Goal: Task Accomplishment & Management: Use online tool/utility

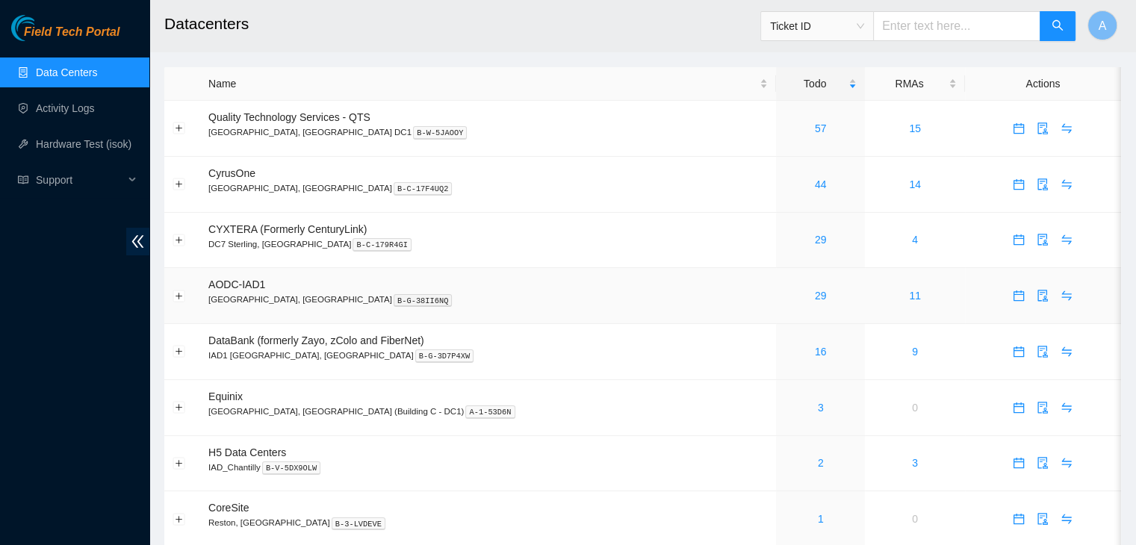
click at [784, 303] on div "29" at bounding box center [820, 296] width 72 height 16
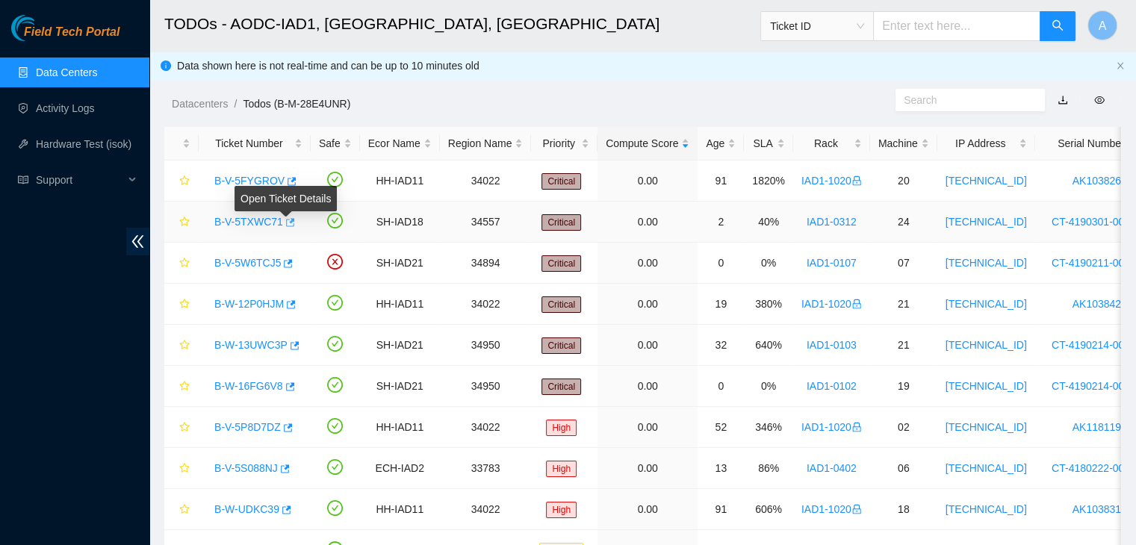
click at [285, 222] on body "Field Tech Portal Data Centers Activity Logs Hardware Test (isok) Support TODOs…" at bounding box center [568, 272] width 1136 height 545
click at [287, 220] on icon "button" at bounding box center [289, 222] width 10 height 10
click at [81, 147] on link "Hardware Test (isok)" at bounding box center [84, 144] width 96 height 12
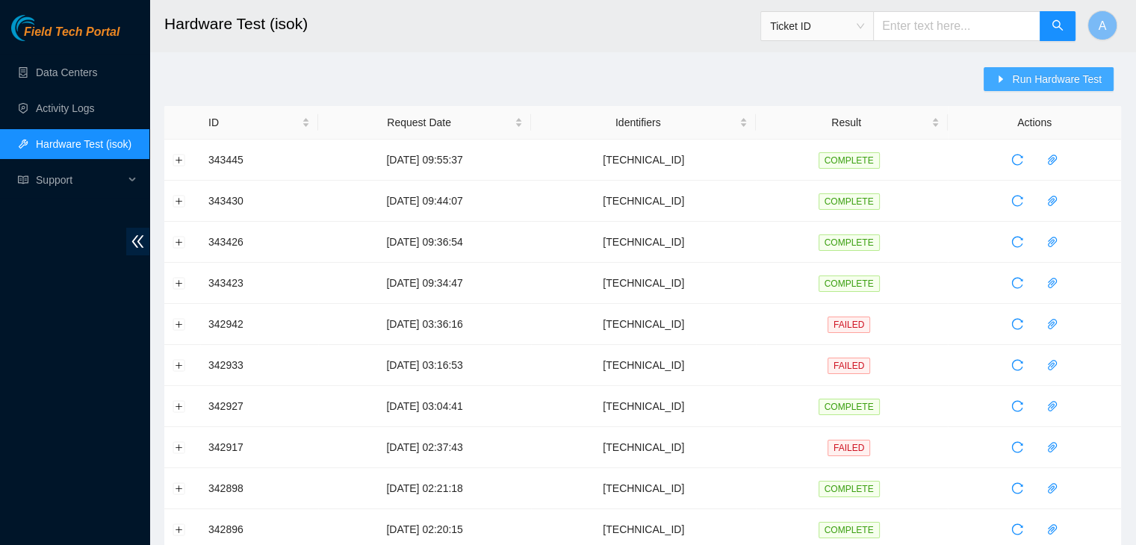
click at [1028, 78] on span "Run Hardware Test" at bounding box center [1057, 79] width 90 height 16
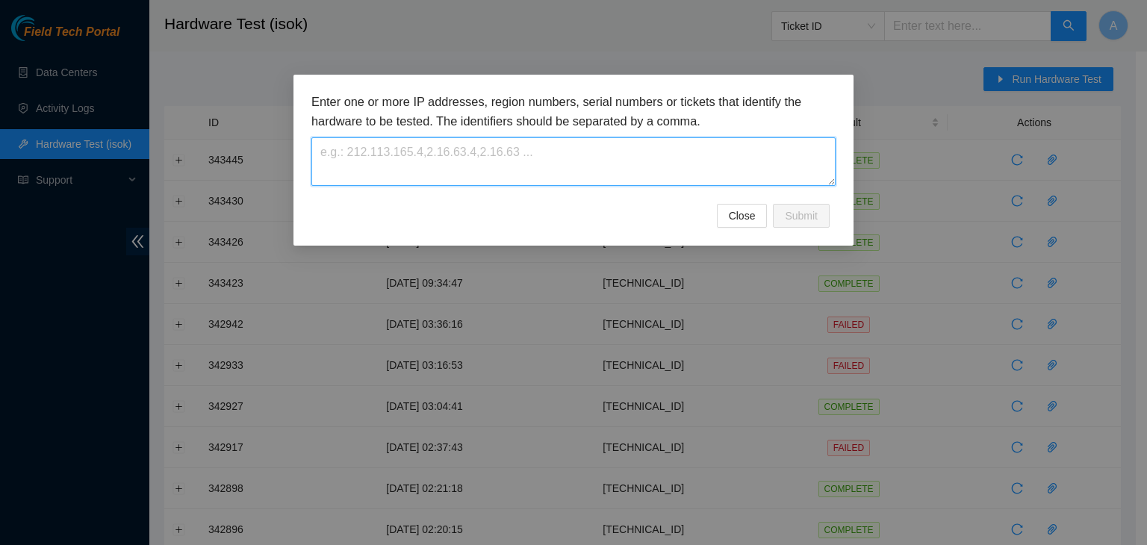
click at [780, 154] on textarea at bounding box center [574, 161] width 524 height 49
paste textarea "23.62.29.63"
type textarea "23.62.29.63"
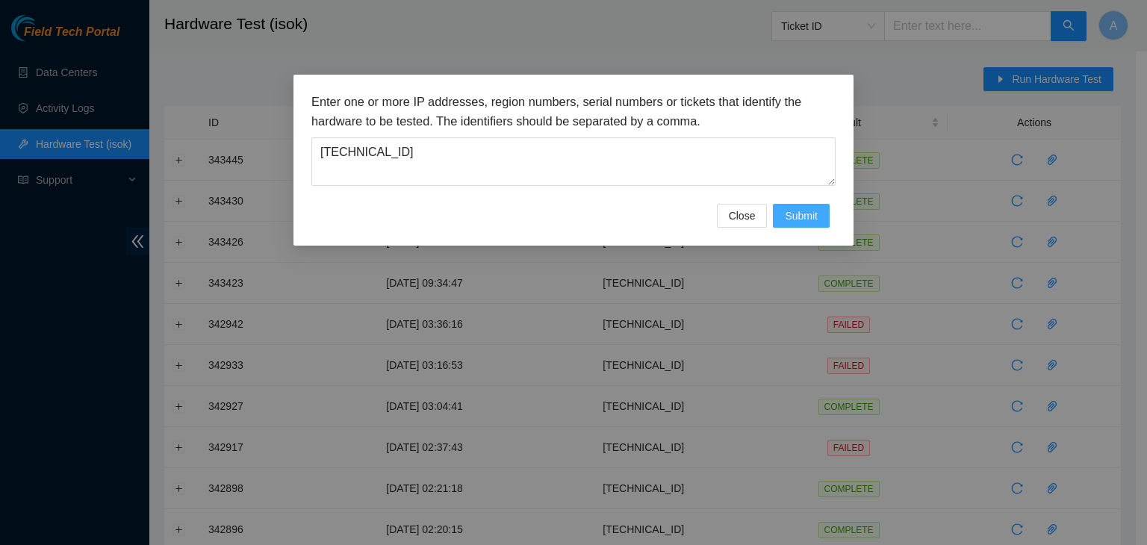
click at [805, 208] on span "Submit" at bounding box center [801, 216] width 33 height 16
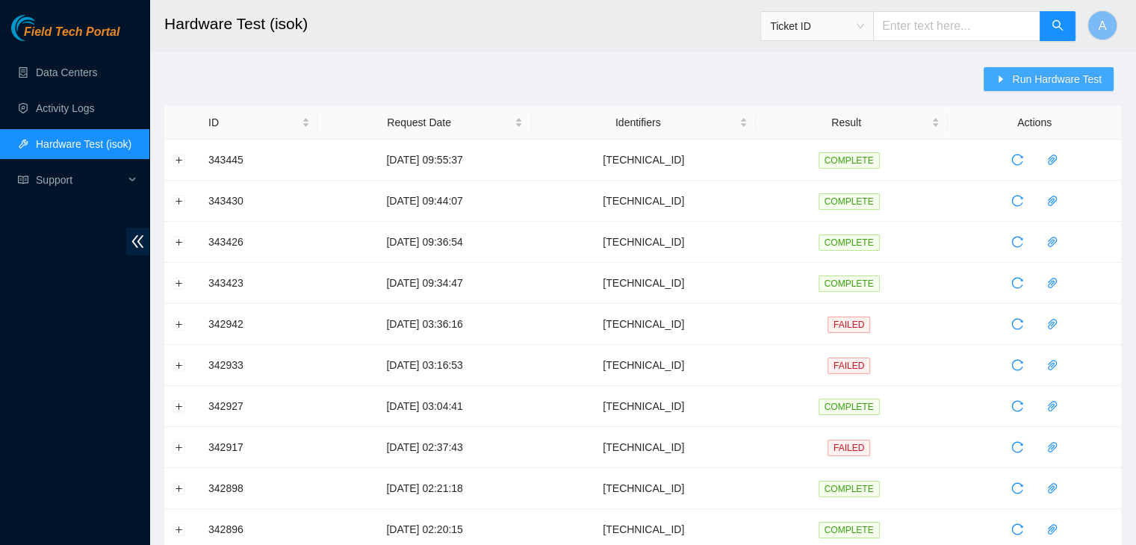
click at [1009, 87] on button "Run Hardware Test" at bounding box center [1049, 79] width 130 height 24
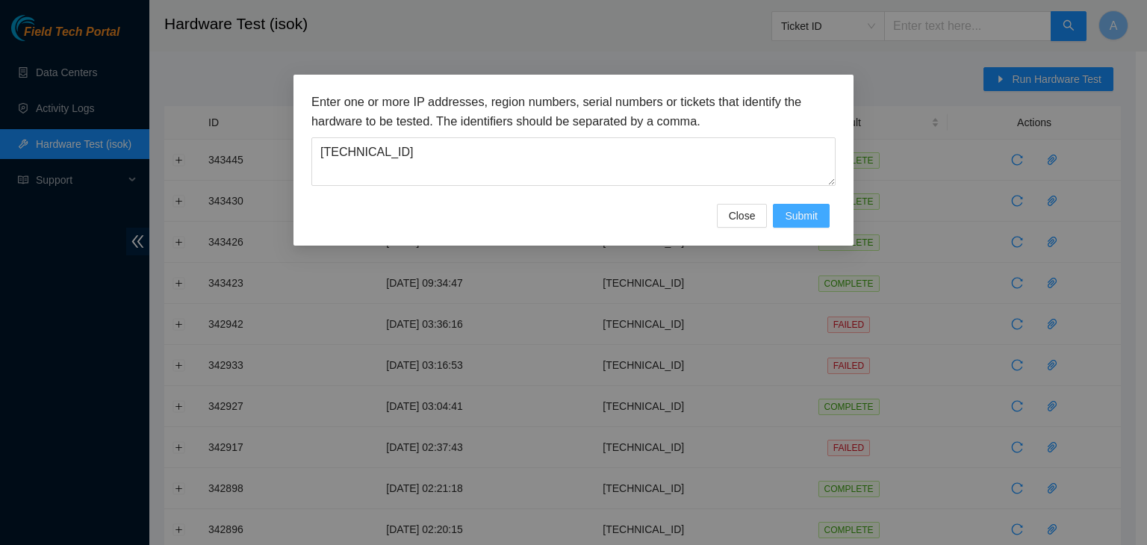
click at [783, 214] on button "Submit" at bounding box center [801, 216] width 57 height 24
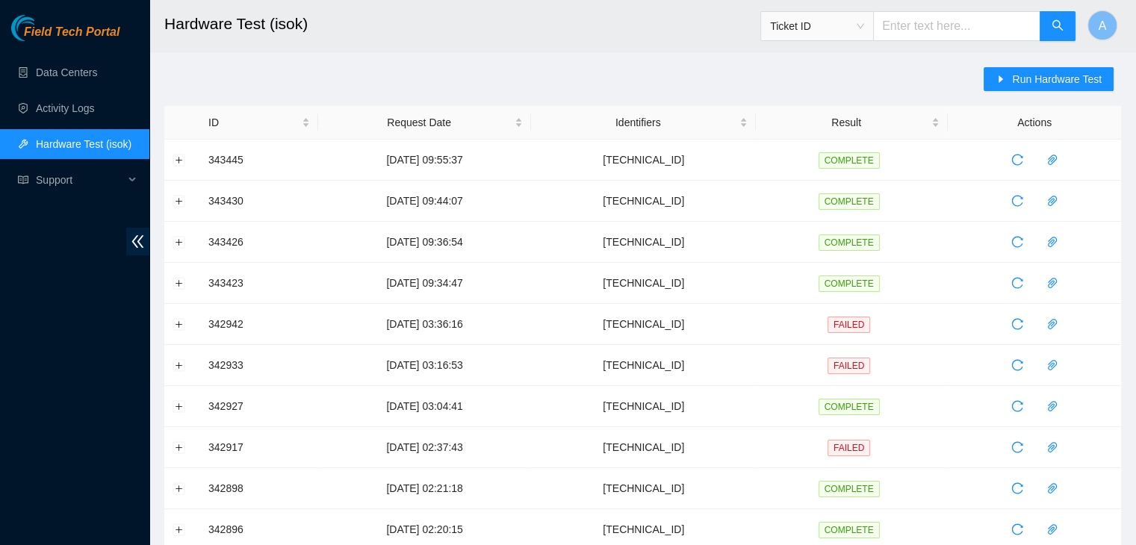
click at [340, 90] on div "Run Hardware Test ID Request Date Identifiers Result Actions 343445 29-09-2025 …" at bounding box center [642, 538] width 957 height 942
click at [1068, 71] on span "Run Hardware Test" at bounding box center [1057, 79] width 90 height 16
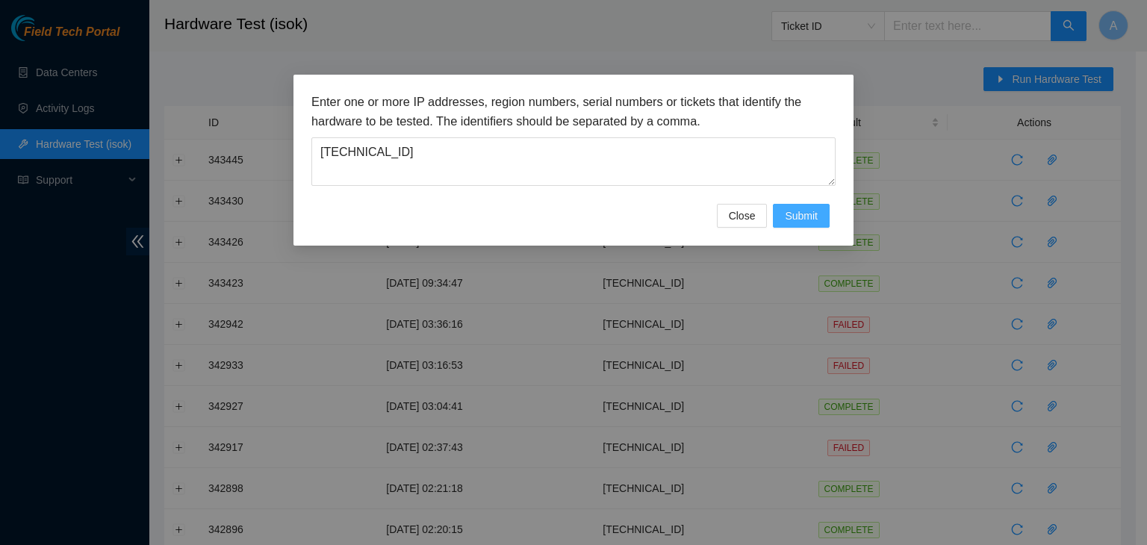
click at [819, 225] on button "Submit" at bounding box center [801, 216] width 57 height 24
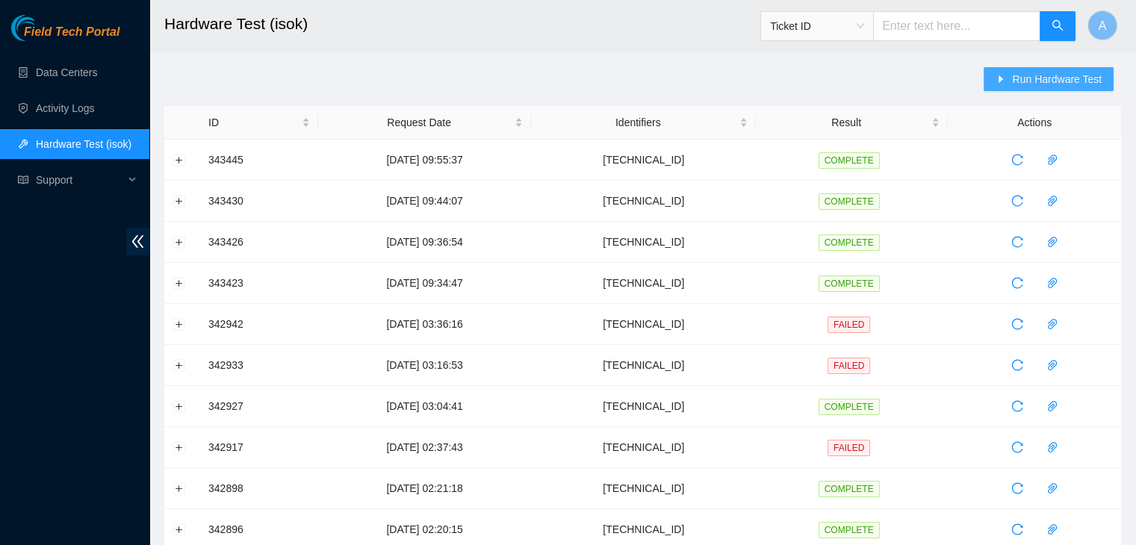
click at [1027, 78] on span "Run Hardware Test" at bounding box center [1057, 79] width 90 height 16
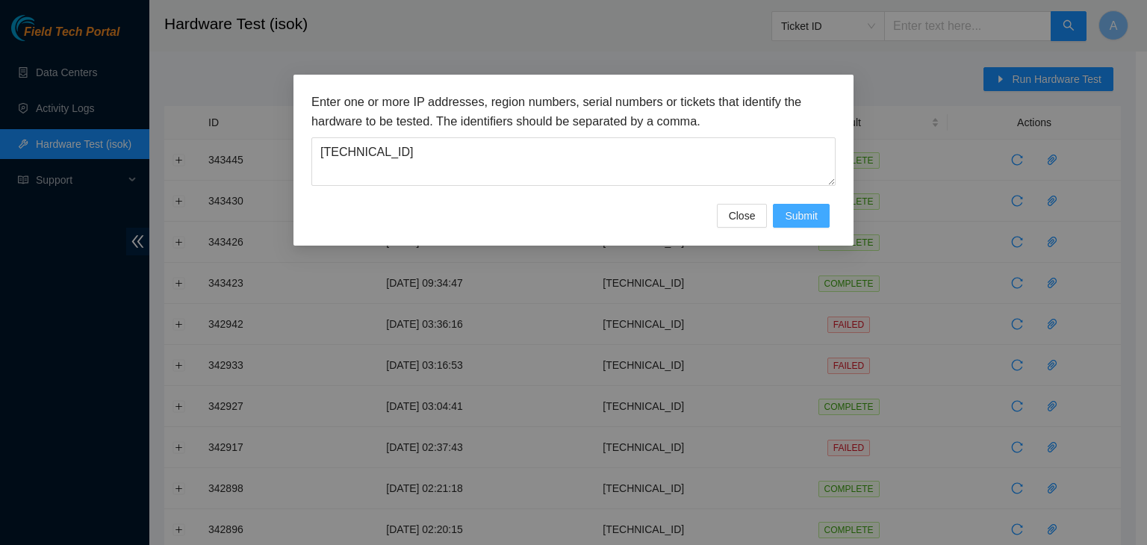
click at [807, 219] on span "Submit" at bounding box center [801, 216] width 33 height 16
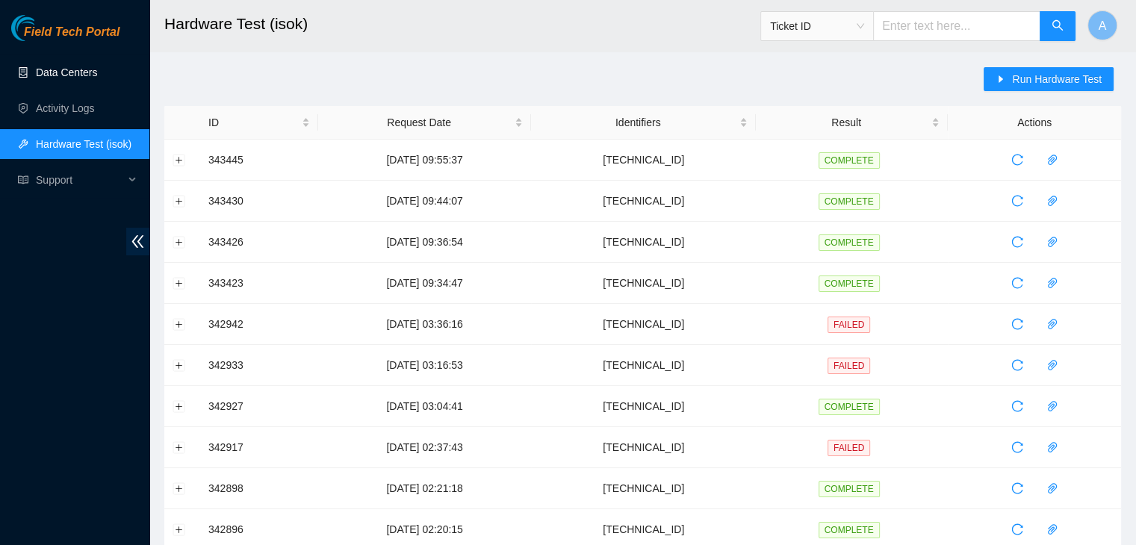
click at [97, 78] on link "Data Centers" at bounding box center [66, 72] width 61 height 12
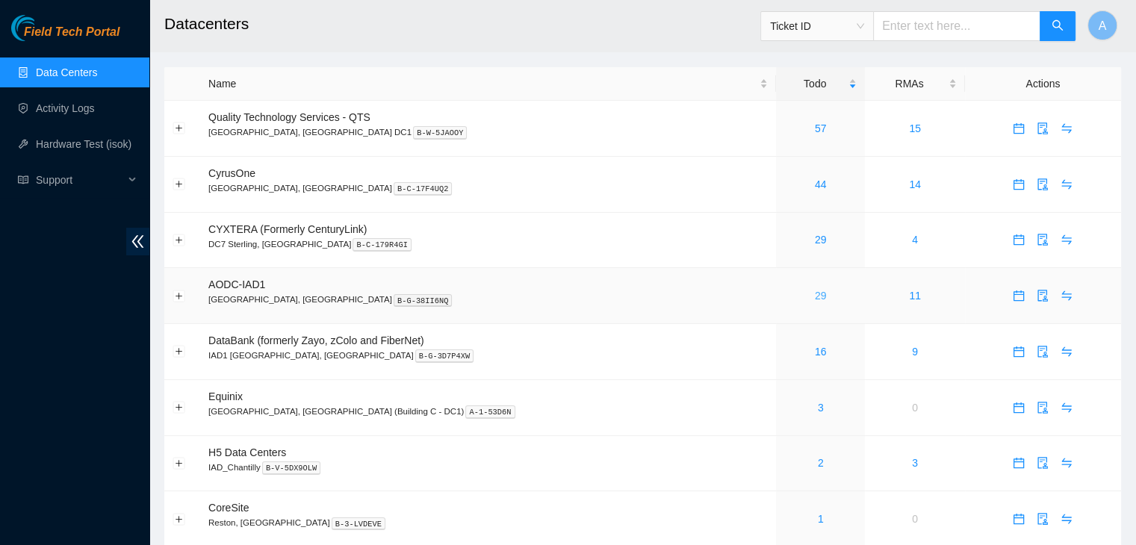
click at [815, 300] on link "29" at bounding box center [821, 296] width 12 height 12
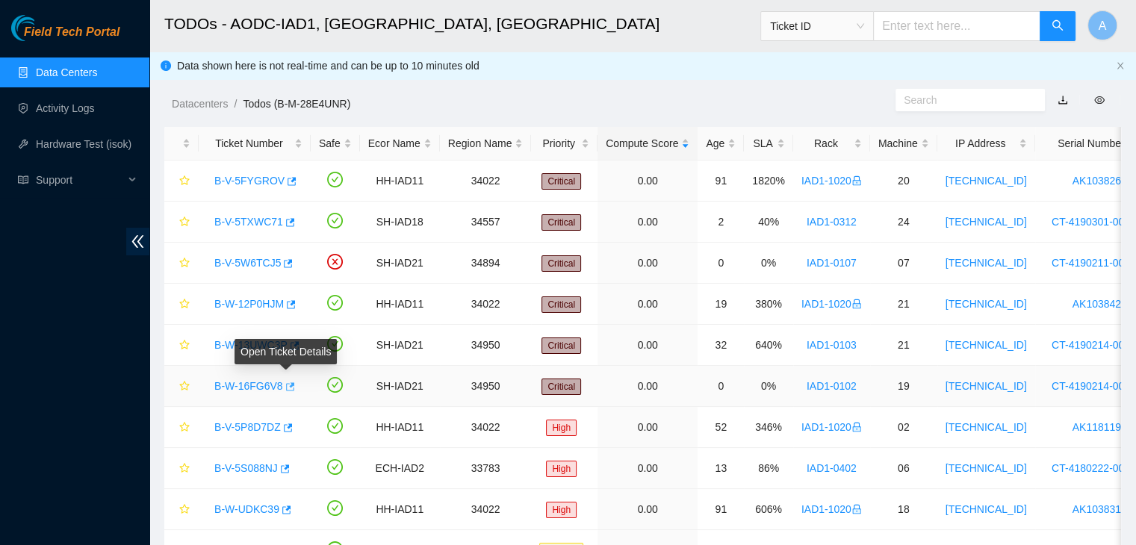
click at [284, 384] on icon "button" at bounding box center [289, 387] width 10 height 10
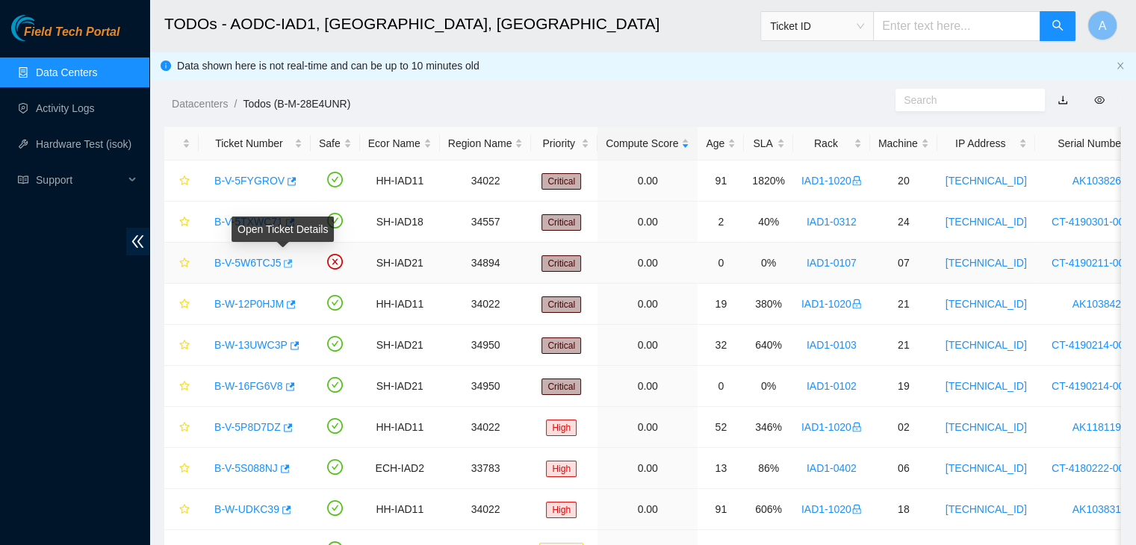
click at [287, 264] on icon "button" at bounding box center [287, 263] width 10 height 10
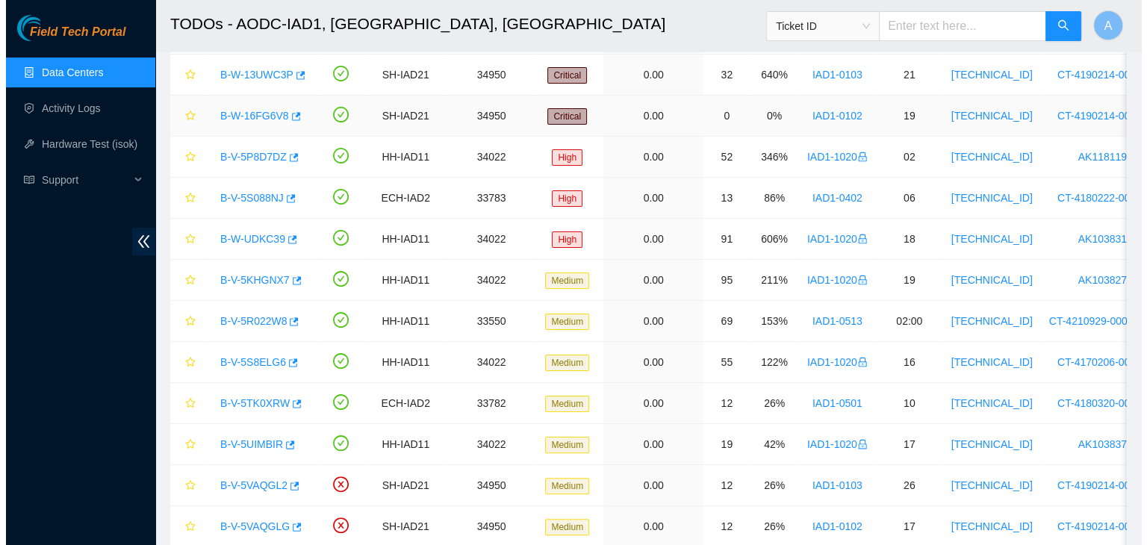
scroll to position [283, 0]
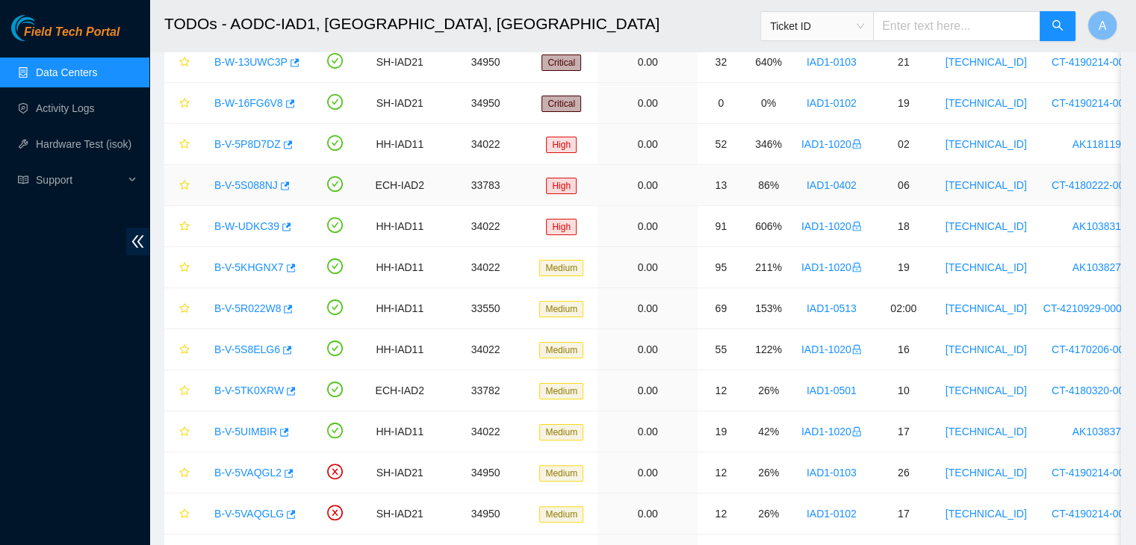
click at [243, 182] on link "B-V-5S088NJ" at bounding box center [245, 185] width 63 height 12
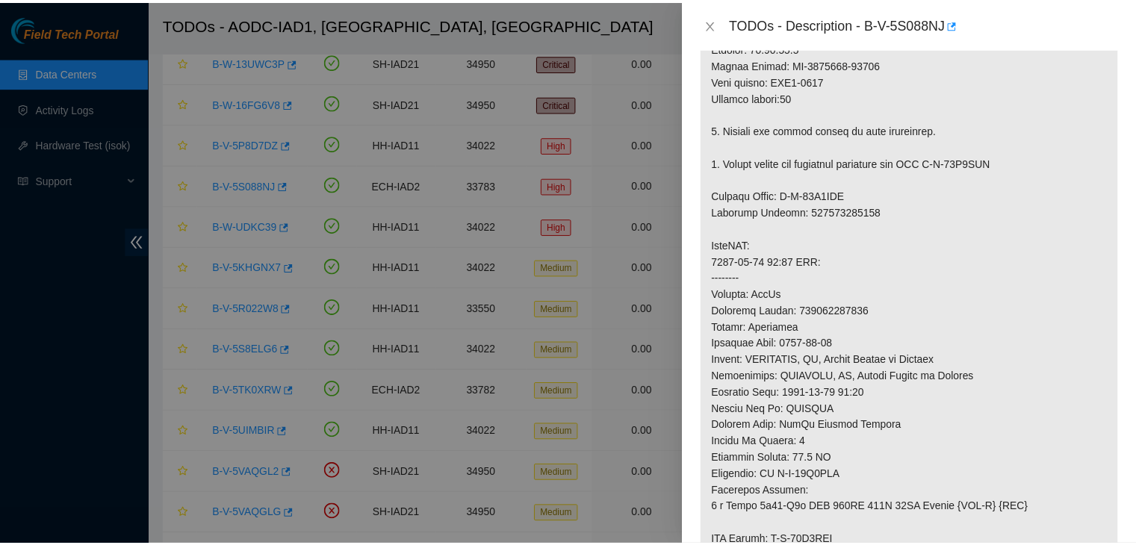
scroll to position [379, 0]
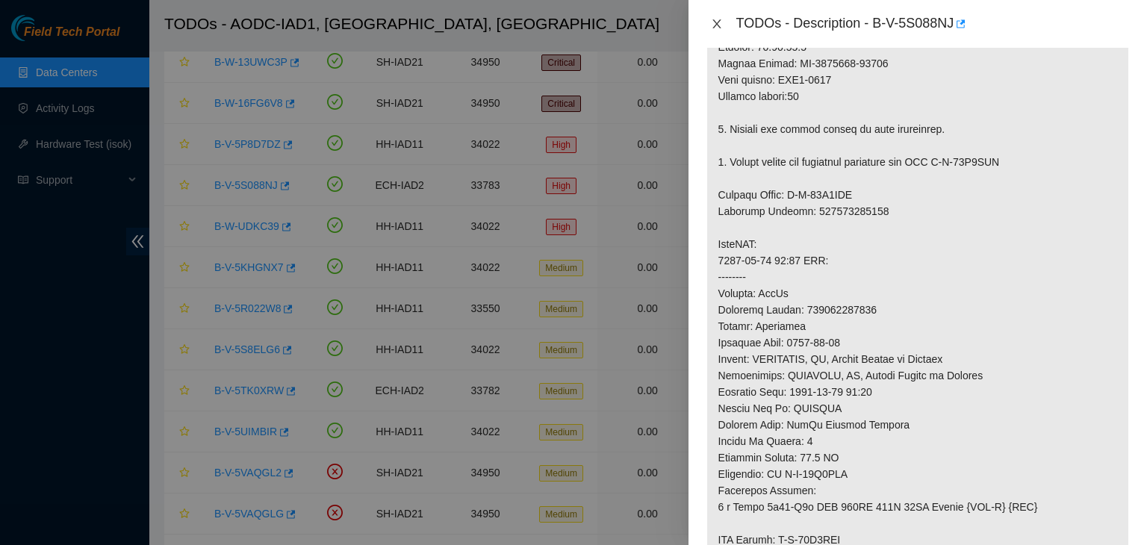
click at [718, 22] on icon "close" at bounding box center [717, 23] width 8 height 9
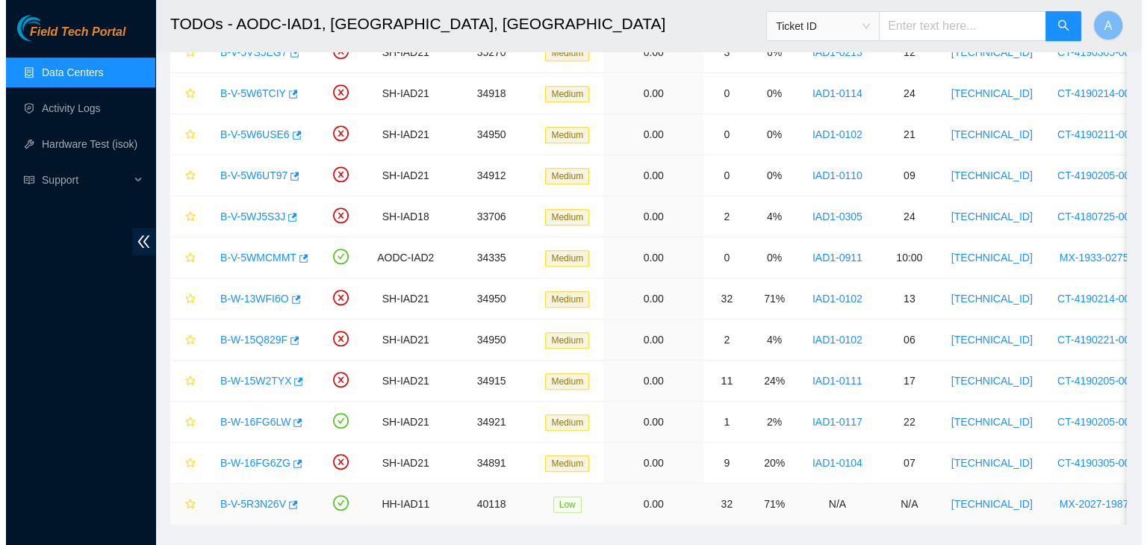
scroll to position [831, 0]
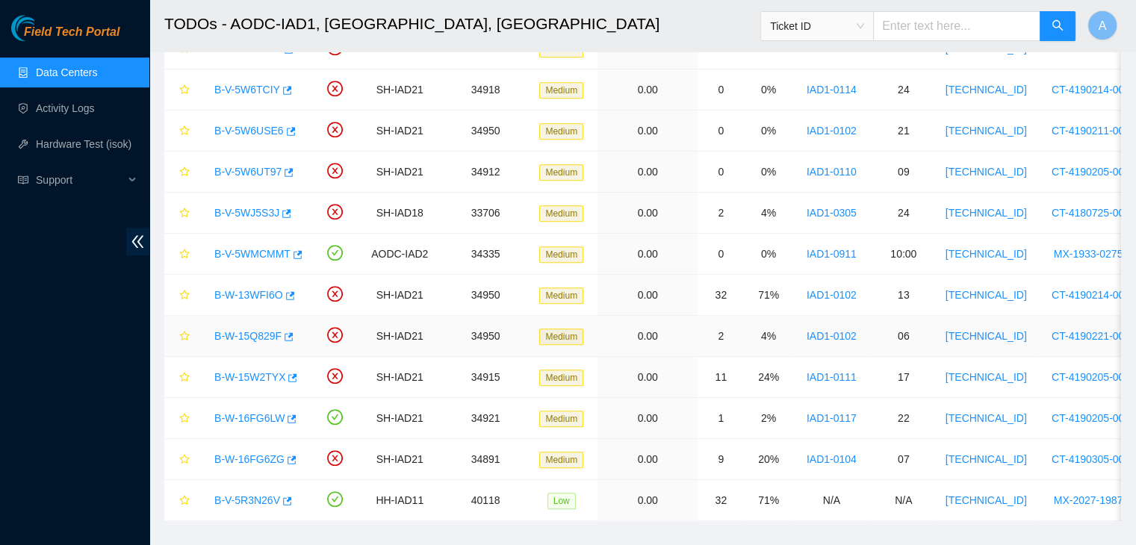
click at [251, 330] on link "B-W-15Q829F" at bounding box center [247, 336] width 67 height 12
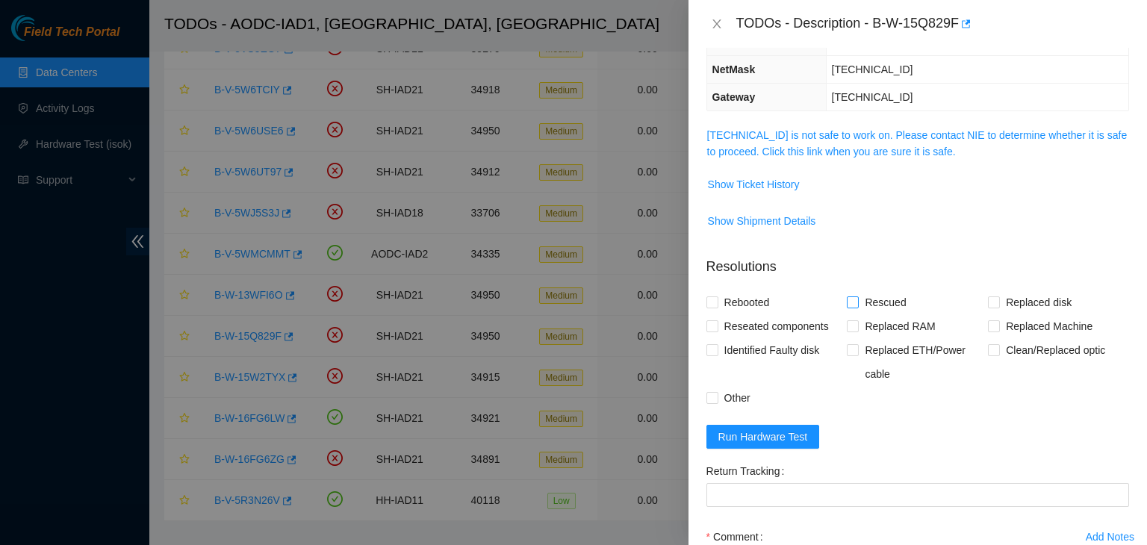
scroll to position [121, 0]
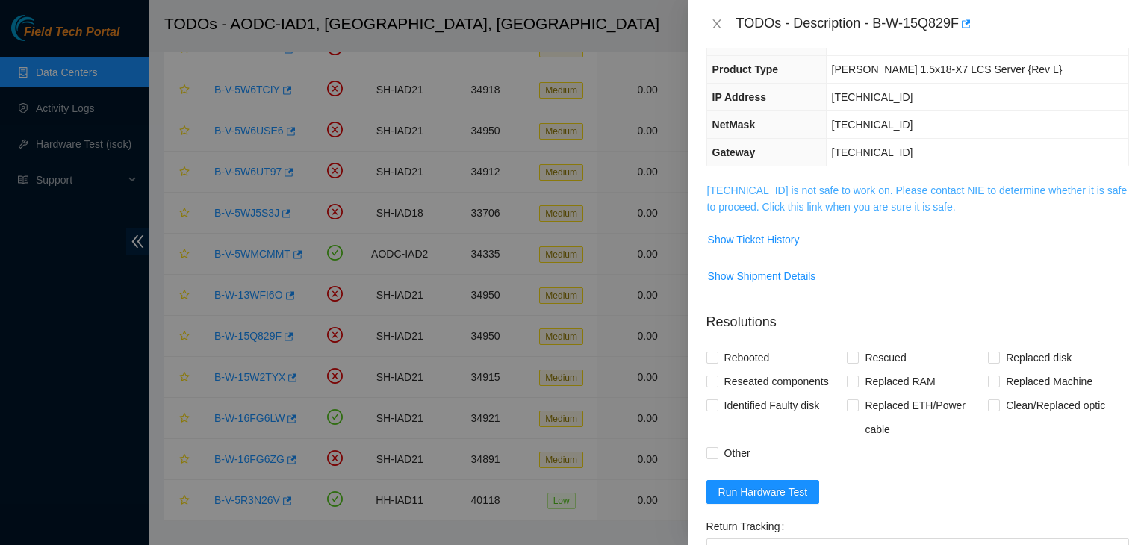
click at [893, 193] on link "104.84.154.25 is not safe to work on. Please contact NIE to determine whether i…" at bounding box center [917, 199] width 421 height 28
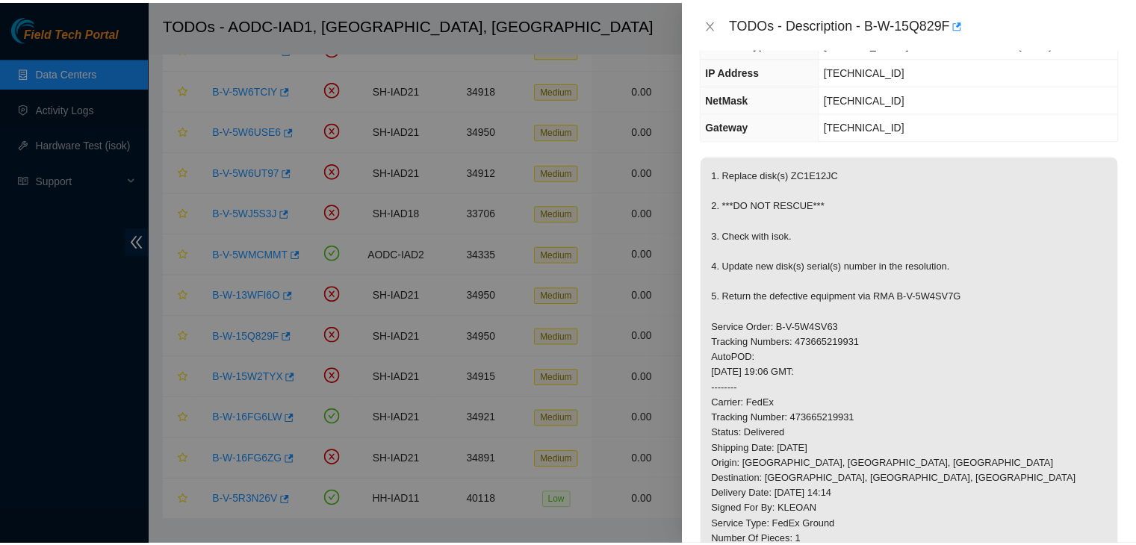
scroll to position [148, 0]
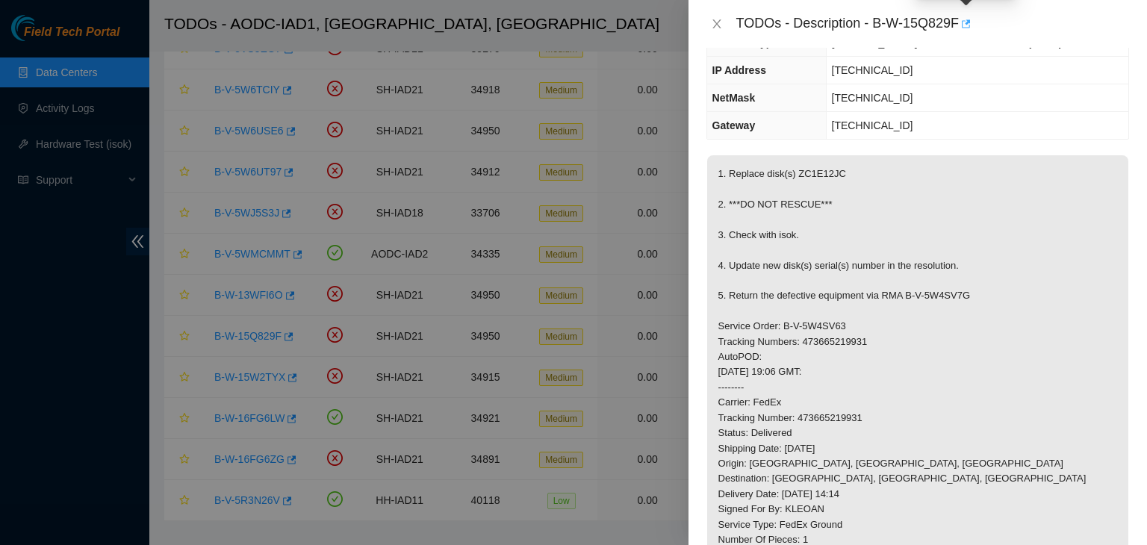
click at [969, 25] on icon "button" at bounding box center [965, 24] width 10 height 10
click at [714, 22] on icon "close" at bounding box center [717, 24] width 12 height 12
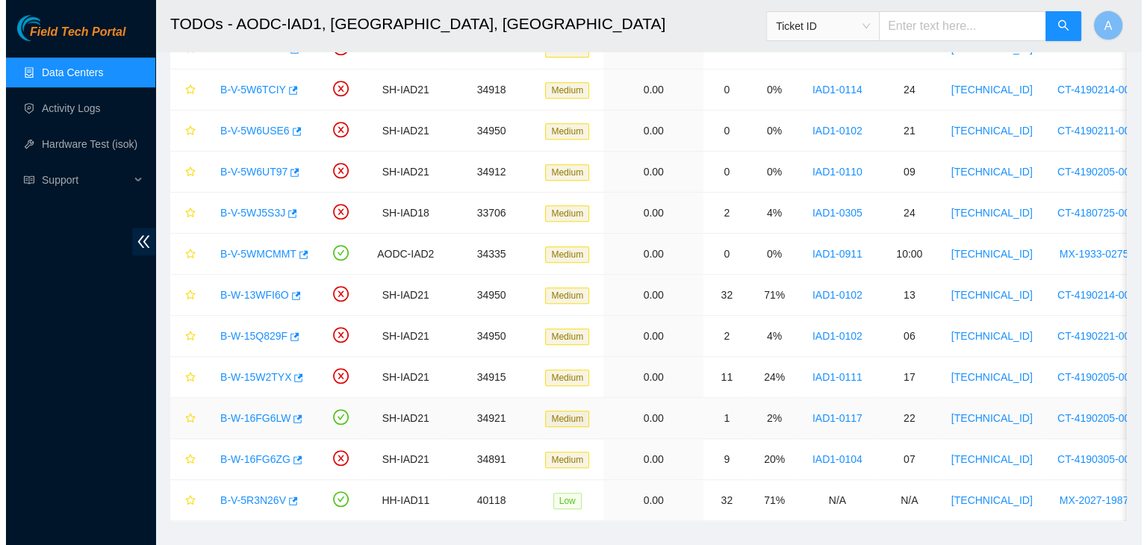
scroll to position [197, 0]
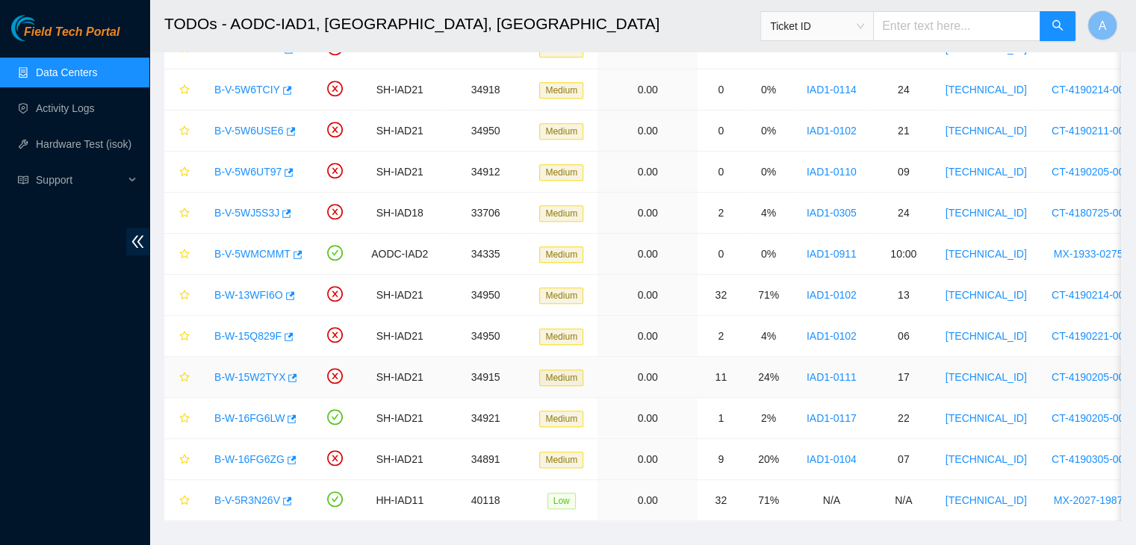
click at [260, 372] on link "B-W-15W2TYX" at bounding box center [249, 377] width 71 height 12
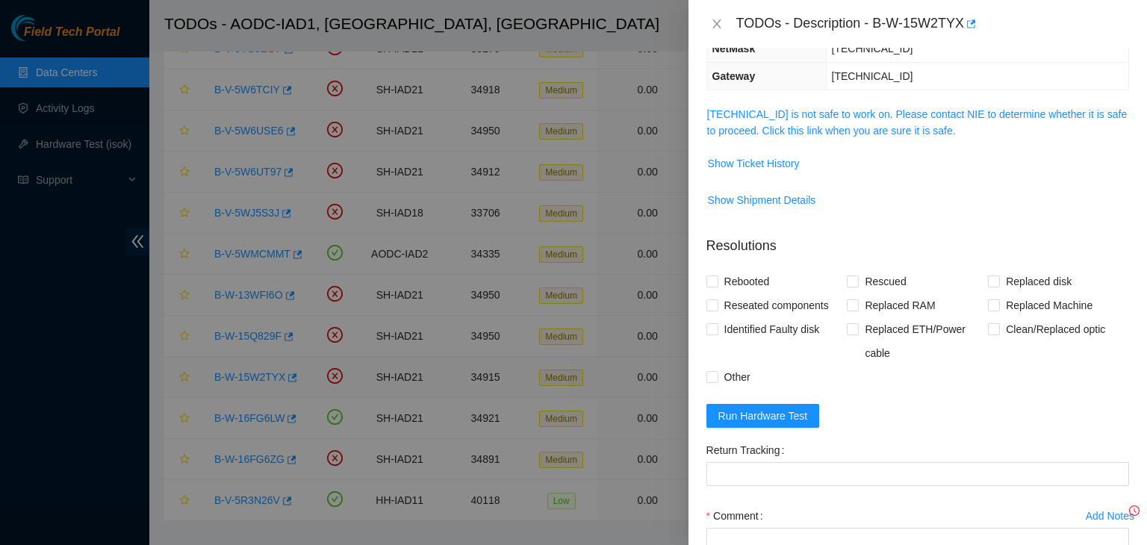
scroll to position [148, 0]
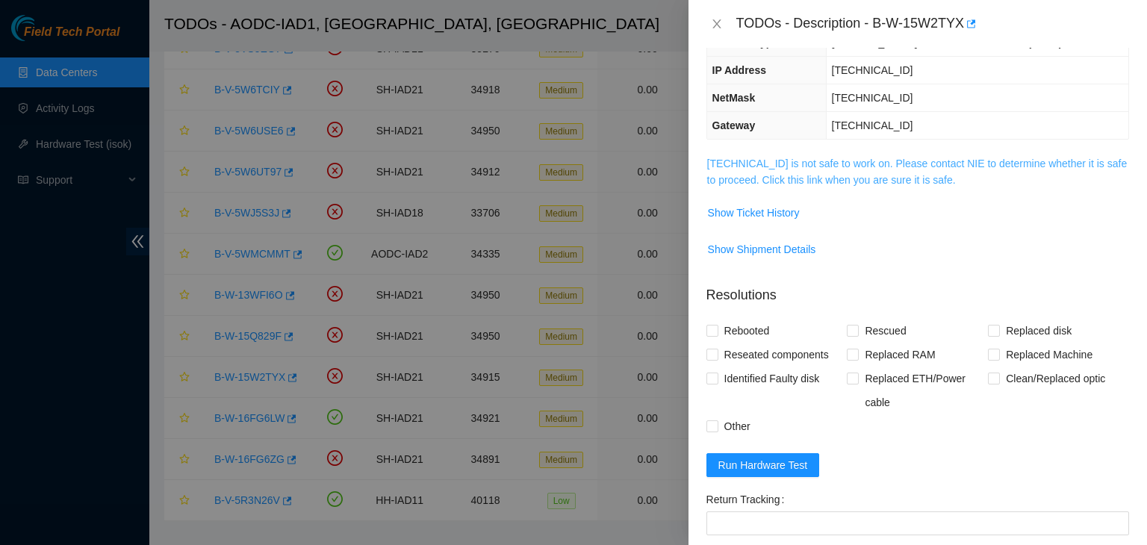
click at [800, 181] on link "104.84.228.40 is not safe to work on. Please contact NIE to determine whether i…" at bounding box center [917, 172] width 421 height 28
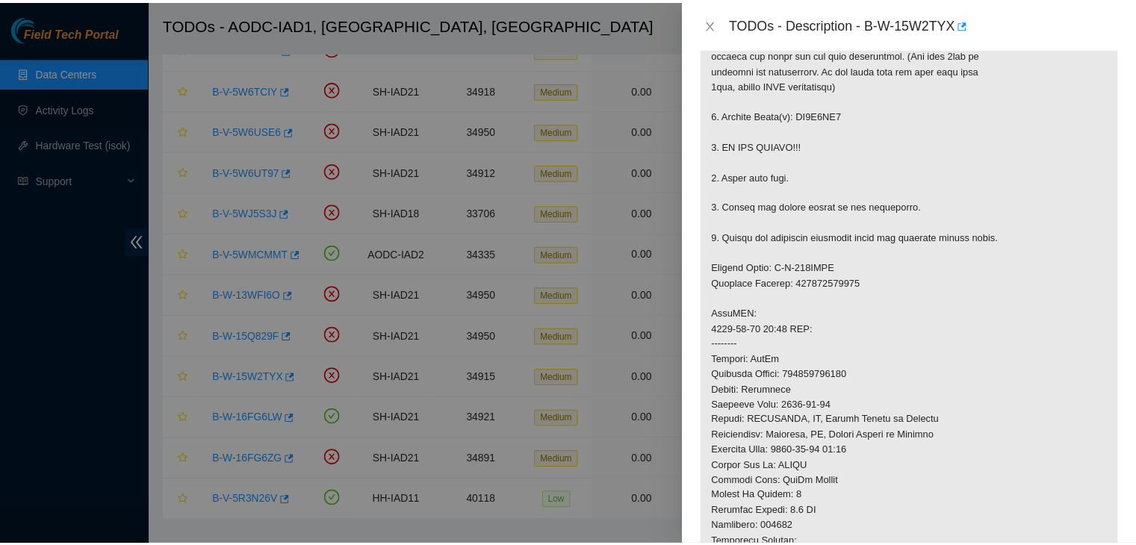
scroll to position [418, 0]
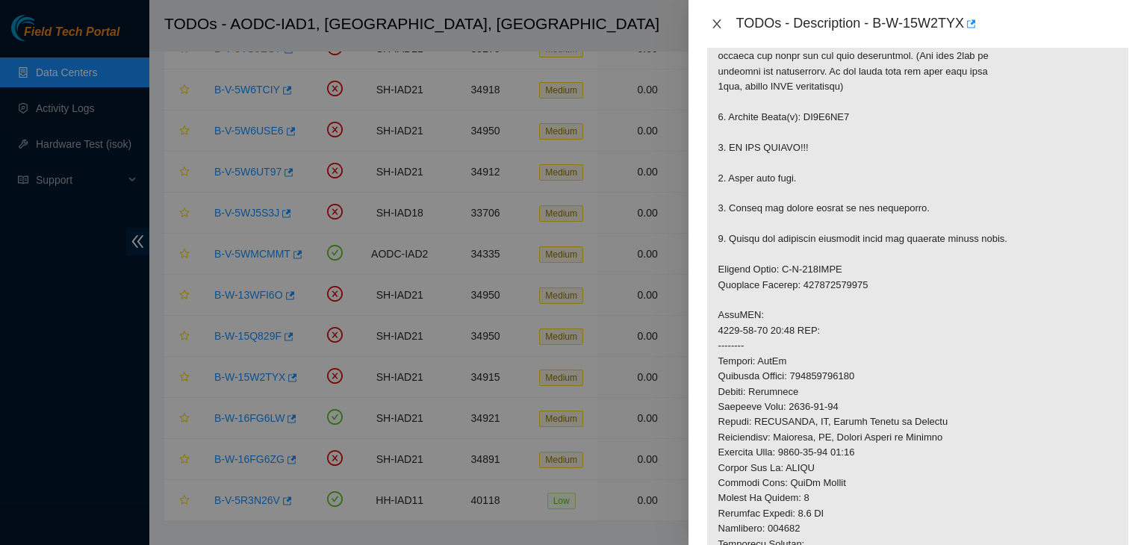
click at [718, 25] on icon "close" at bounding box center [717, 24] width 12 height 12
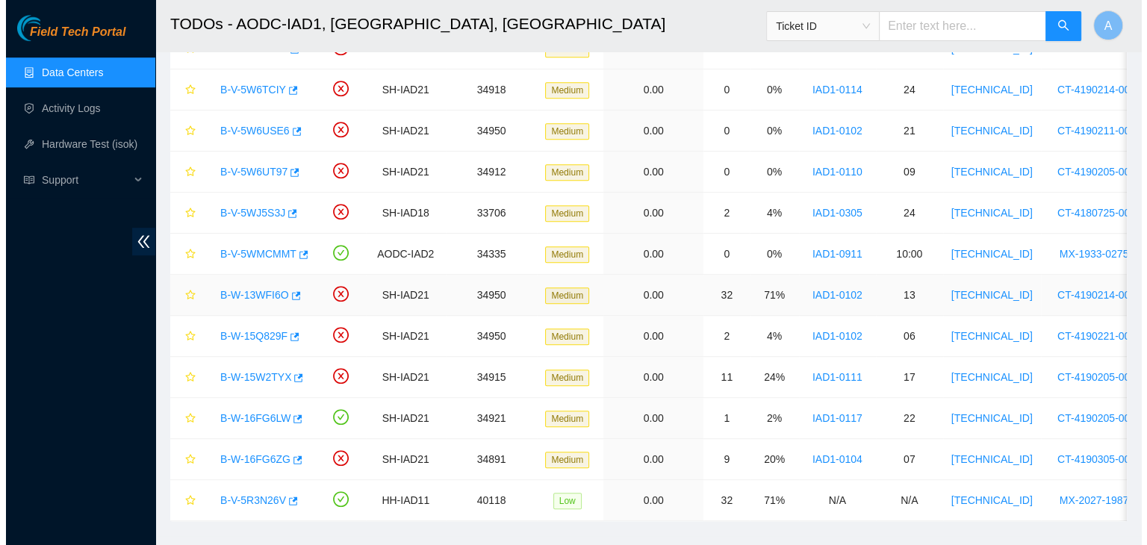
scroll to position [814, 0]
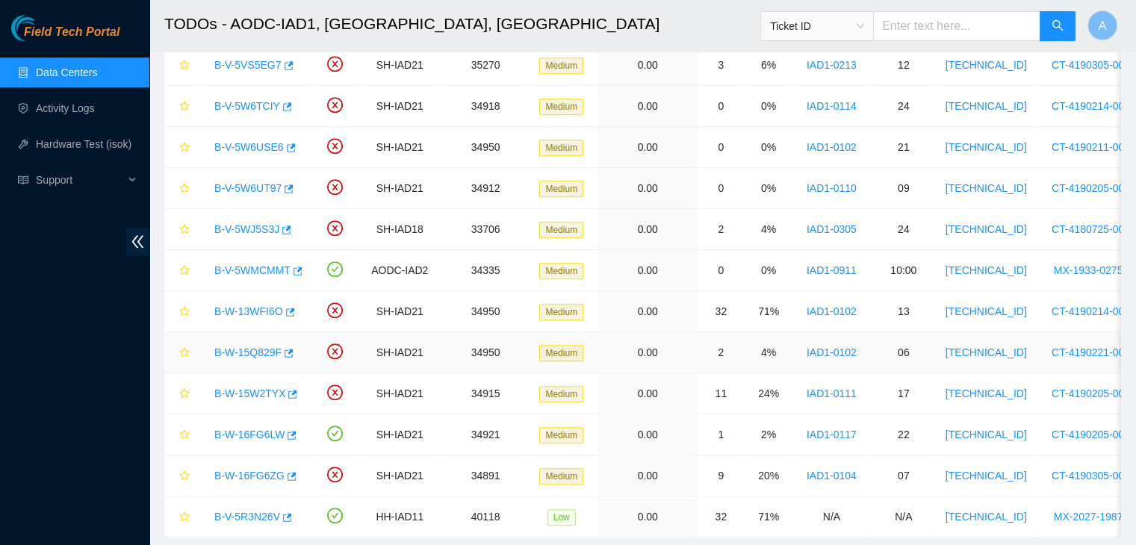
click at [252, 348] on link "B-W-15Q829F" at bounding box center [247, 353] width 67 height 12
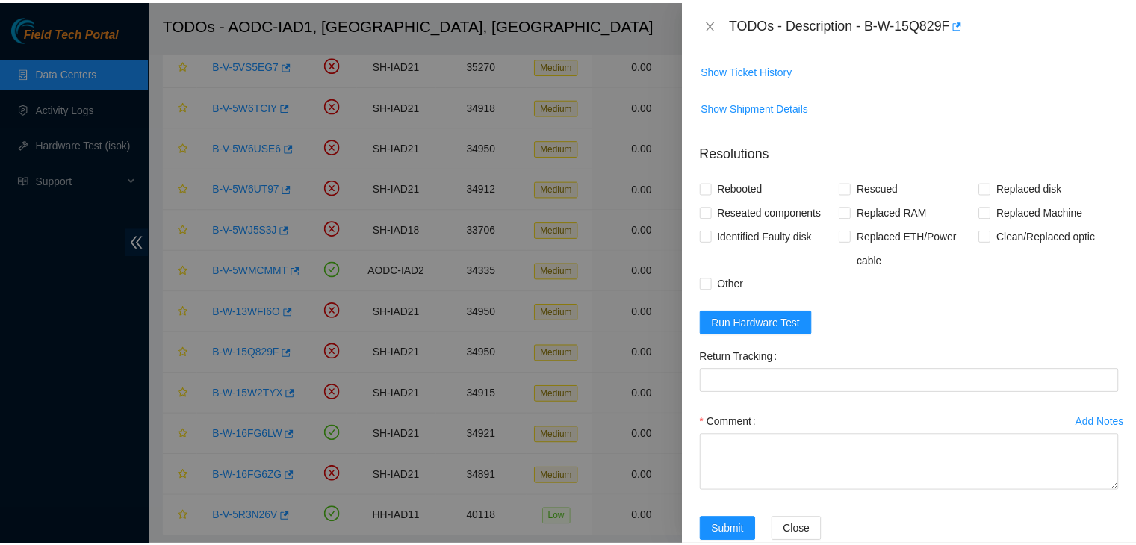
scroll to position [140, 0]
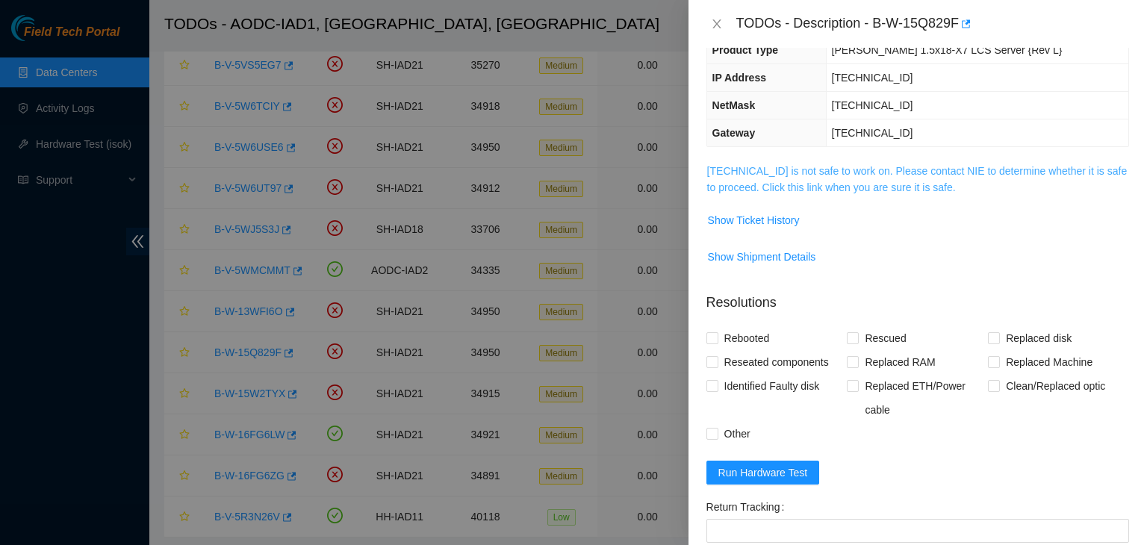
click at [884, 183] on link "104.84.154.25 is not safe to work on. Please contact NIE to determine whether i…" at bounding box center [917, 179] width 421 height 28
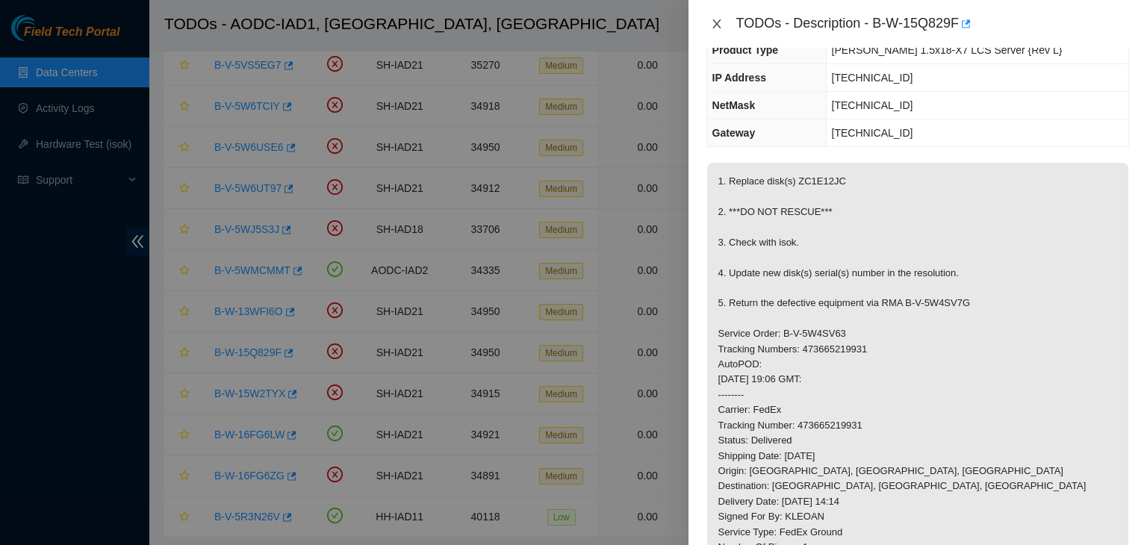
click at [720, 21] on icon "close" at bounding box center [717, 24] width 12 height 12
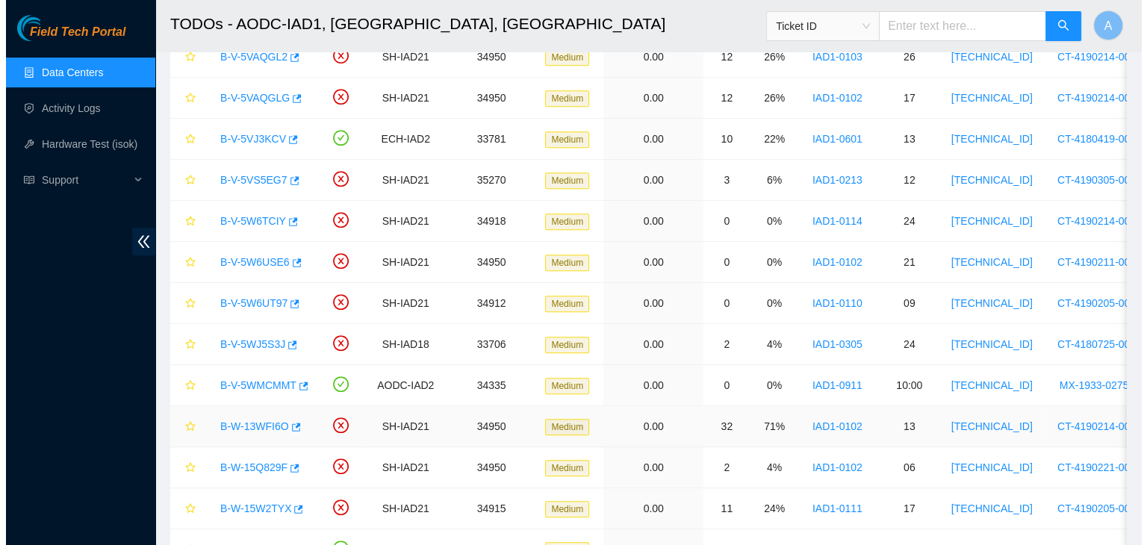
scroll to position [695, 0]
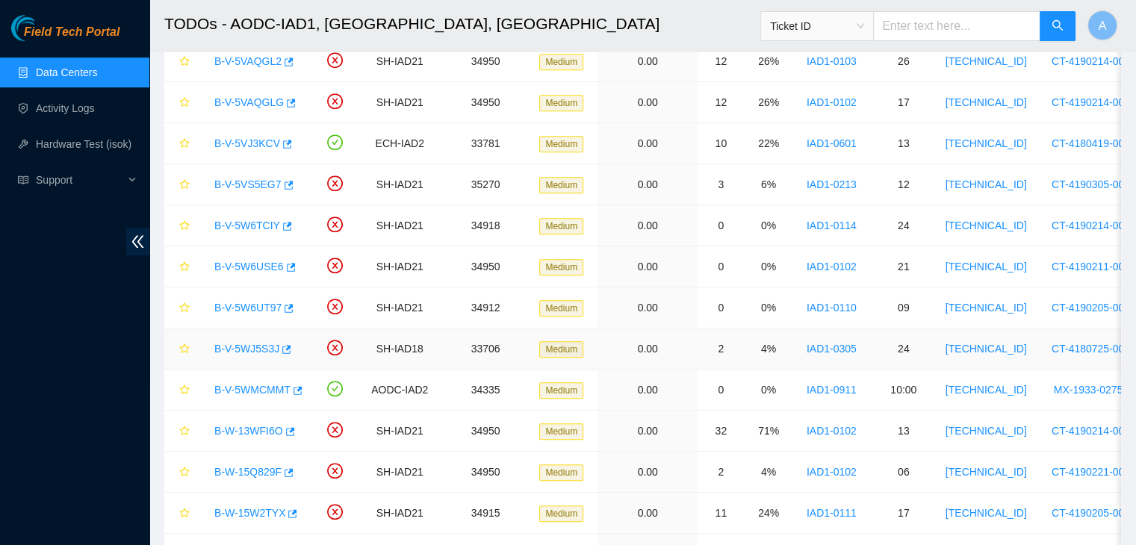
click at [260, 343] on link "B-V-5WJ5S3J" at bounding box center [246, 349] width 65 height 12
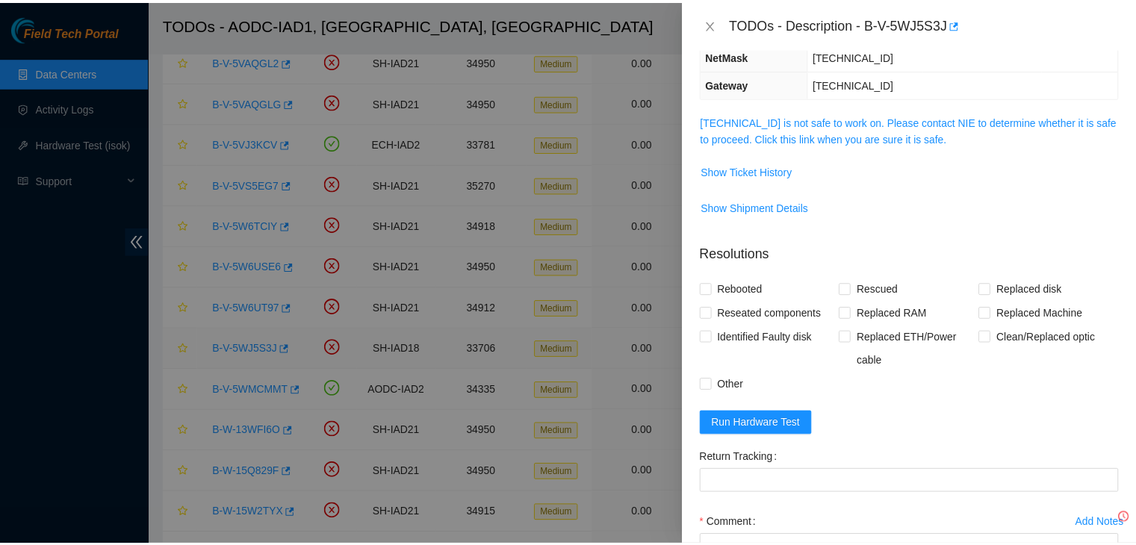
scroll to position [140, 0]
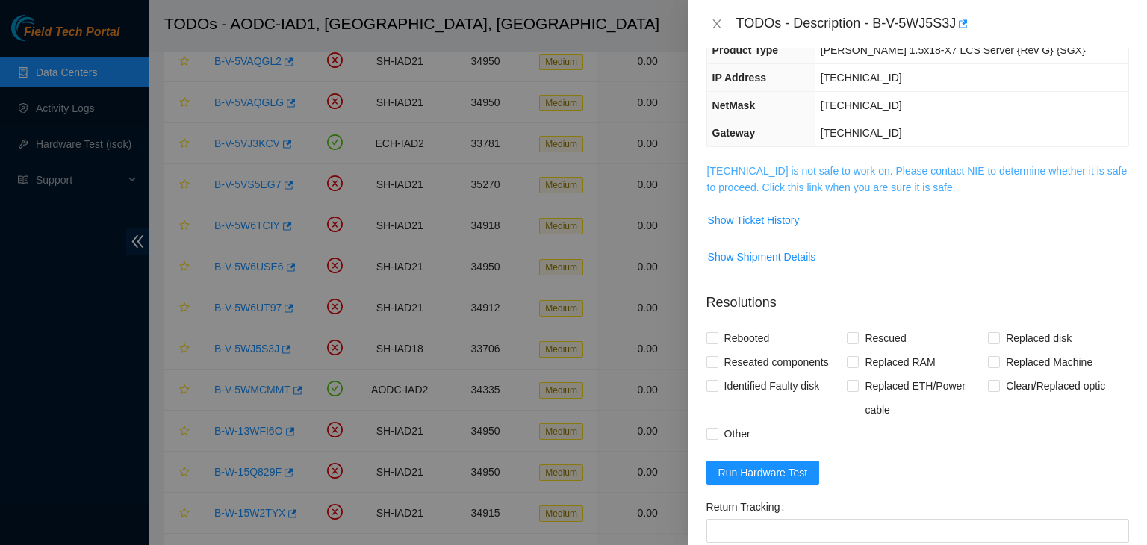
click at [797, 185] on link "23.60.99.50 is not safe to work on. Please contact NIE to determine whether it …" at bounding box center [917, 179] width 421 height 28
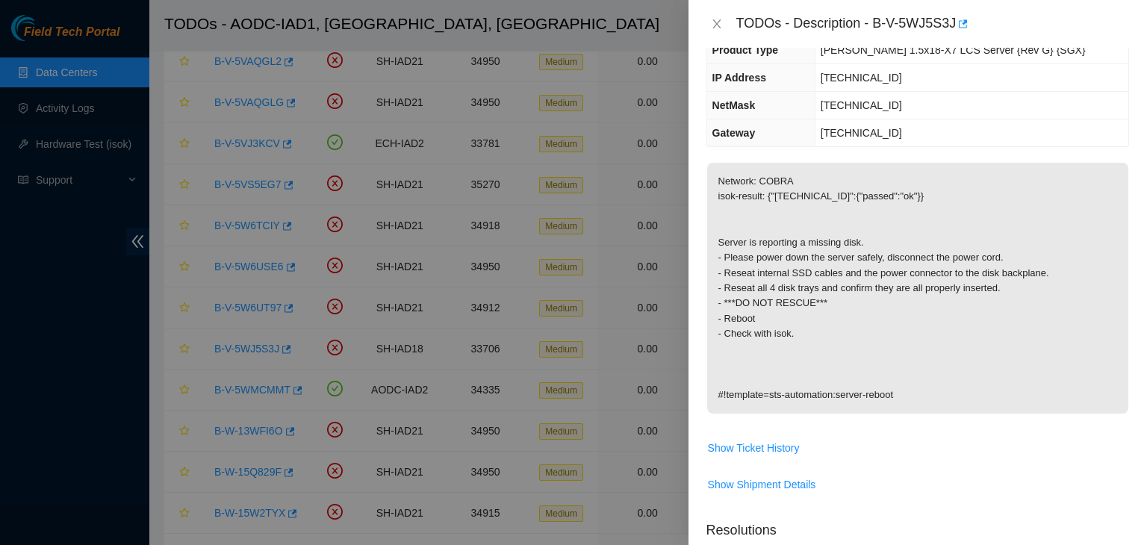
click at [717, 31] on div "TODOs - Description - B-V-5WJ5S3J" at bounding box center [918, 24] width 423 height 24
click at [720, 23] on icon "close" at bounding box center [717, 24] width 12 height 12
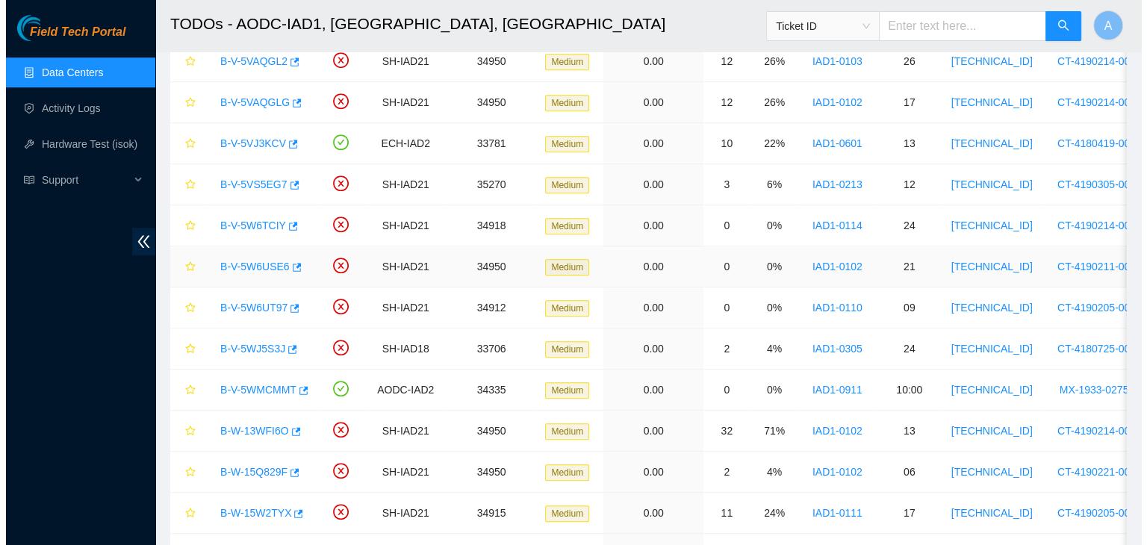
scroll to position [190, 0]
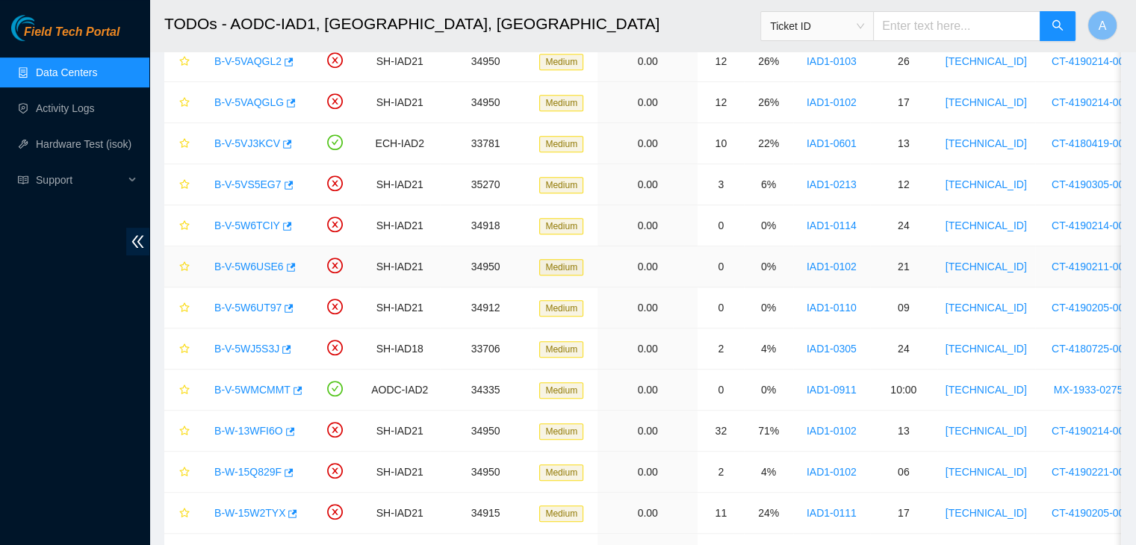
click at [251, 265] on link "B-V-5W6USE6" at bounding box center [248, 267] width 69 height 12
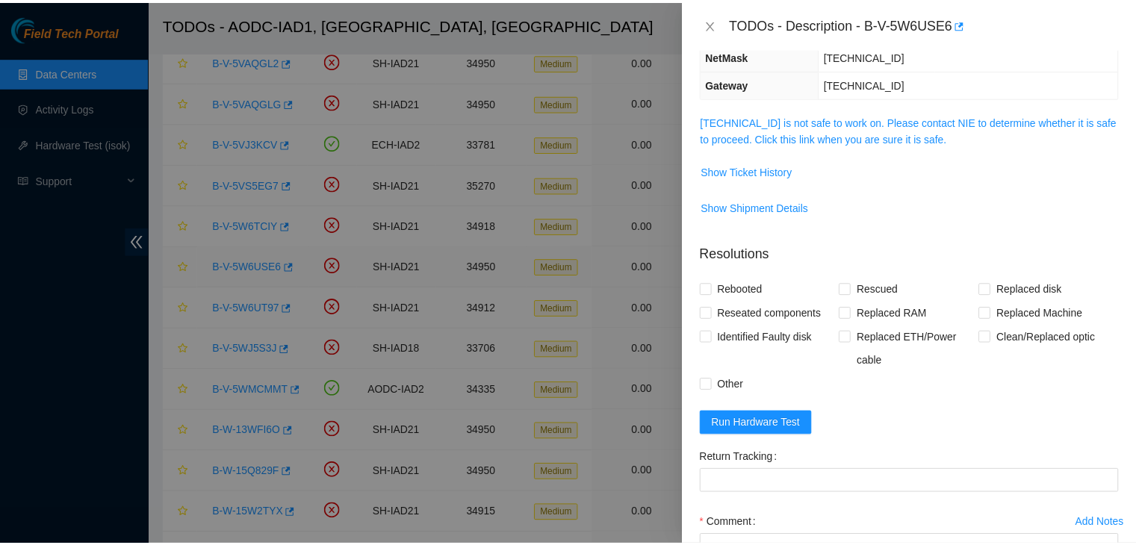
scroll to position [140, 0]
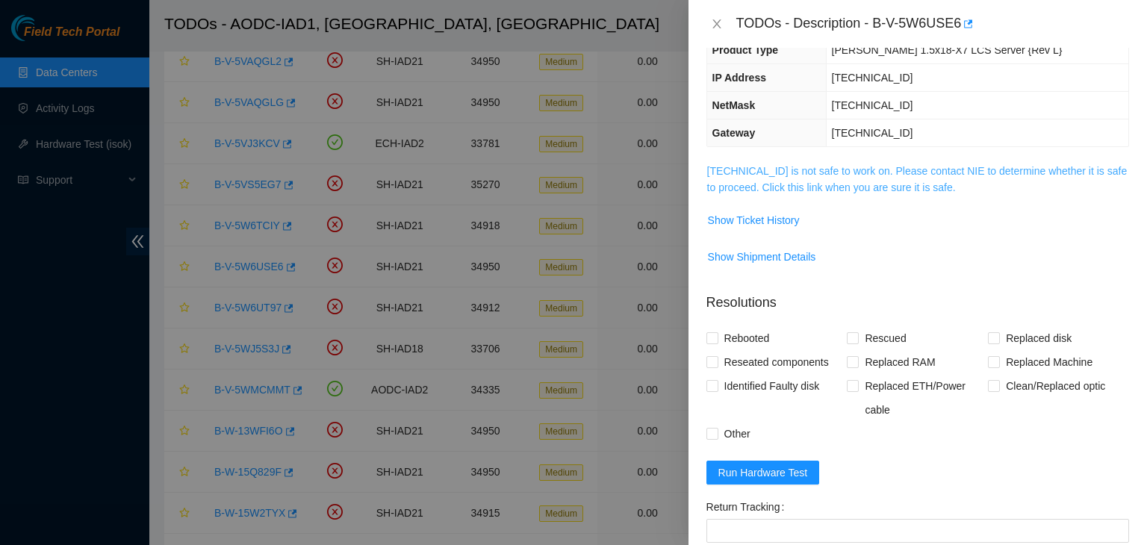
click at [846, 174] on link "104.84.154.40 is not safe to work on. Please contact NIE to determine whether i…" at bounding box center [917, 179] width 421 height 28
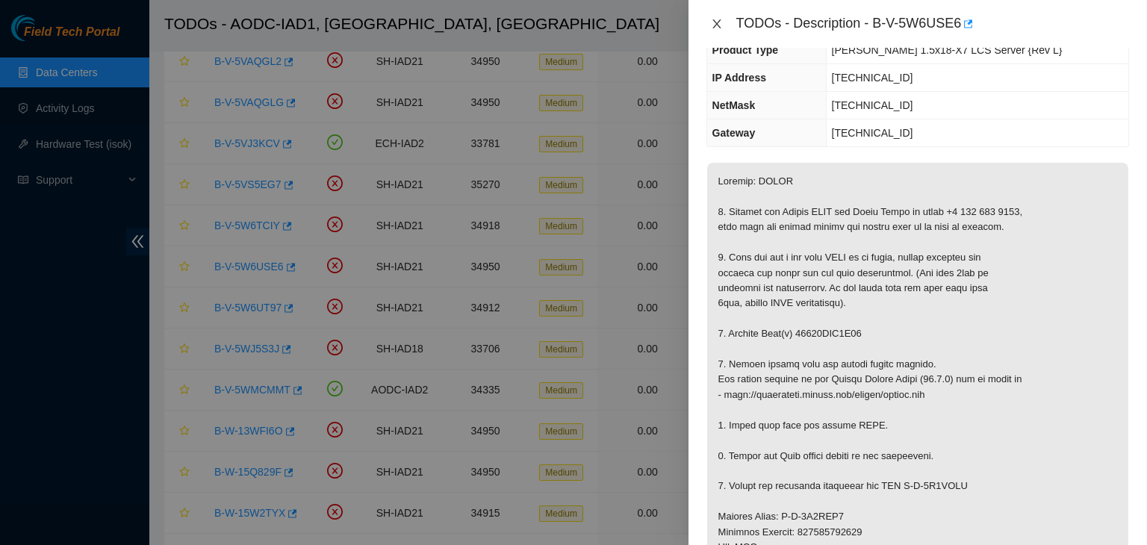
click at [715, 21] on icon "close" at bounding box center [717, 24] width 12 height 12
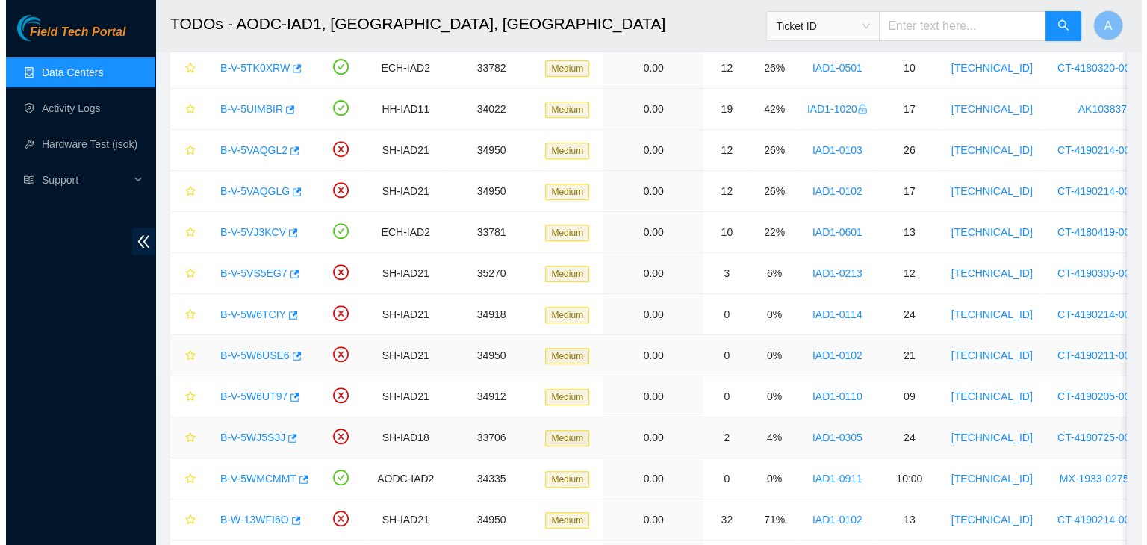
scroll to position [605, 0]
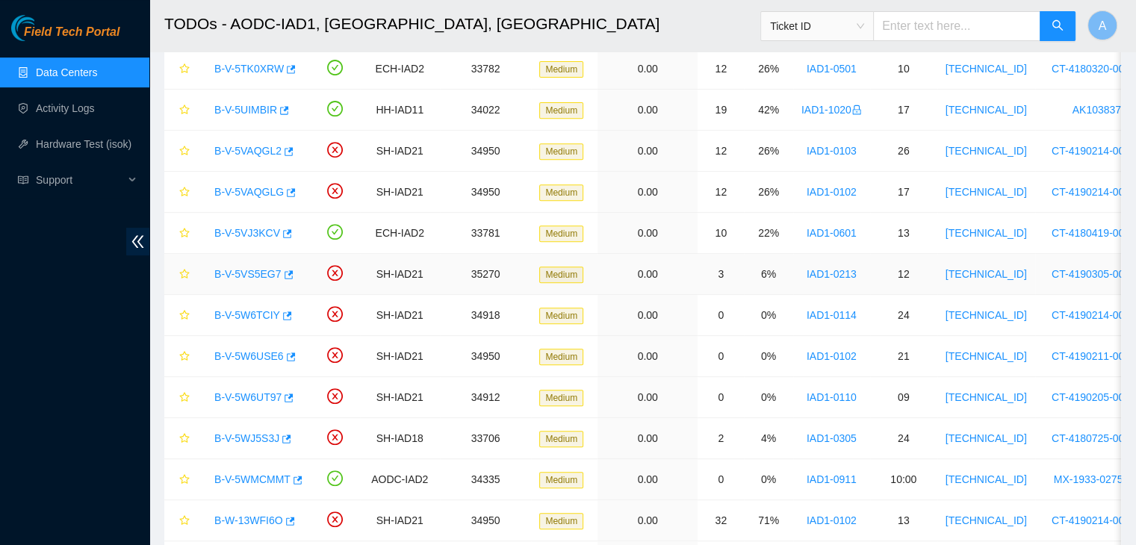
click at [257, 272] on link "B-V-5VS5EG7" at bounding box center [247, 274] width 67 height 12
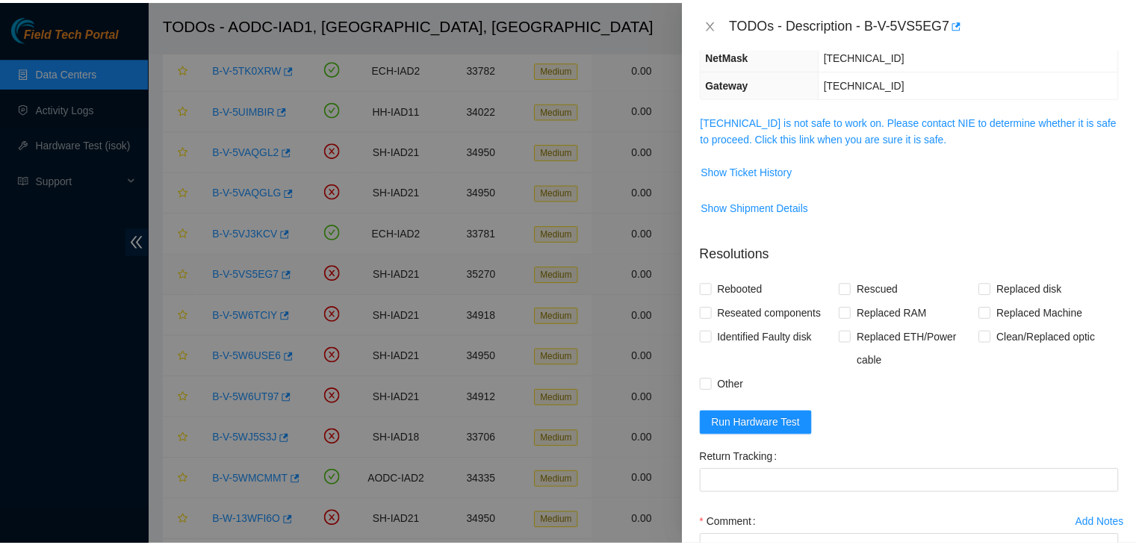
scroll to position [140, 0]
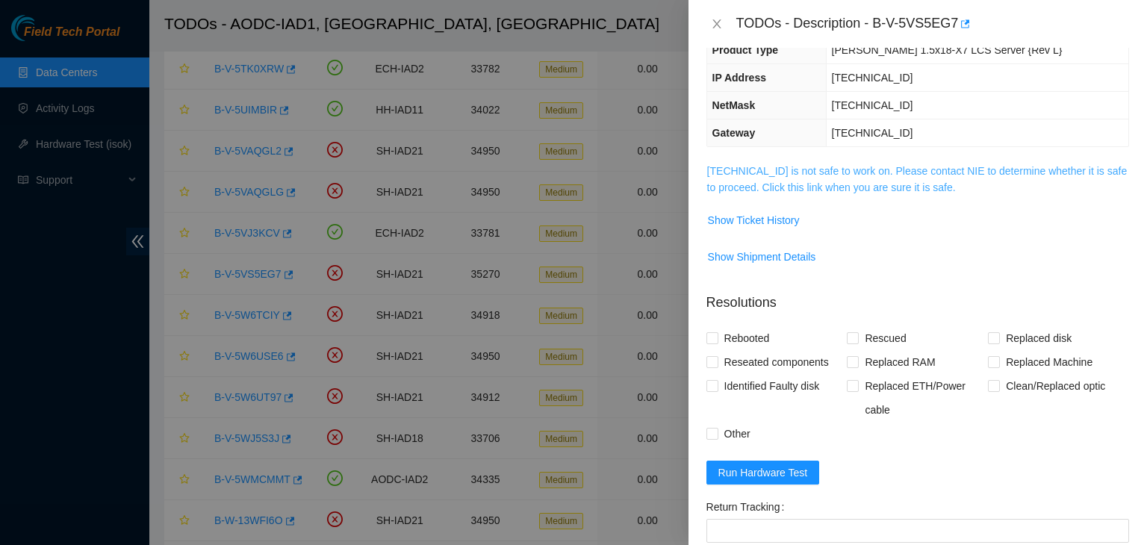
click at [909, 174] on link "104.98.119.35 is not safe to work on. Please contact NIE to determine whether i…" at bounding box center [917, 179] width 421 height 28
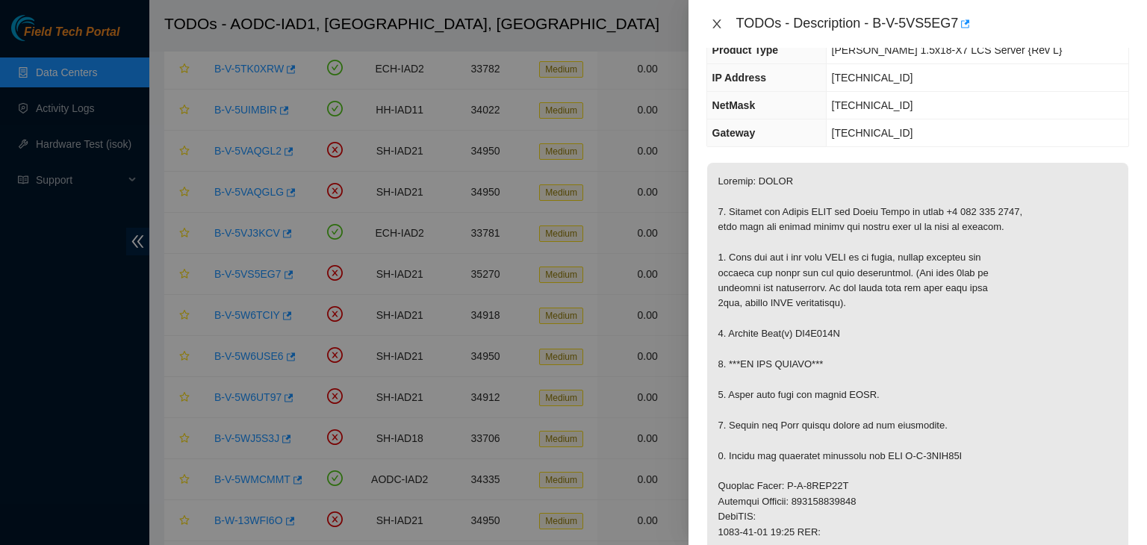
click at [710, 19] on button "Close" at bounding box center [717, 24] width 21 height 14
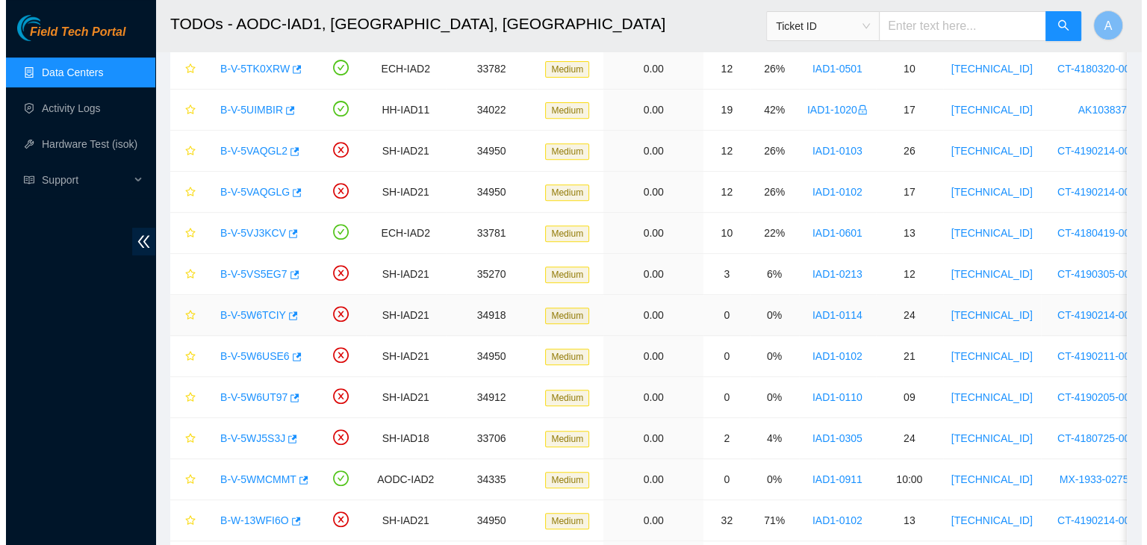
scroll to position [190, 0]
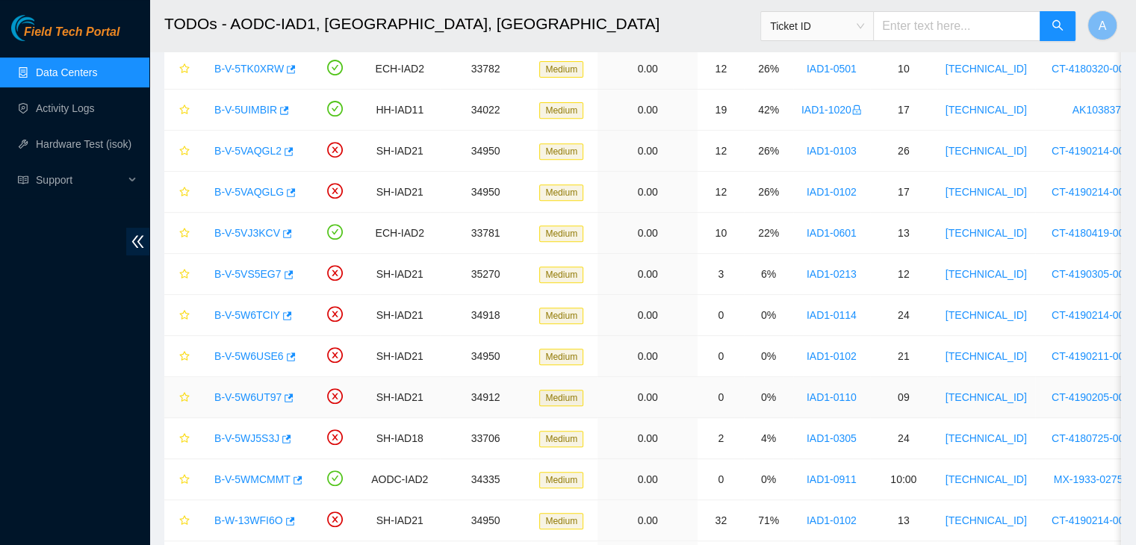
click at [263, 392] on link "B-V-5W6UT97" at bounding box center [247, 397] width 67 height 12
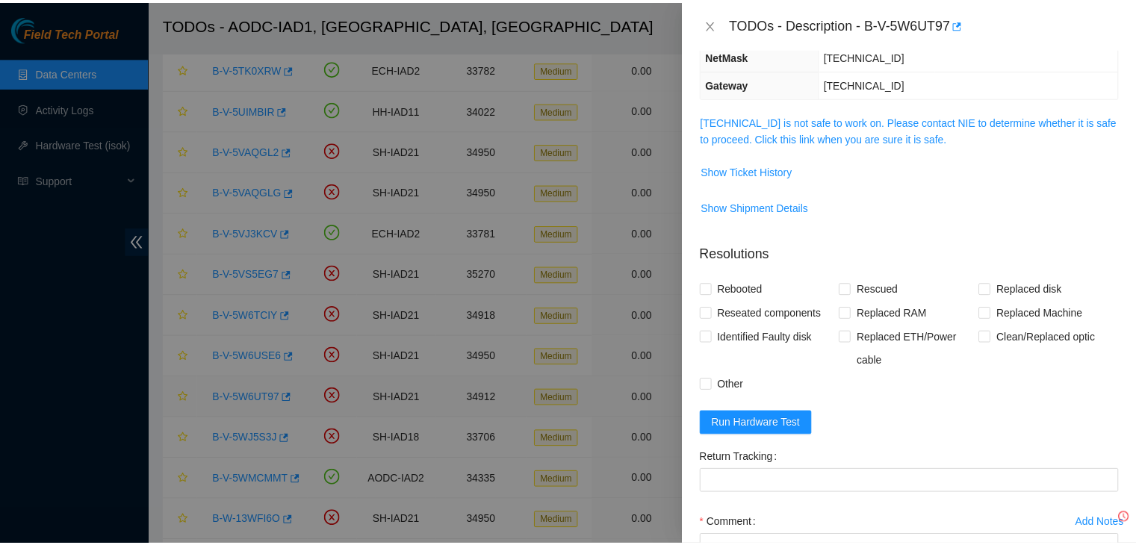
scroll to position [140, 0]
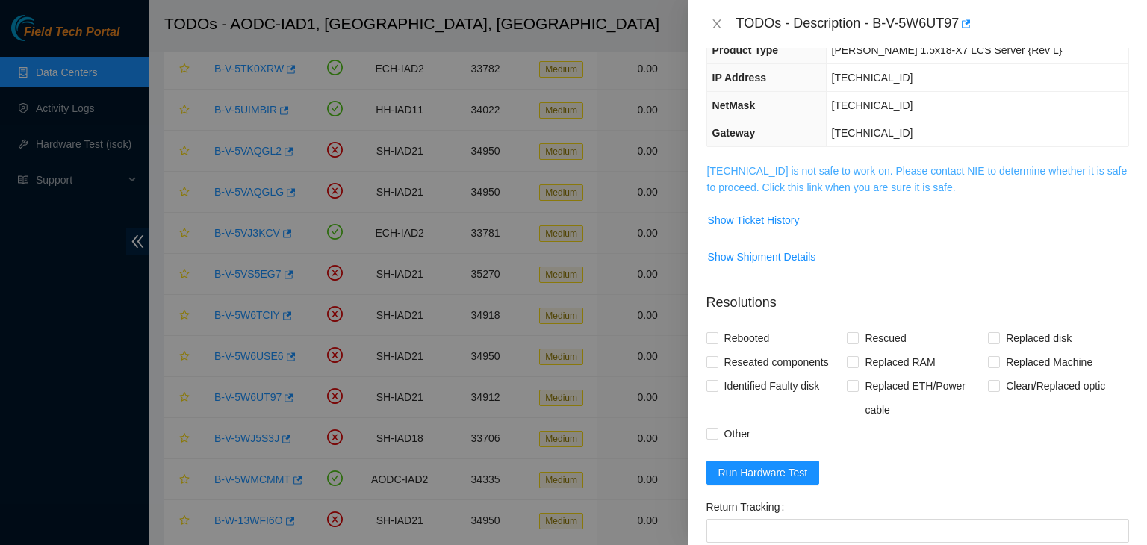
click at [796, 185] on link "104.84.155.180 is not safe to work on. Please contact NIE to determine whether …" at bounding box center [917, 179] width 421 height 28
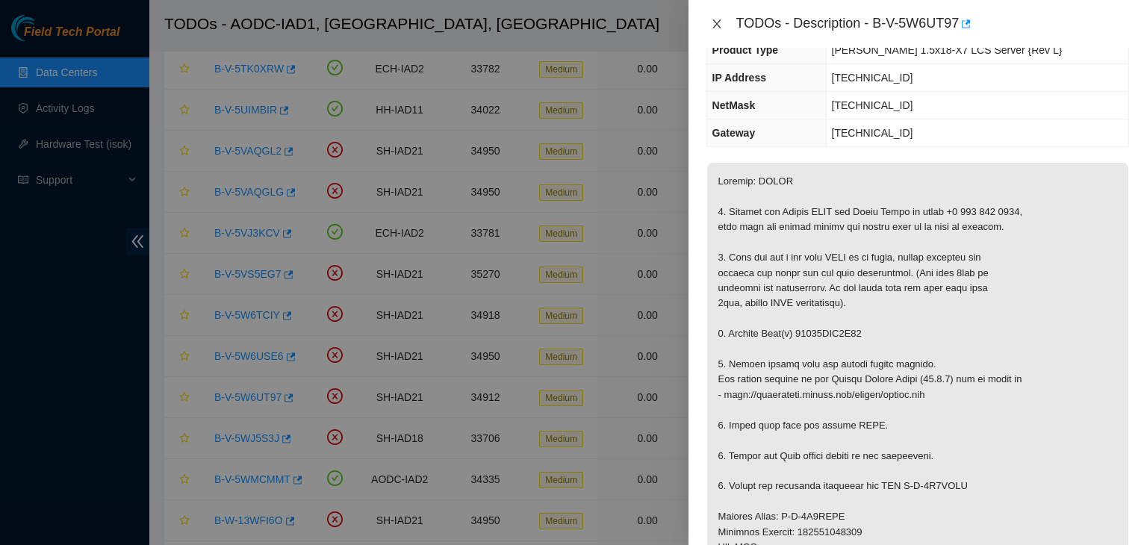
click at [713, 24] on icon "close" at bounding box center [717, 24] width 12 height 12
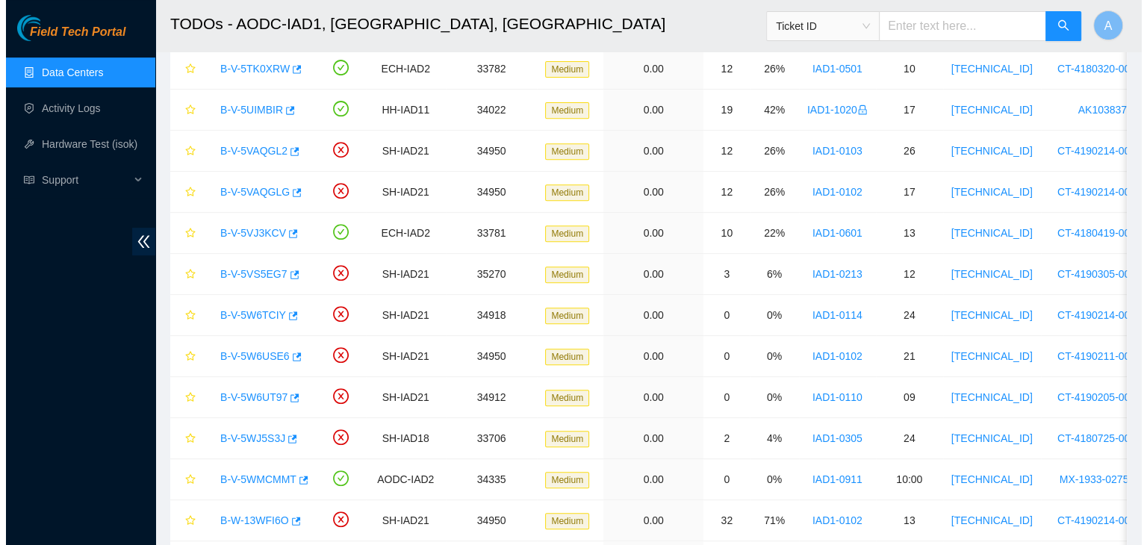
scroll to position [190, 0]
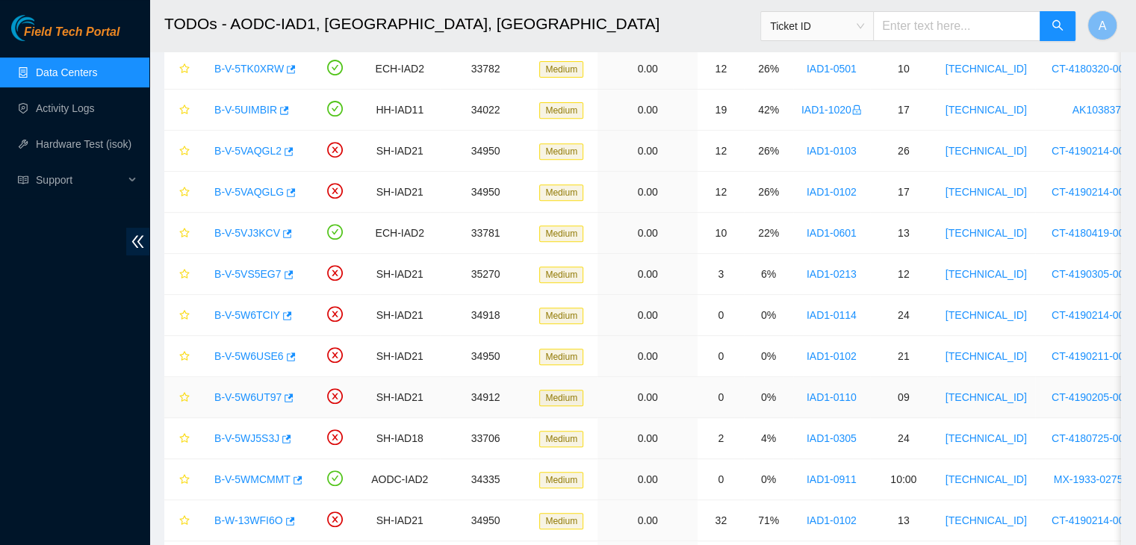
click at [250, 395] on link "B-V-5W6UT97" at bounding box center [247, 397] width 67 height 12
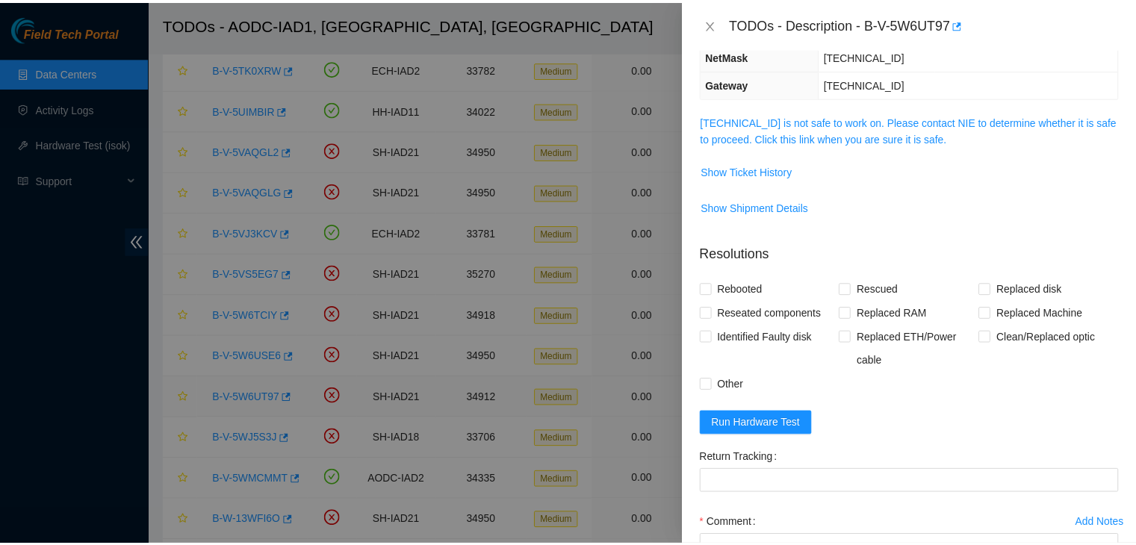
scroll to position [140, 0]
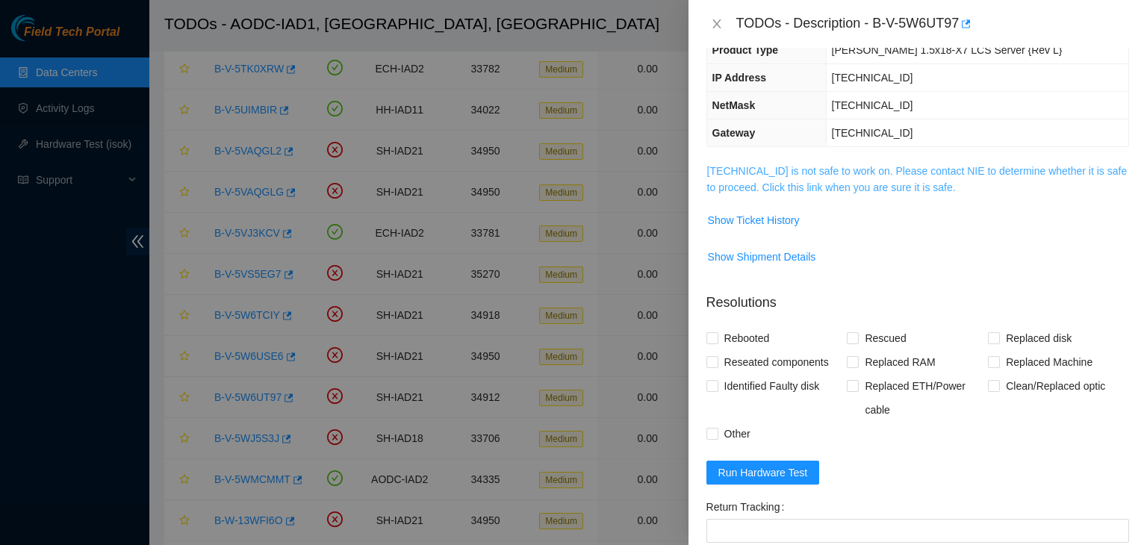
click at [785, 187] on link "104.84.155.180 is not safe to work on. Please contact NIE to determine whether …" at bounding box center [917, 179] width 421 height 28
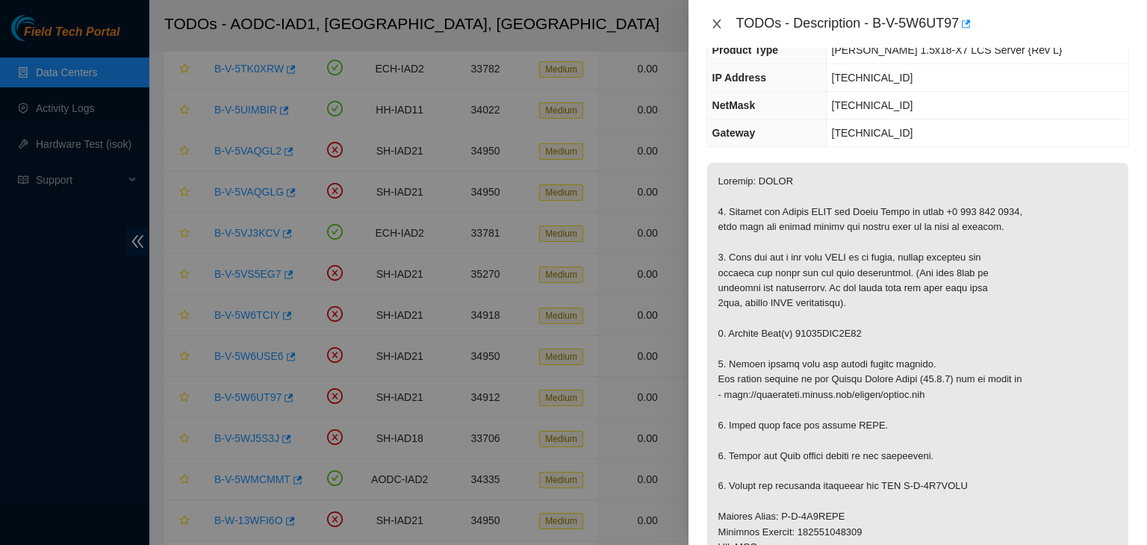
click at [714, 22] on icon "close" at bounding box center [717, 24] width 12 height 12
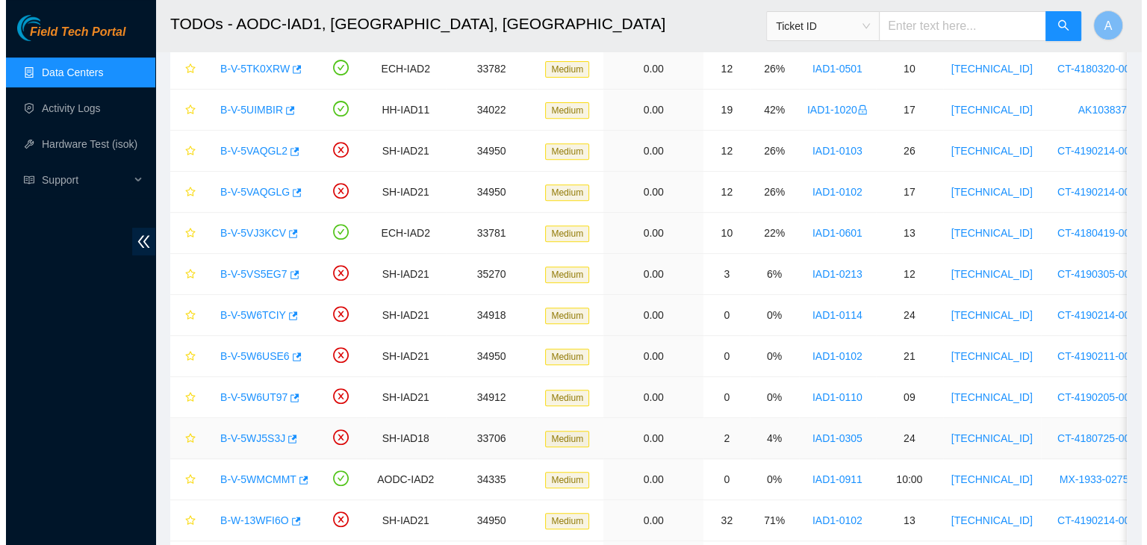
scroll to position [190, 0]
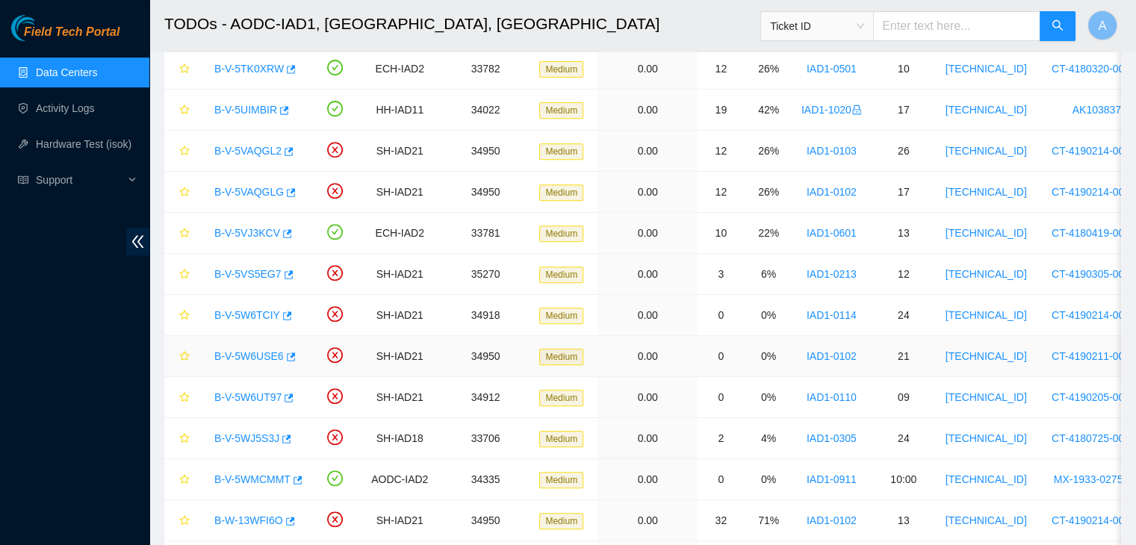
click at [255, 359] on link "B-V-5W6USE6" at bounding box center [248, 356] width 69 height 12
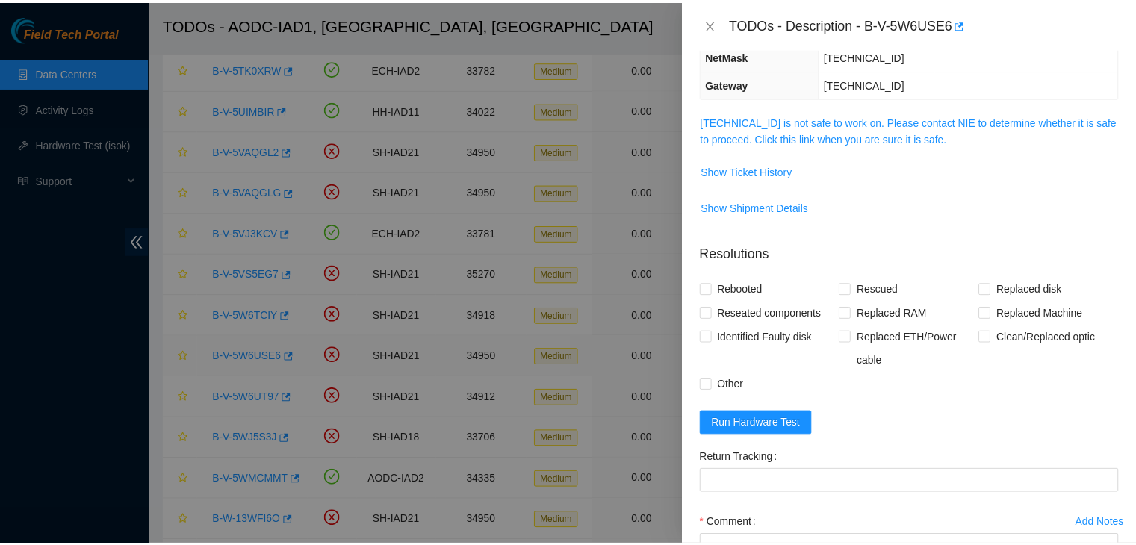
scroll to position [140, 0]
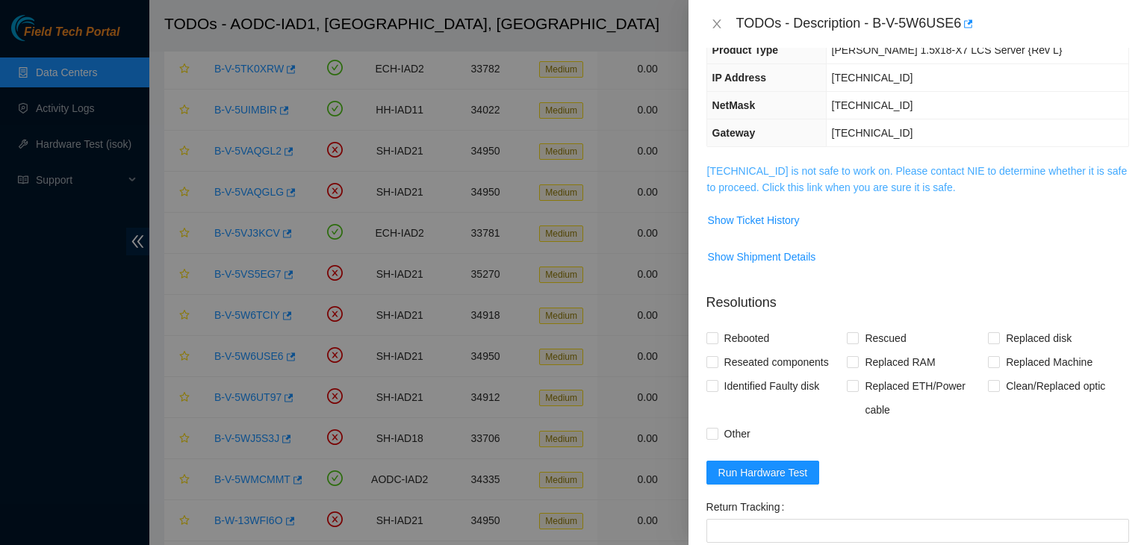
click at [861, 188] on link "104.84.154.40 is not safe to work on. Please contact NIE to determine whether i…" at bounding box center [917, 179] width 421 height 28
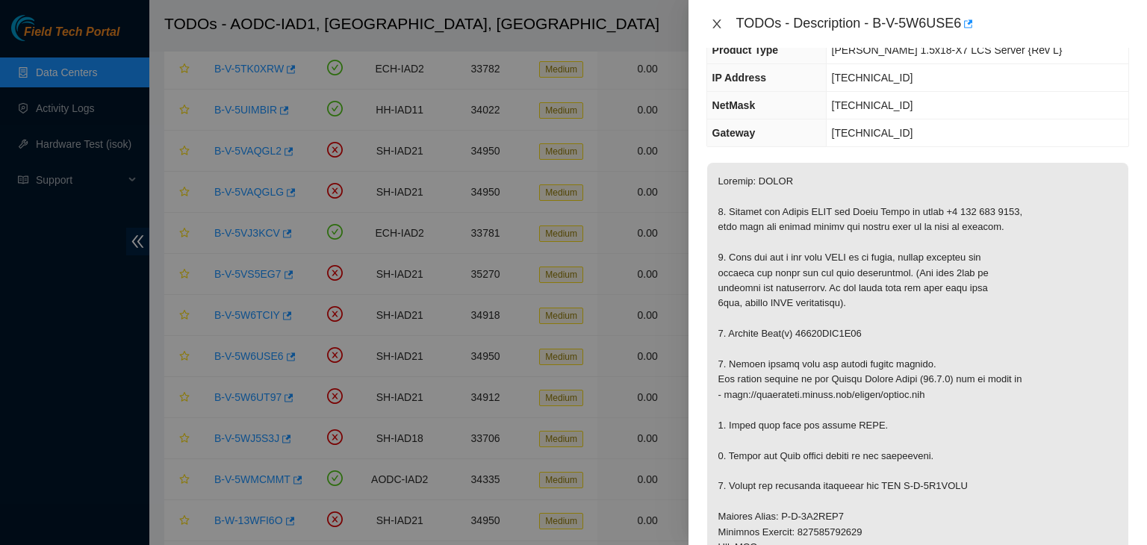
click at [710, 24] on button "Close" at bounding box center [717, 24] width 21 height 14
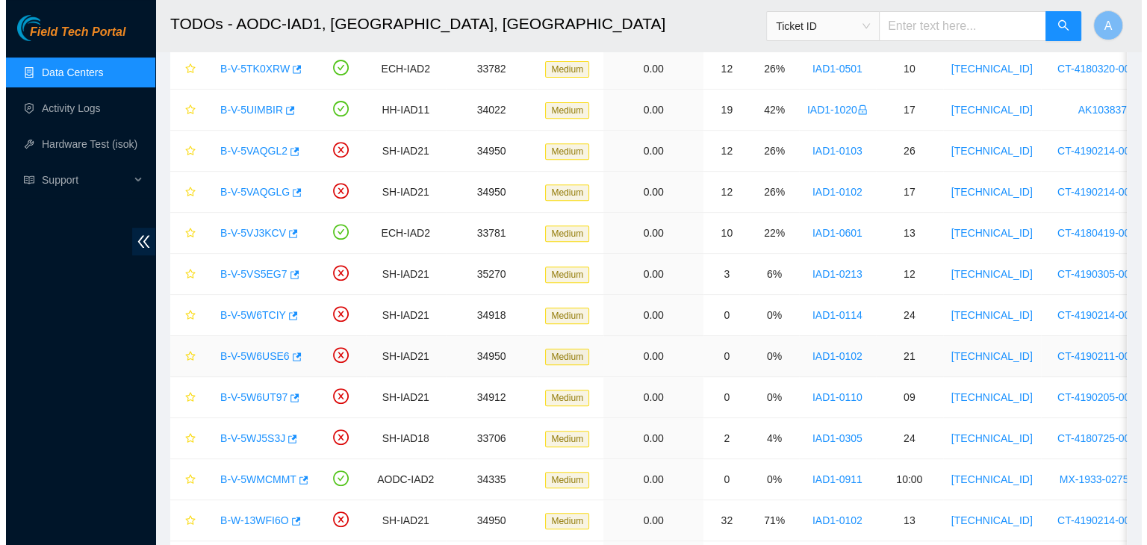
scroll to position [190, 0]
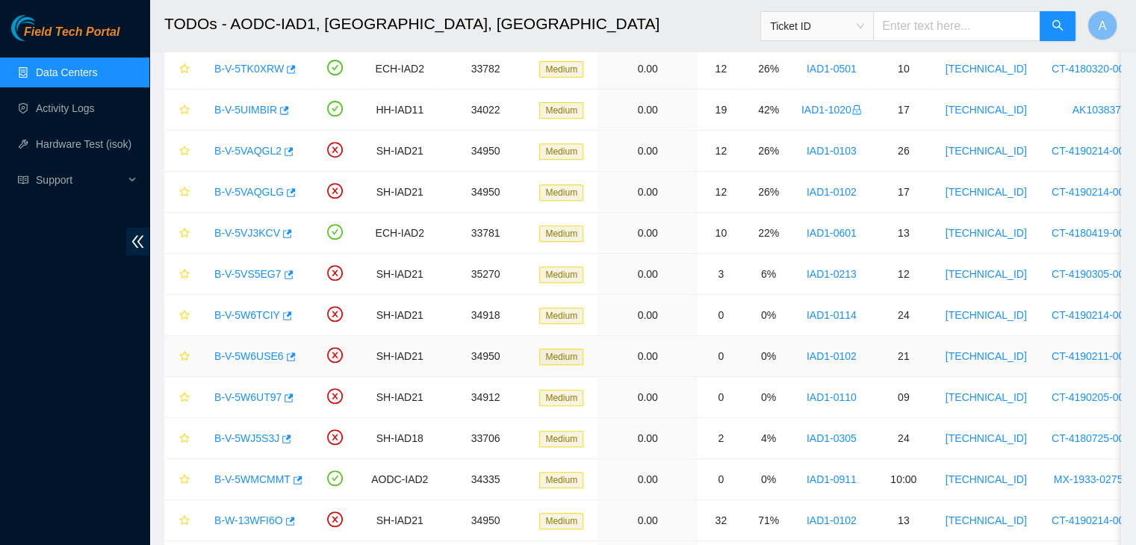
click at [252, 350] on link "B-V-5W6USE6" at bounding box center [248, 356] width 69 height 12
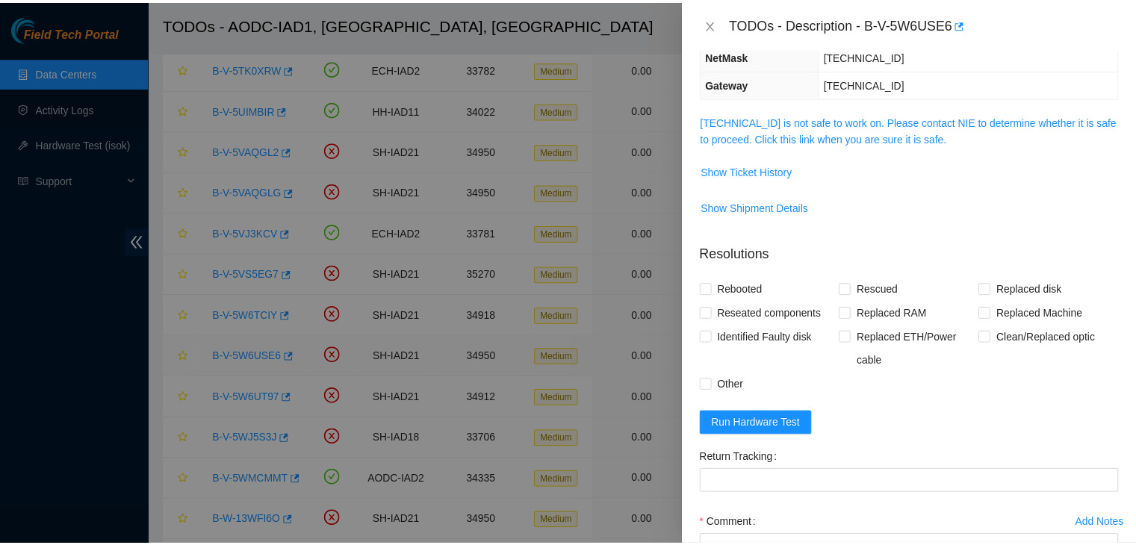
scroll to position [140, 0]
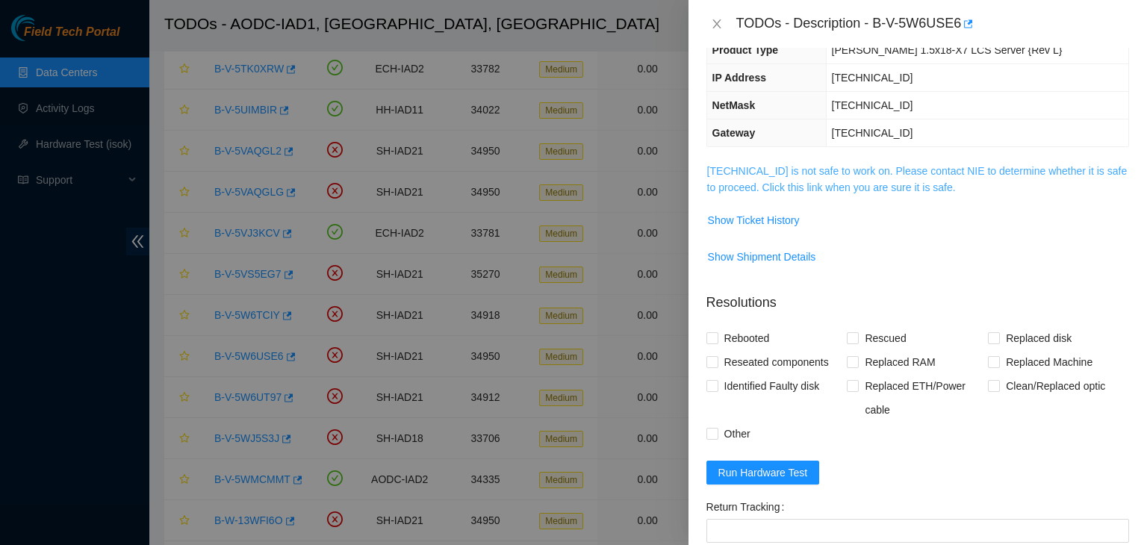
click at [752, 183] on link "104.84.154.40 is not safe to work on. Please contact NIE to determine whether i…" at bounding box center [917, 179] width 421 height 28
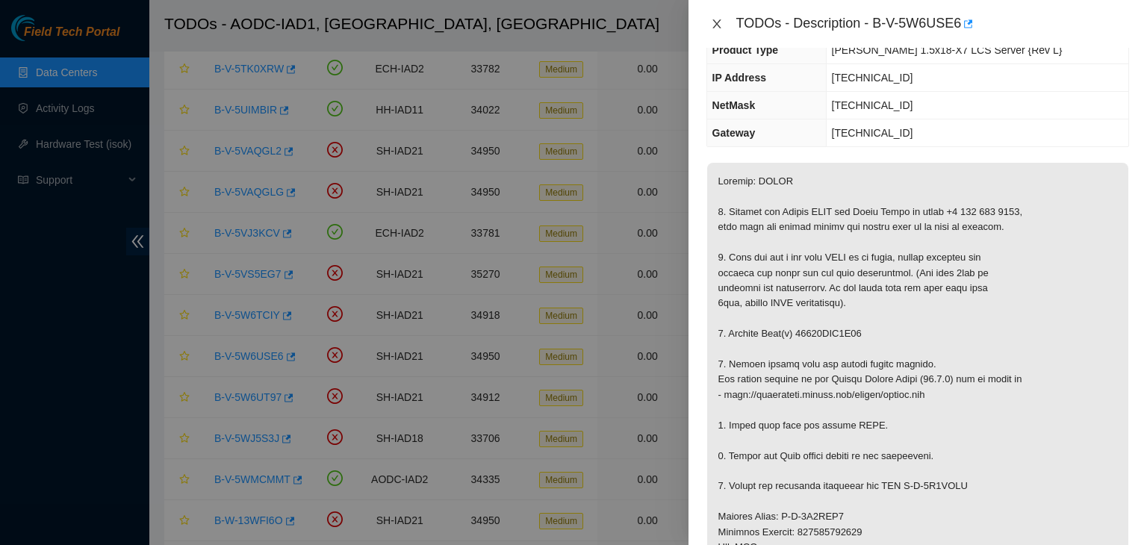
click at [714, 27] on icon "close" at bounding box center [717, 23] width 8 height 9
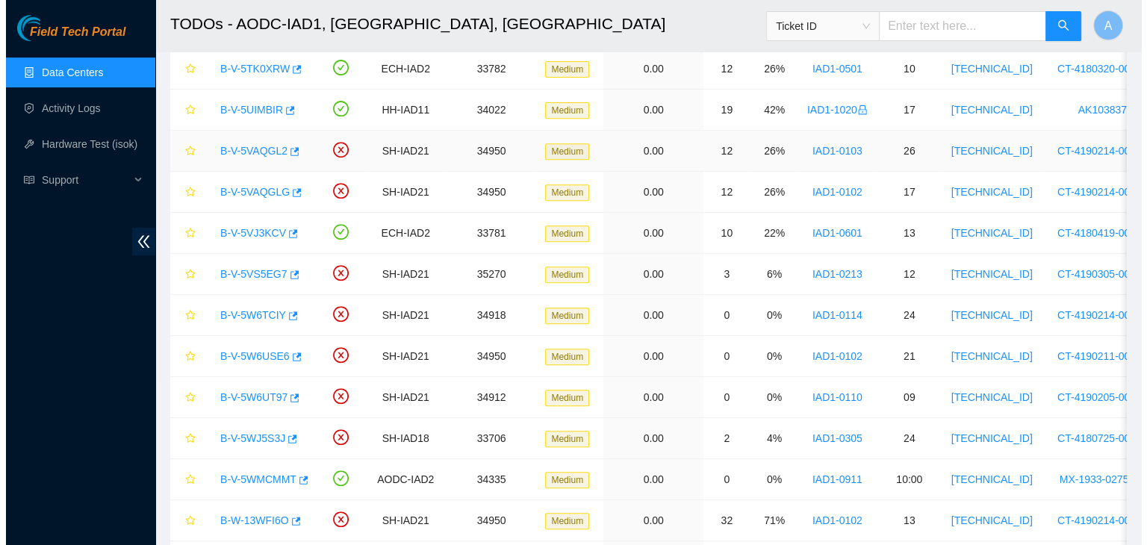
scroll to position [190, 0]
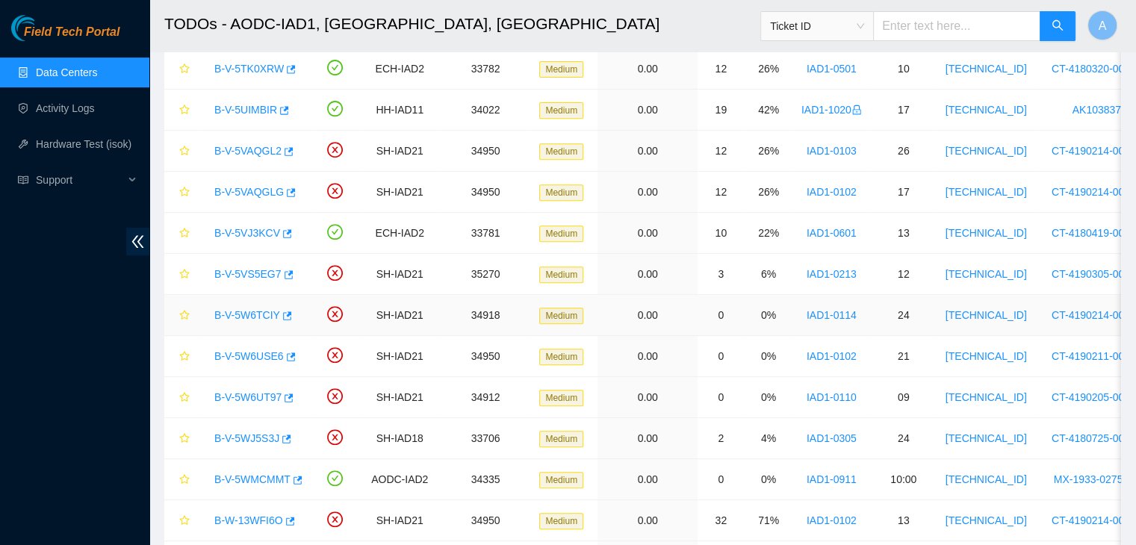
click at [257, 312] on link "B-V-5W6TCIY" at bounding box center [247, 315] width 66 height 12
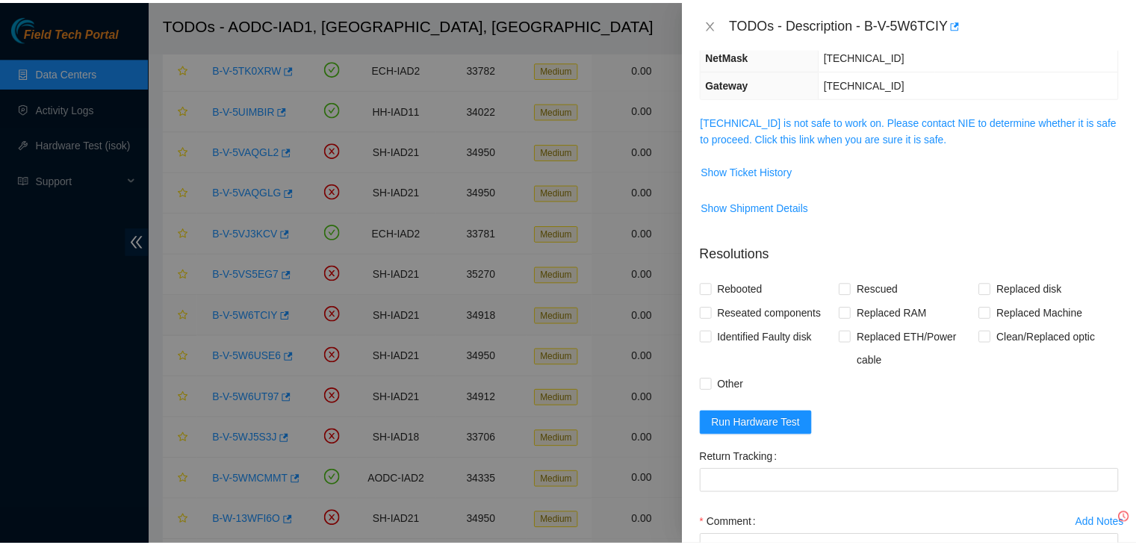
scroll to position [140, 0]
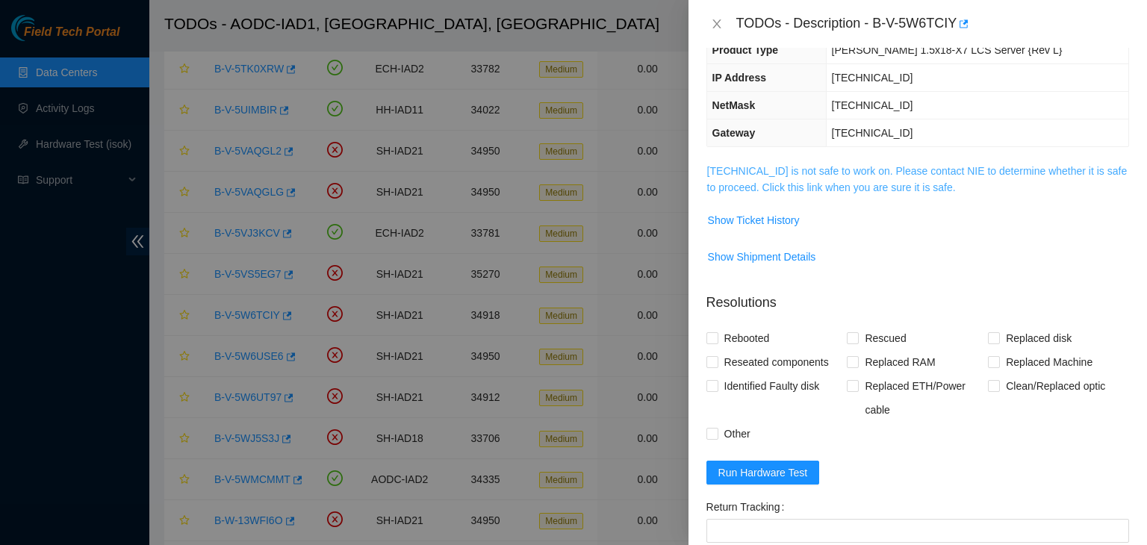
click at [843, 167] on link "104.84.228.171 is not safe to work on. Please contact NIE to determine whether …" at bounding box center [917, 179] width 421 height 28
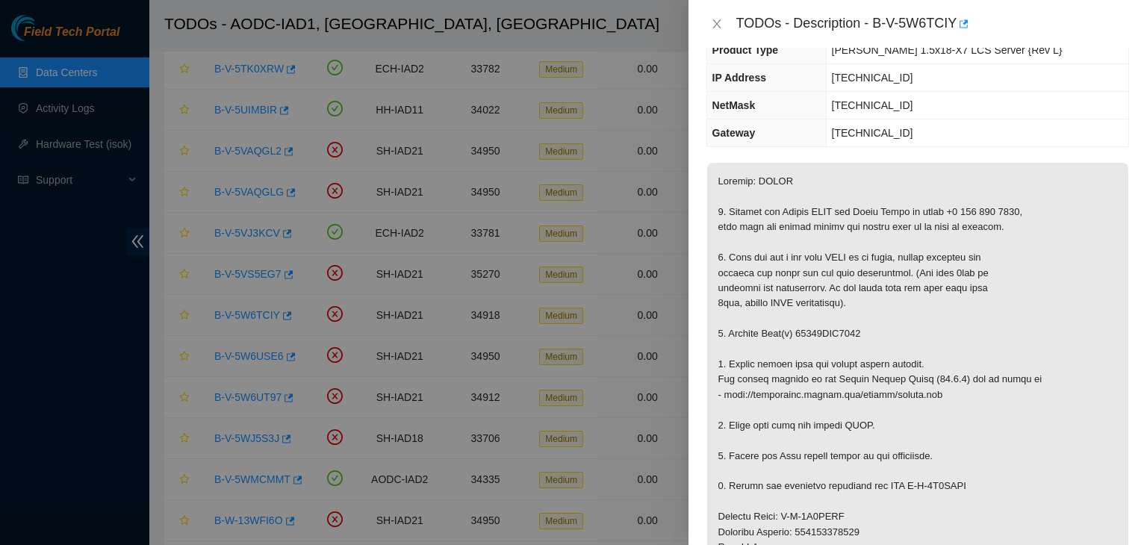
click at [968, 23] on div "TODOs - Description - B-V-5W6TCIY" at bounding box center [933, 24] width 393 height 24
click at [965, 23] on icon "button" at bounding box center [964, 23] width 9 height 8
click at [714, 21] on icon "close" at bounding box center [717, 23] width 8 height 9
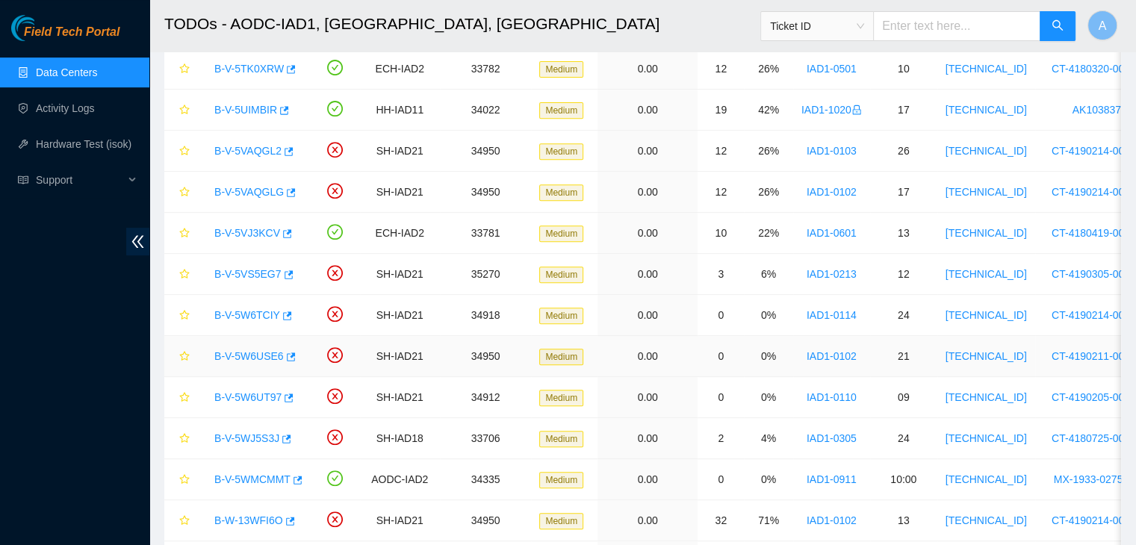
click at [252, 351] on link "B-V-5W6USE6" at bounding box center [248, 356] width 69 height 12
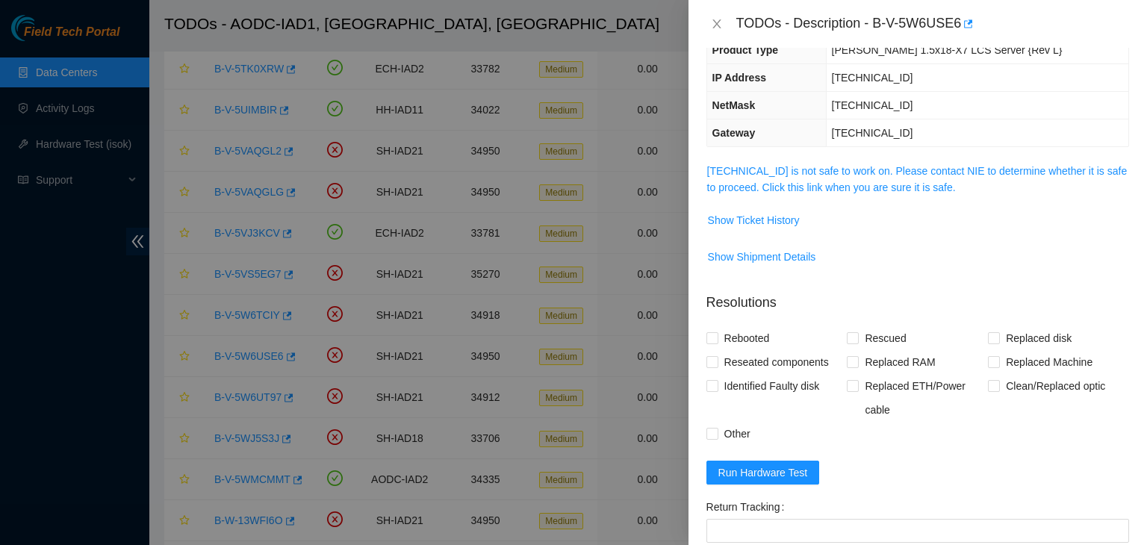
click at [790, 177] on span "104.84.154.40 is not safe to work on. Please contact NIE to determine whether i…" at bounding box center [917, 179] width 421 height 33
click at [792, 185] on link "104.84.154.40 is not safe to work on. Please contact NIE to determine whether i…" at bounding box center [917, 179] width 421 height 28
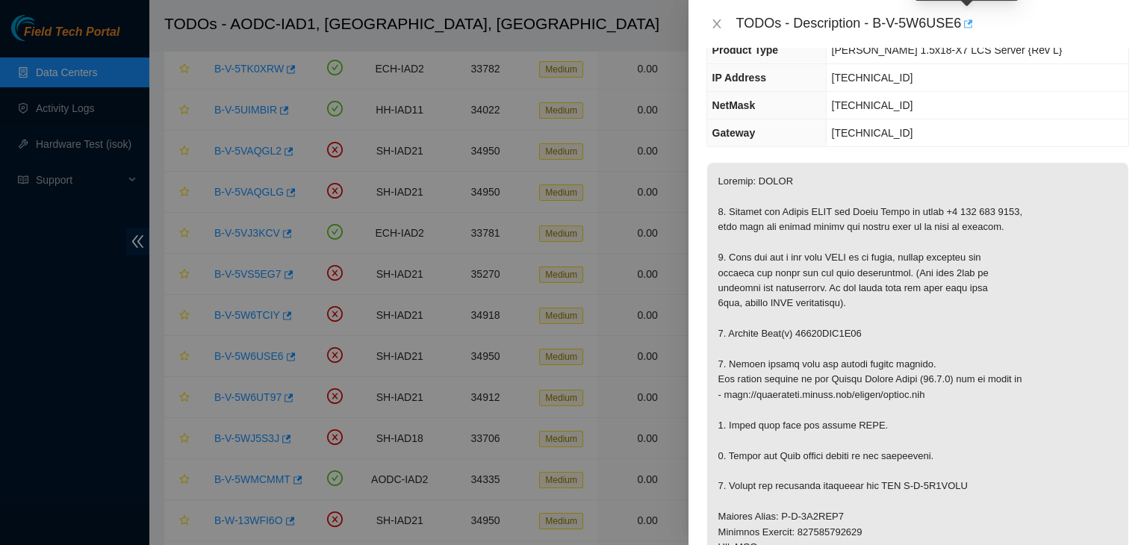
click at [968, 25] on icon "button" at bounding box center [968, 23] width 9 height 8
click at [719, 28] on icon "close" at bounding box center [717, 24] width 12 height 12
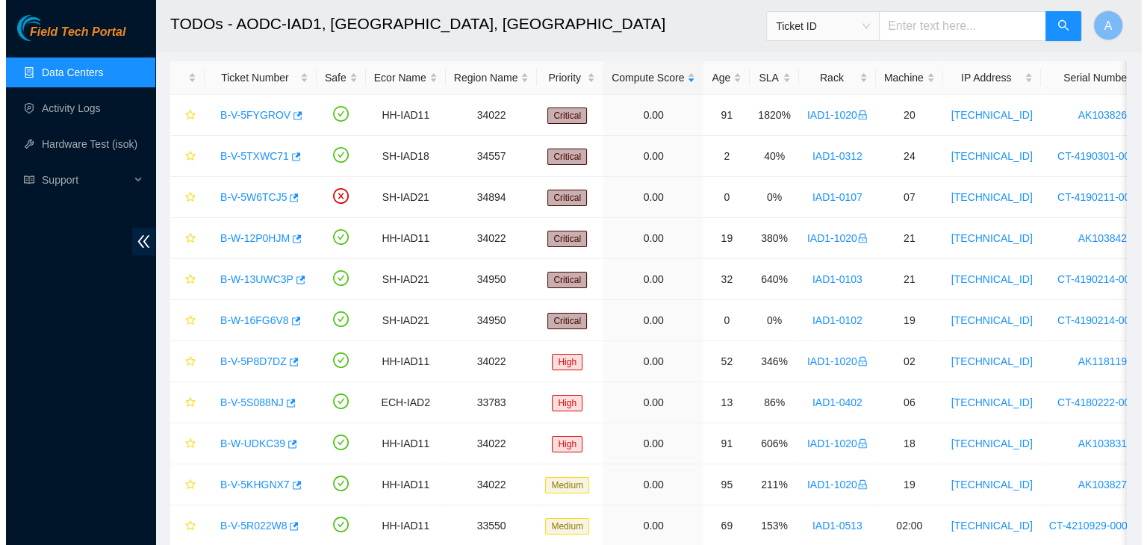
scroll to position [0, 0]
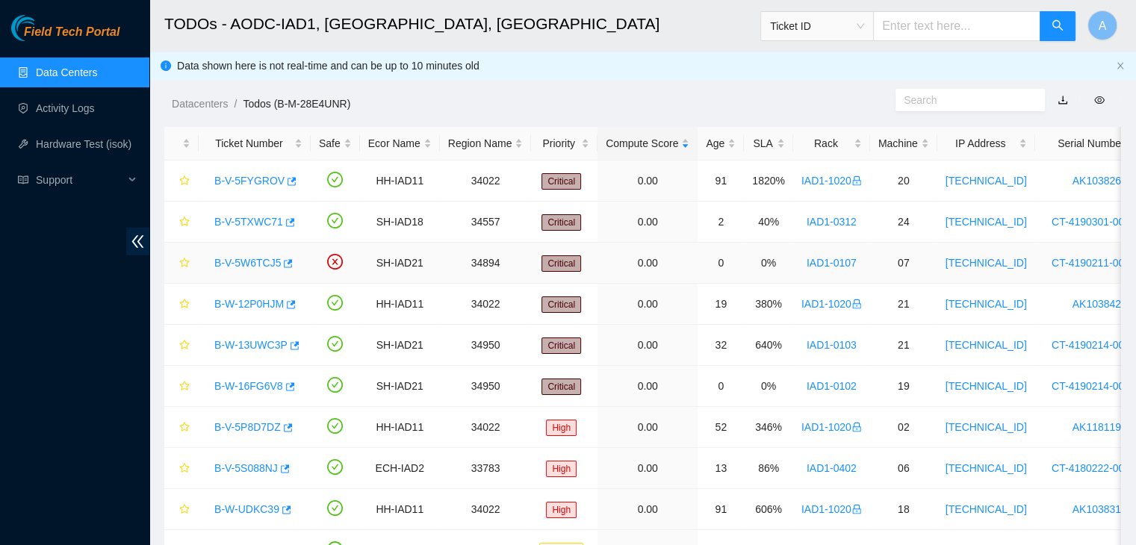
click at [255, 267] on link "B-V-5W6TCJ5" at bounding box center [247, 263] width 66 height 12
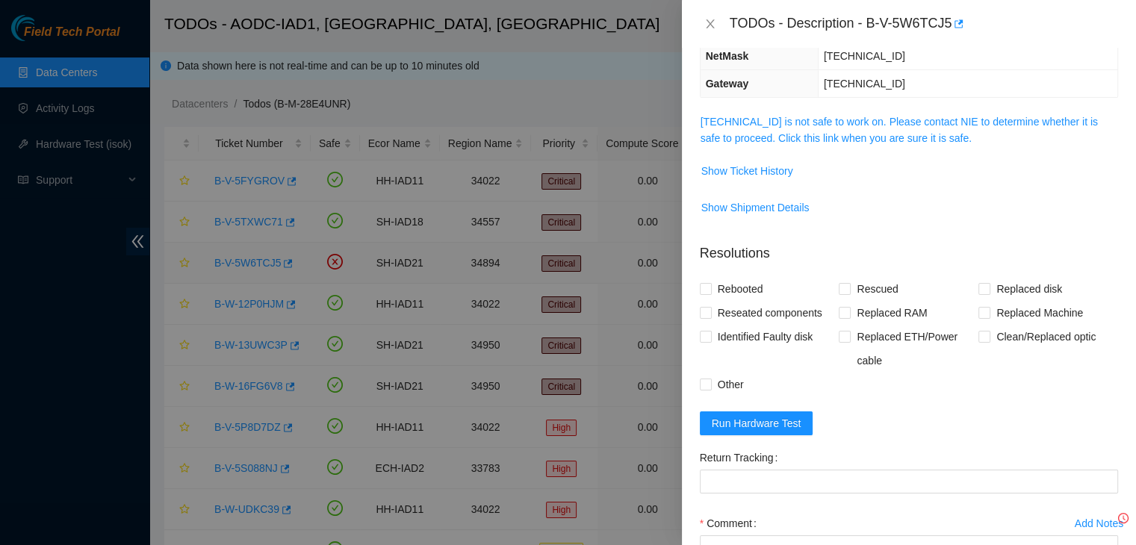
scroll to position [140, 0]
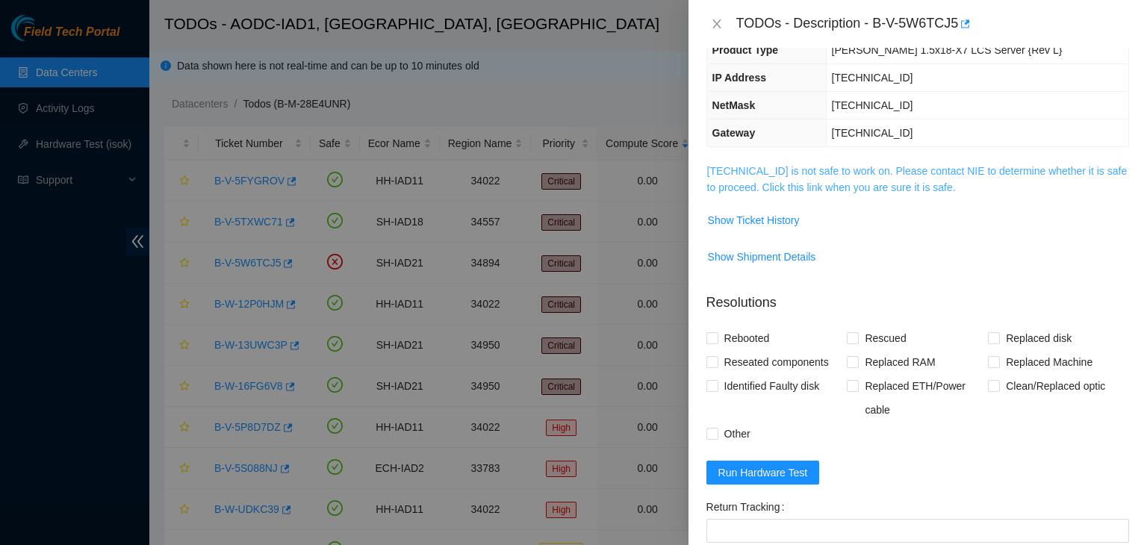
click at [803, 178] on link "104.84.155.52 is not safe to work on. Please contact NIE to determine whether i…" at bounding box center [917, 179] width 421 height 28
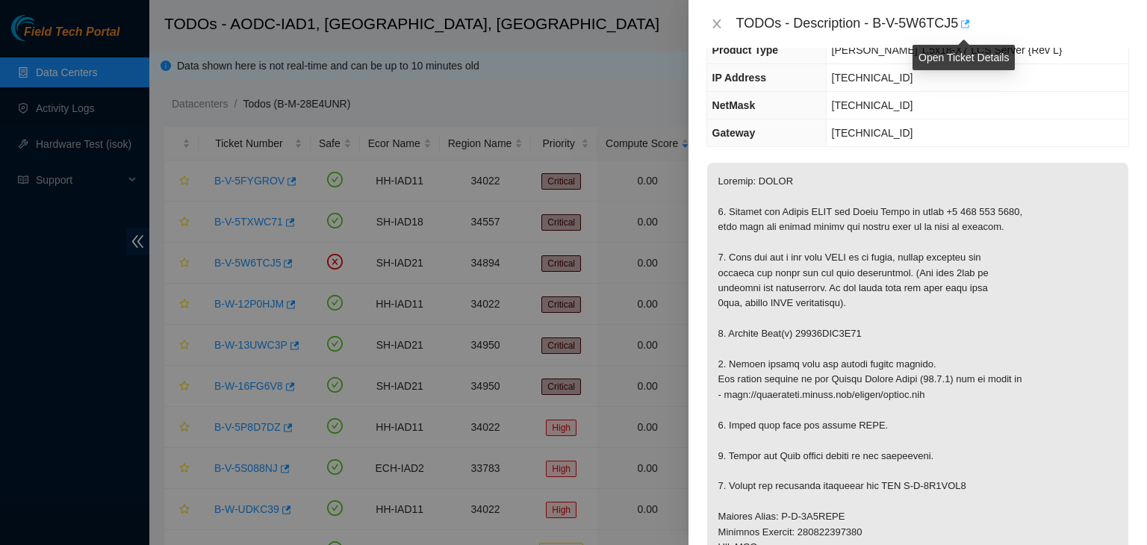
click at [965, 22] on icon "button" at bounding box center [964, 24] width 10 height 10
click at [716, 25] on icon "close" at bounding box center [717, 23] width 8 height 9
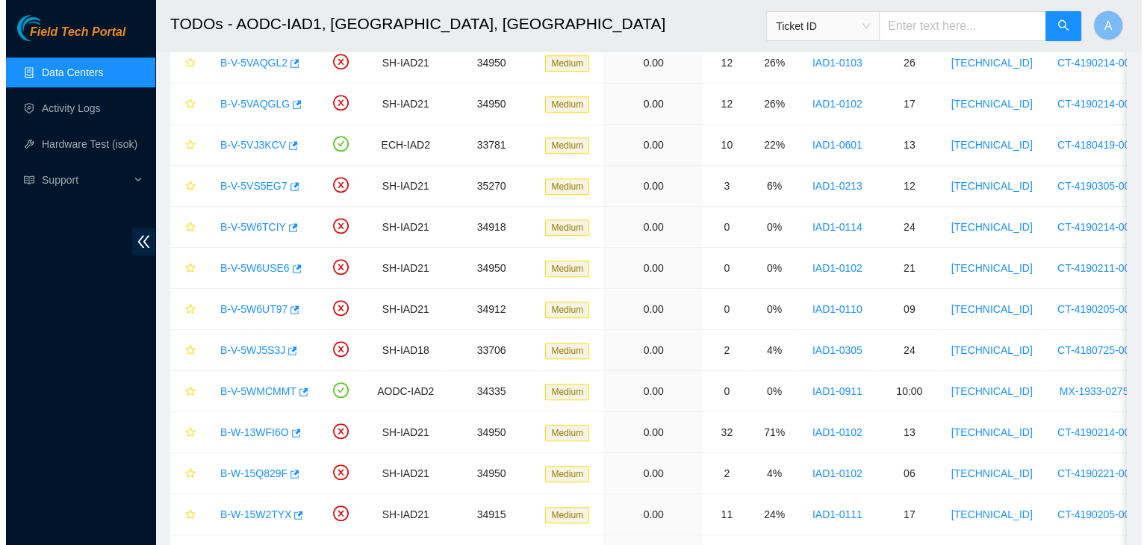
scroll to position [861, 0]
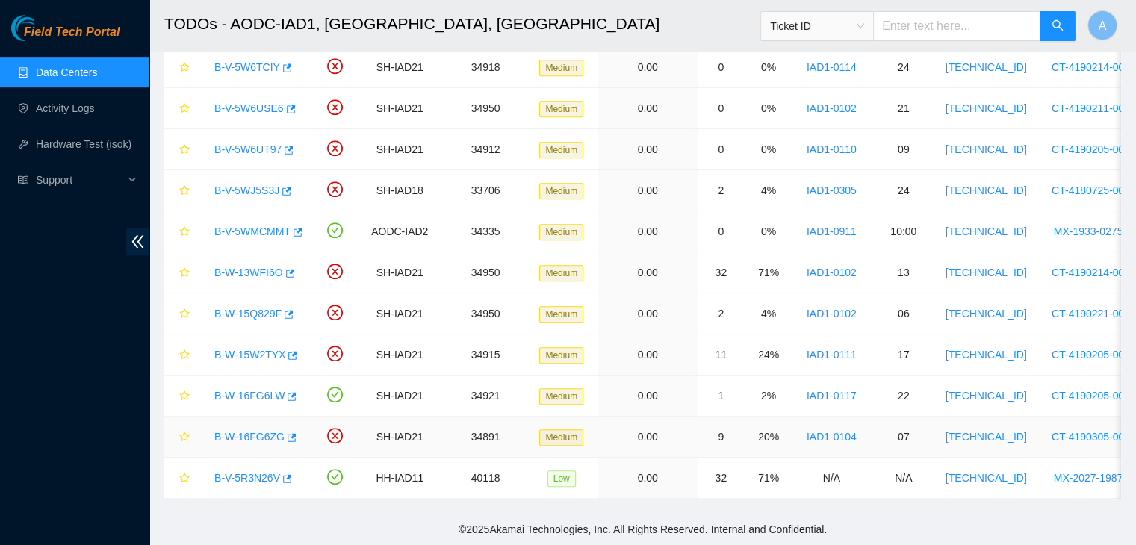
click at [262, 431] on link "B-W-16FG6ZG" at bounding box center [249, 437] width 70 height 12
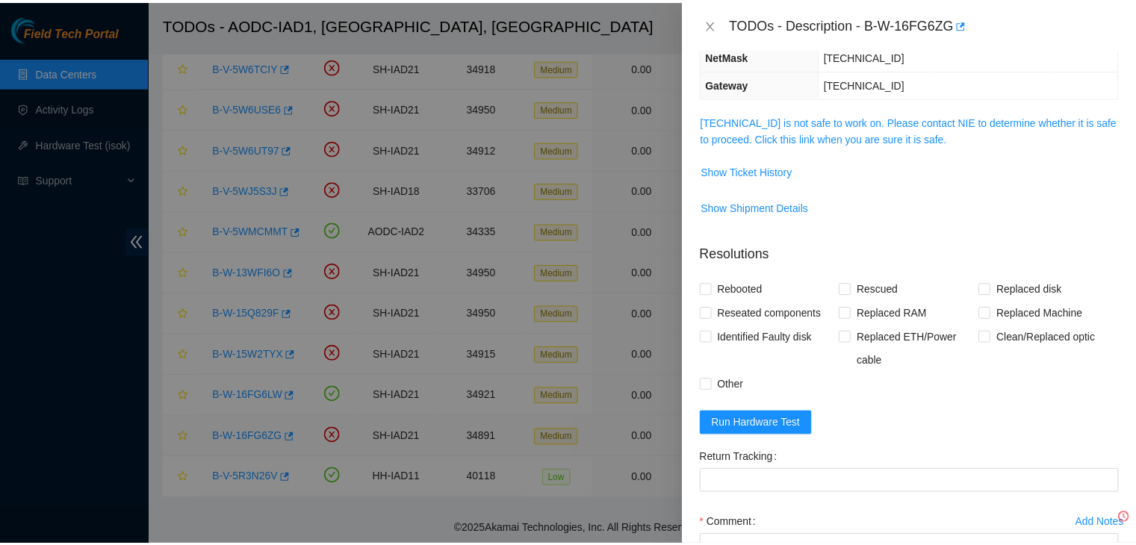
scroll to position [140, 0]
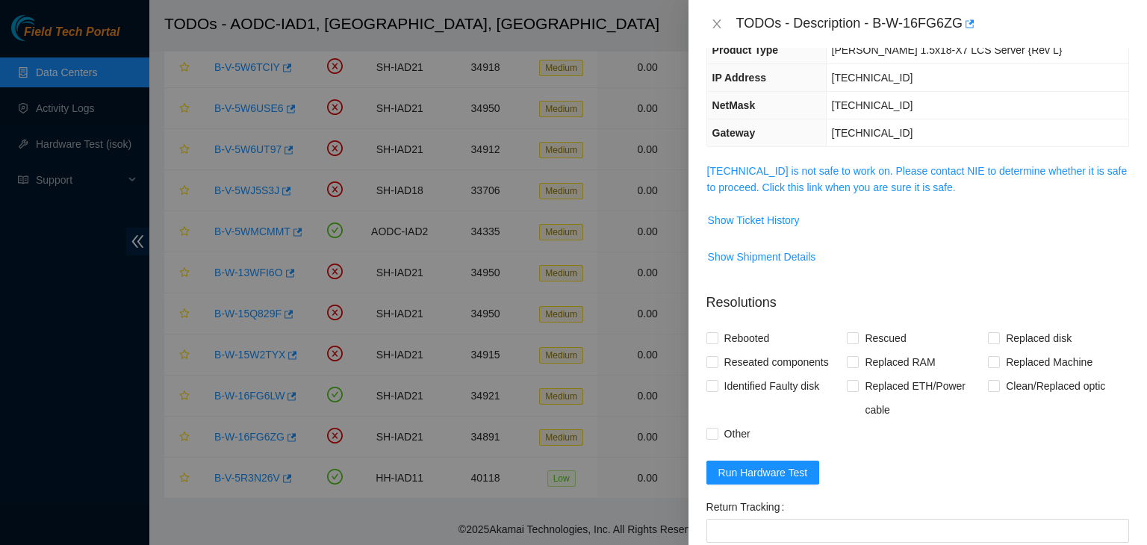
click at [812, 196] on td "104.84.154.158 is not safe to work on. Please contact NIE to determine whether …" at bounding box center [918, 185] width 423 height 46
click at [820, 183] on link "104.84.154.158 is not safe to work on. Please contact NIE to determine whether …" at bounding box center [917, 179] width 421 height 28
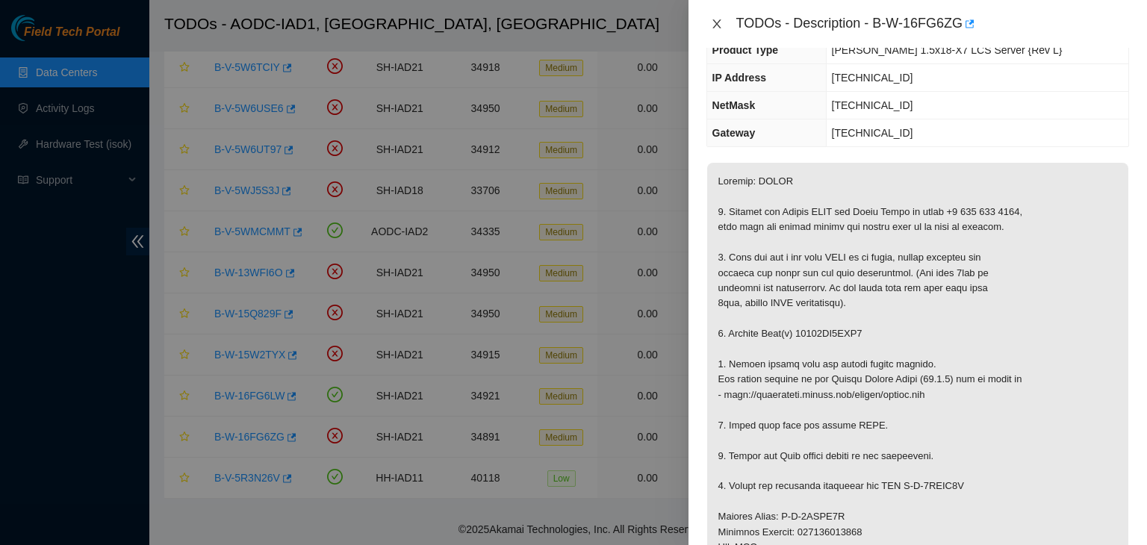
click at [714, 19] on icon "close" at bounding box center [717, 24] width 12 height 12
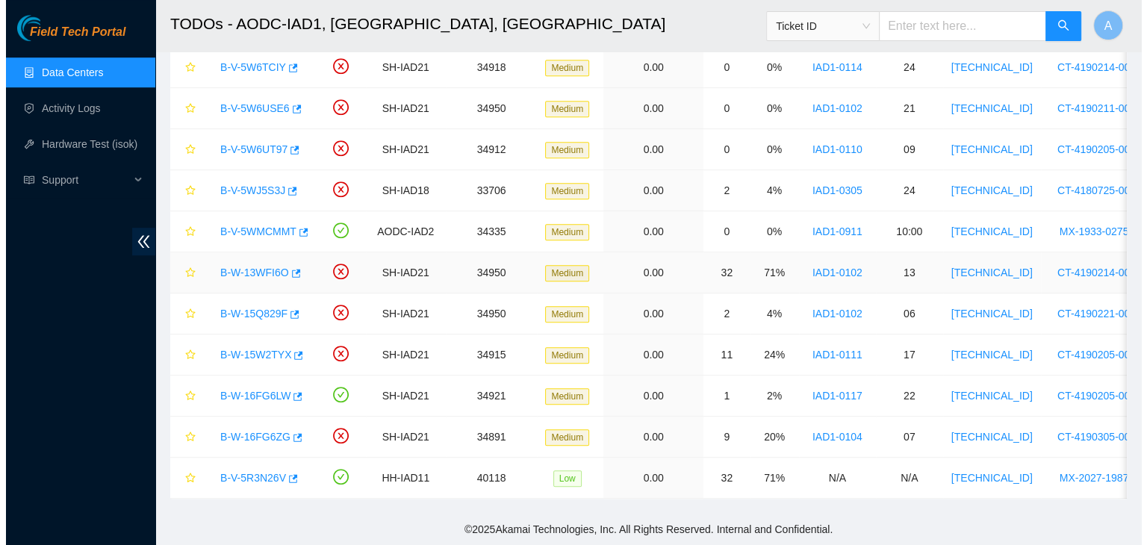
scroll to position [190, 0]
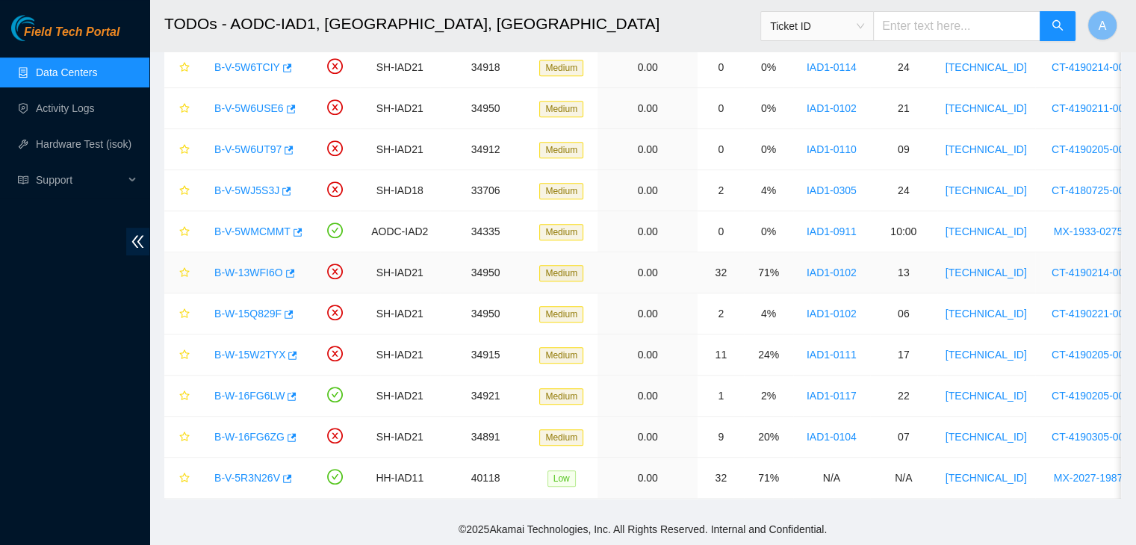
click at [269, 267] on link "B-W-13WFI6O" at bounding box center [248, 273] width 69 height 12
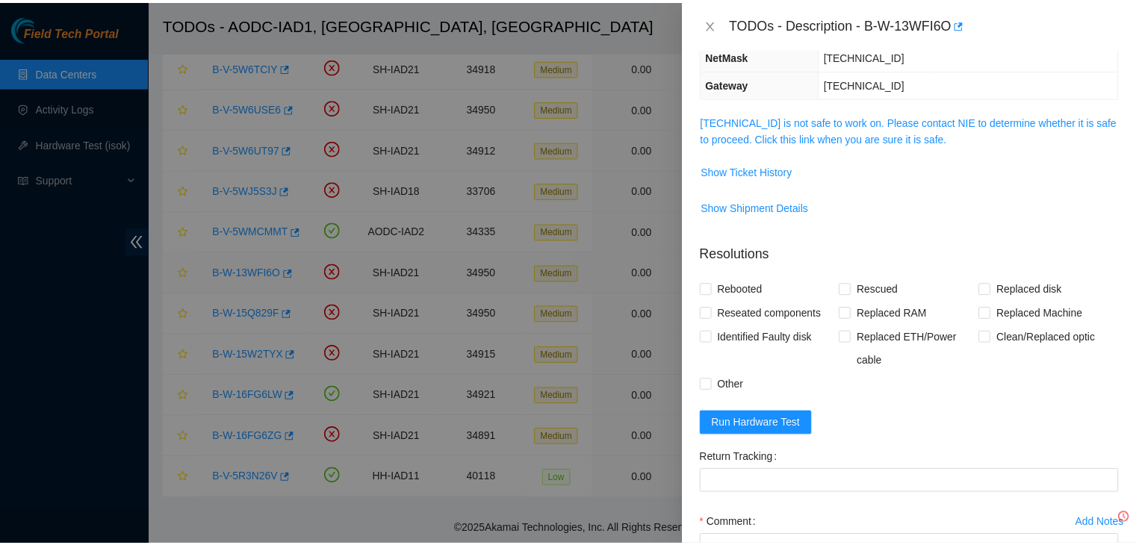
scroll to position [140, 0]
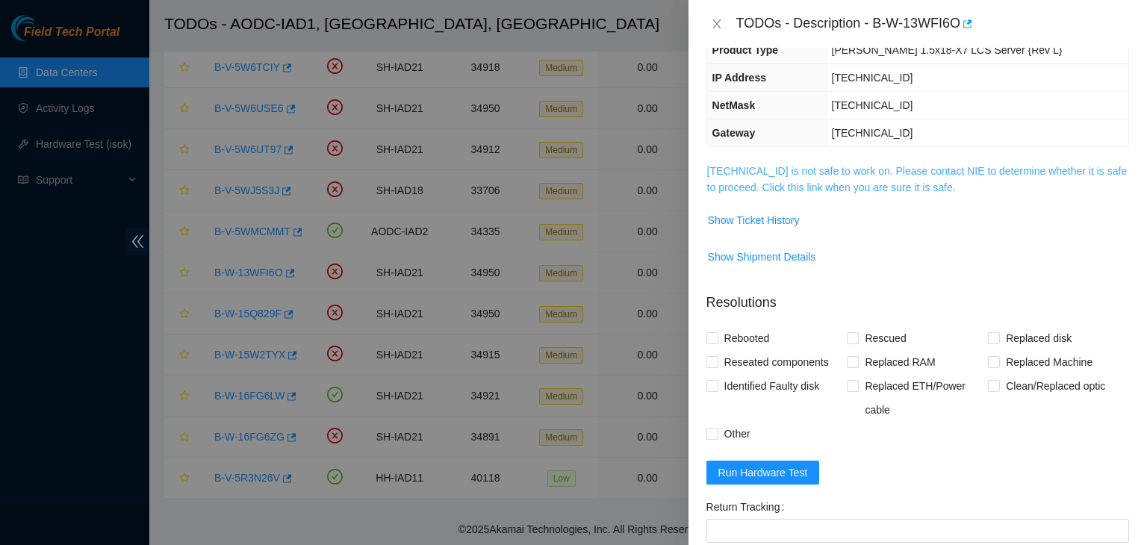
click at [775, 190] on link "104.84.154.32 is not safe to work on. Please contact NIE to determine whether i…" at bounding box center [917, 179] width 421 height 28
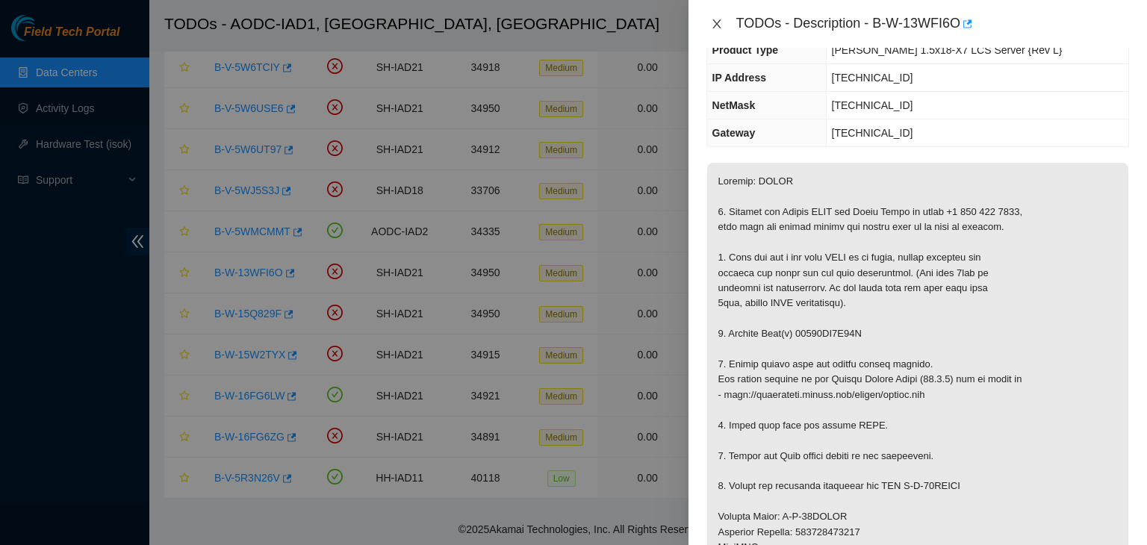
click at [719, 22] on icon "close" at bounding box center [717, 24] width 12 height 12
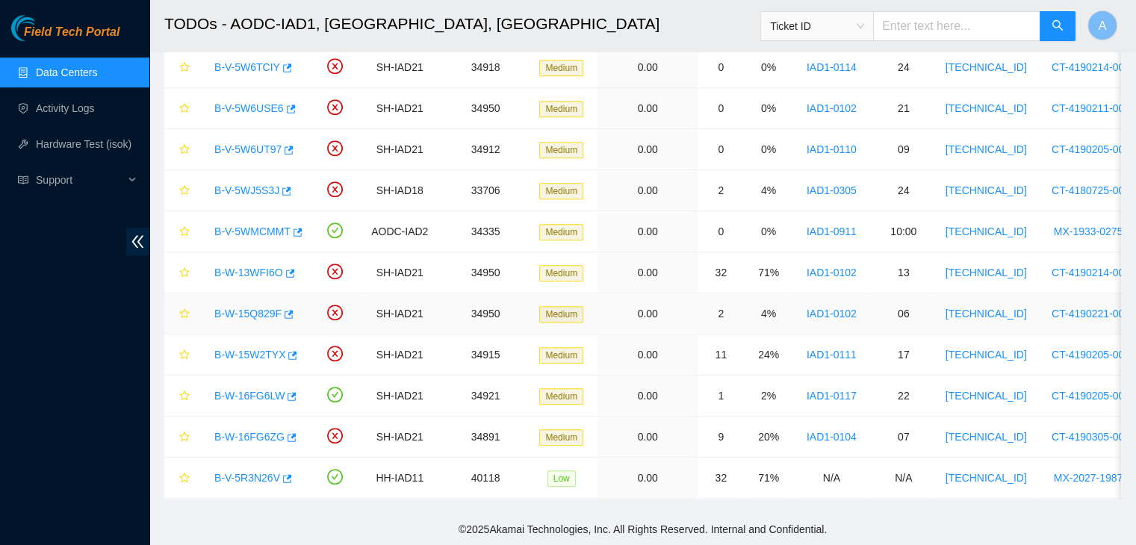
click at [257, 308] on link "B-W-15Q829F" at bounding box center [247, 314] width 67 height 12
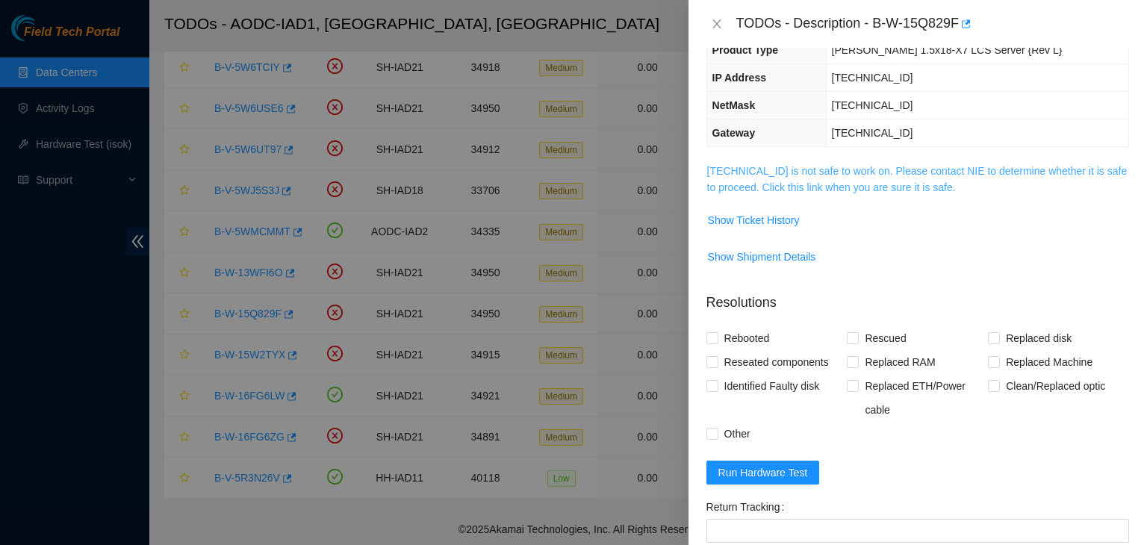
click at [762, 167] on link "104.84.154.25 is not safe to work on. Please contact NIE to determine whether i…" at bounding box center [917, 179] width 421 height 28
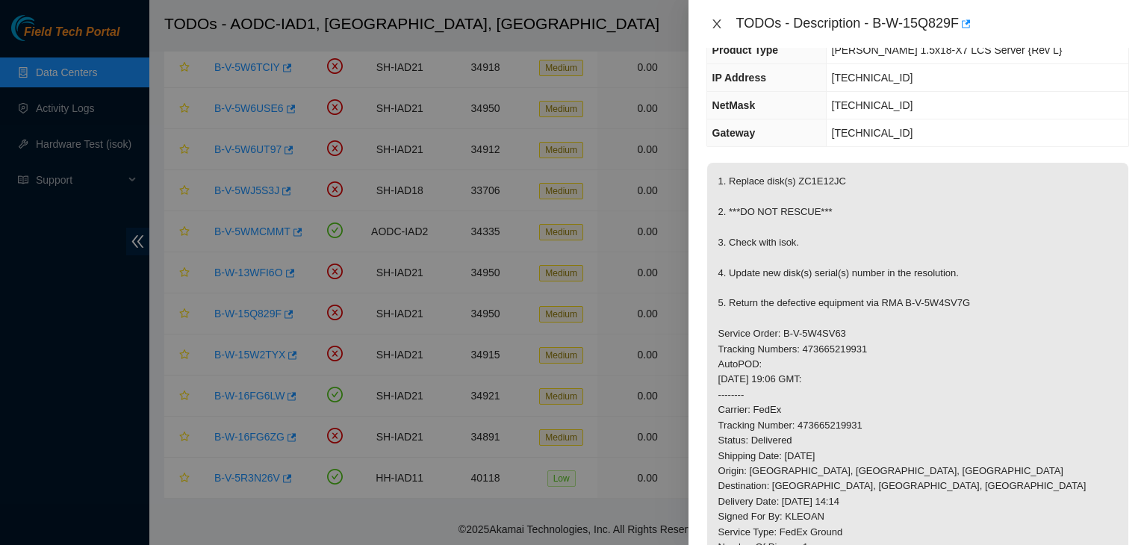
click at [716, 25] on icon "close" at bounding box center [717, 23] width 8 height 9
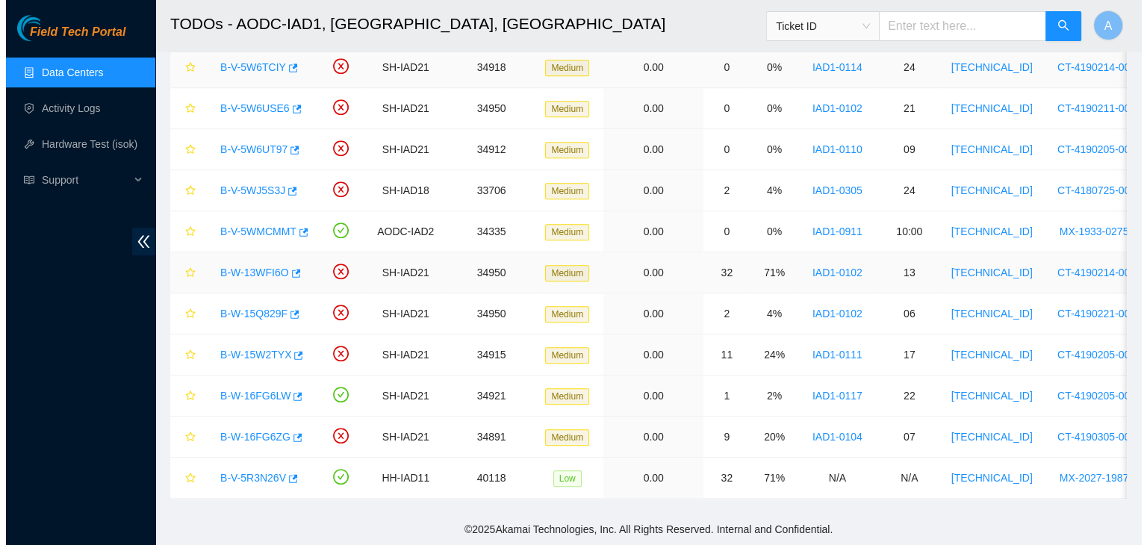
scroll to position [190, 0]
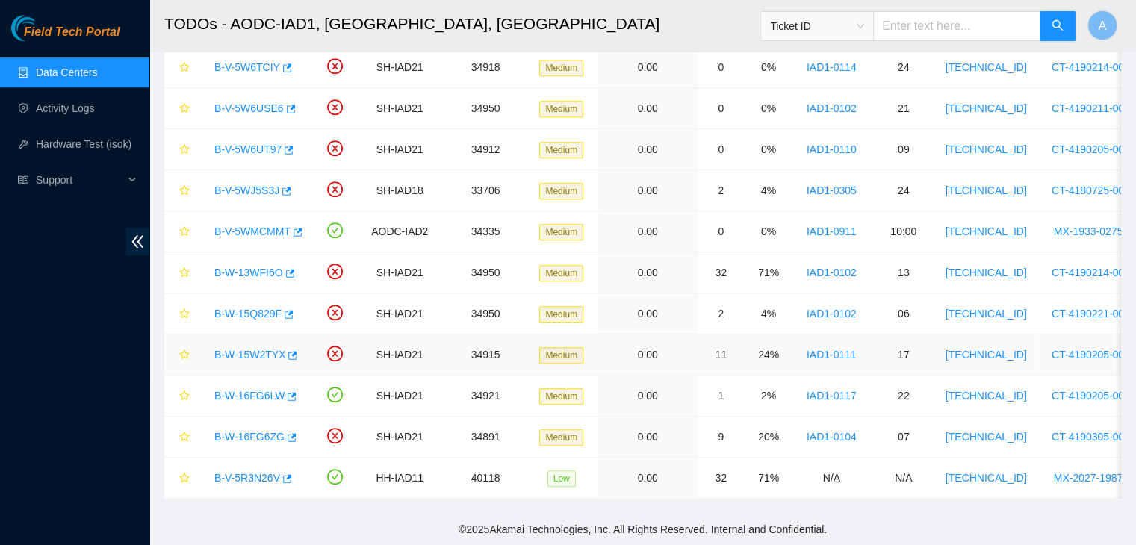
click at [261, 349] on link "B-W-15W2TYX" at bounding box center [249, 355] width 71 height 12
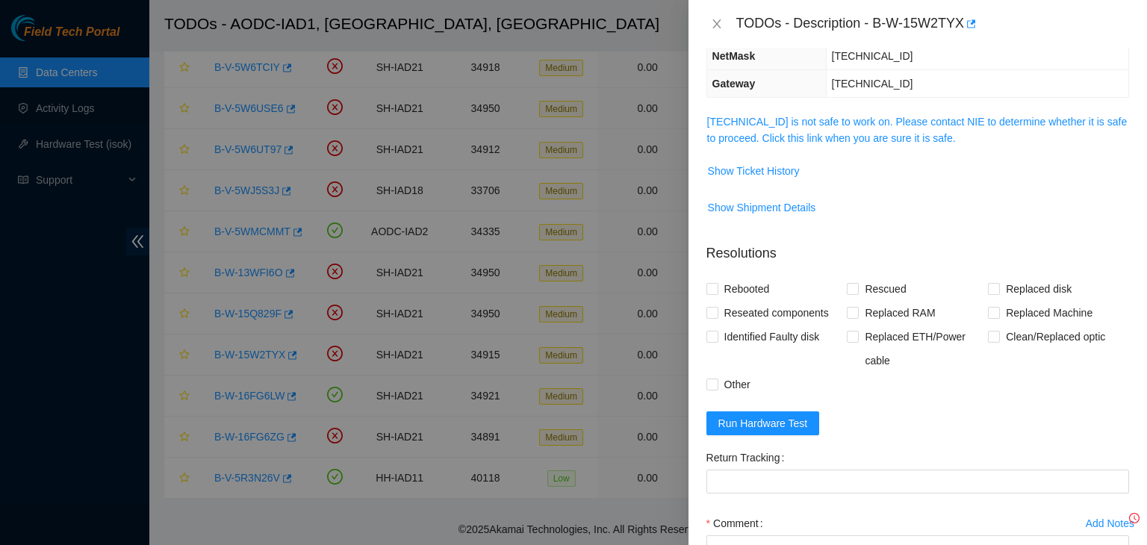
scroll to position [140, 0]
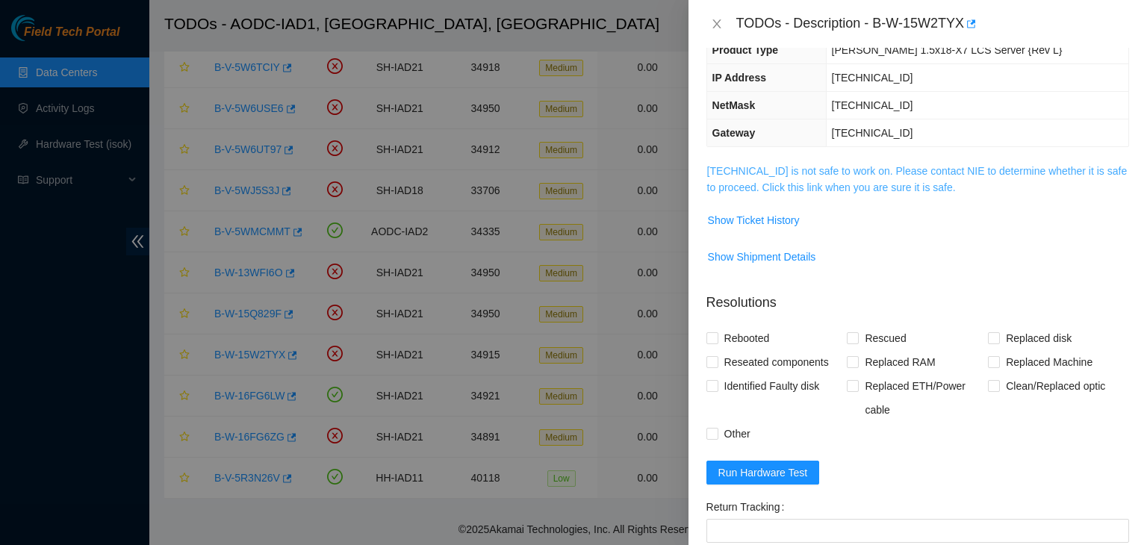
click at [760, 189] on link "104.84.228.40 is not safe to work on. Please contact NIE to determine whether i…" at bounding box center [917, 179] width 421 height 28
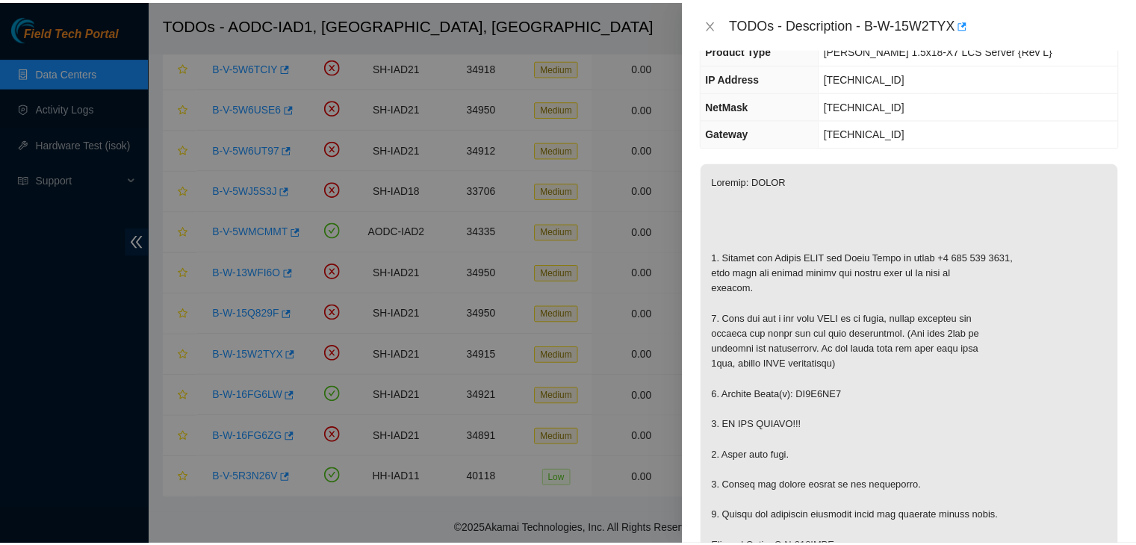
scroll to position [439, 0]
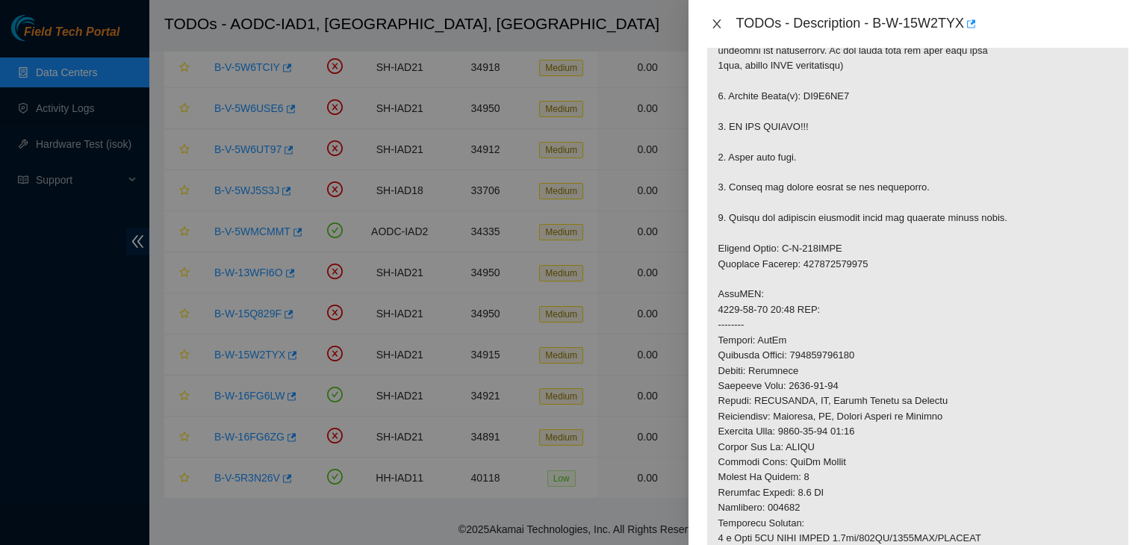
click at [719, 29] on icon "close" at bounding box center [717, 24] width 12 height 12
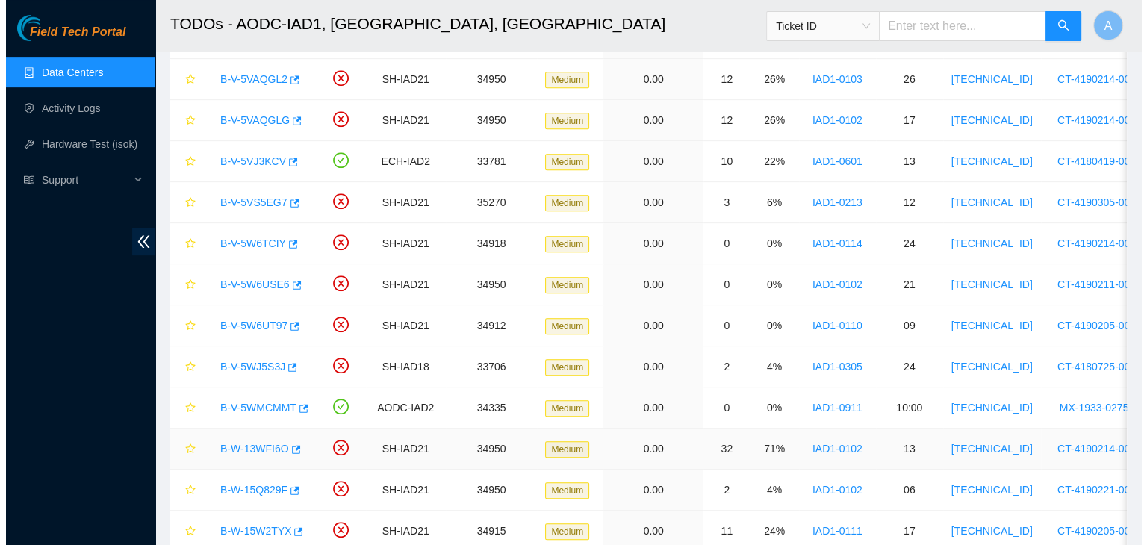
scroll to position [672, 0]
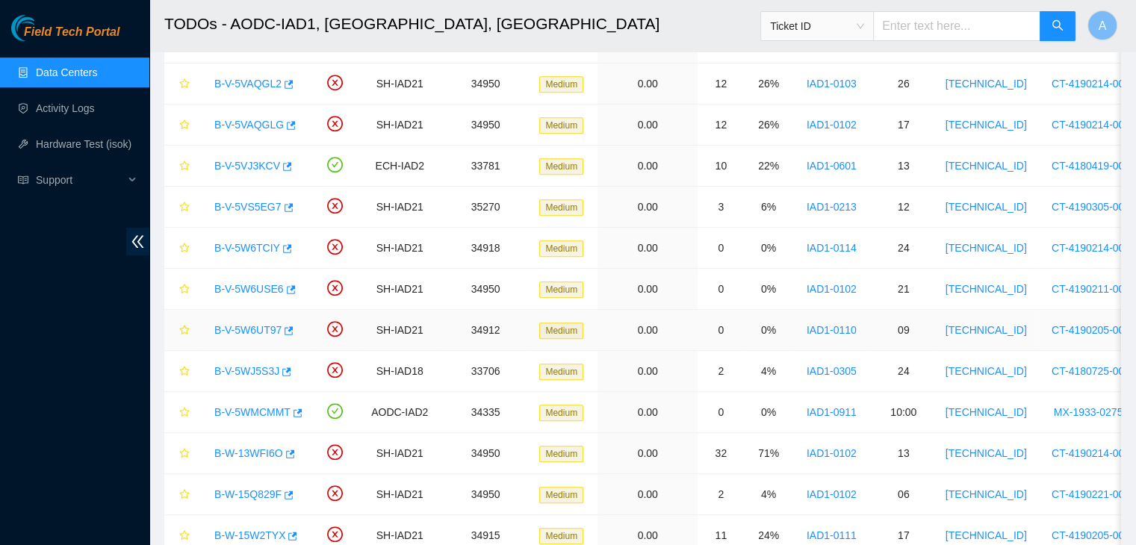
click at [246, 329] on link "B-V-5W6UT97" at bounding box center [247, 330] width 67 height 12
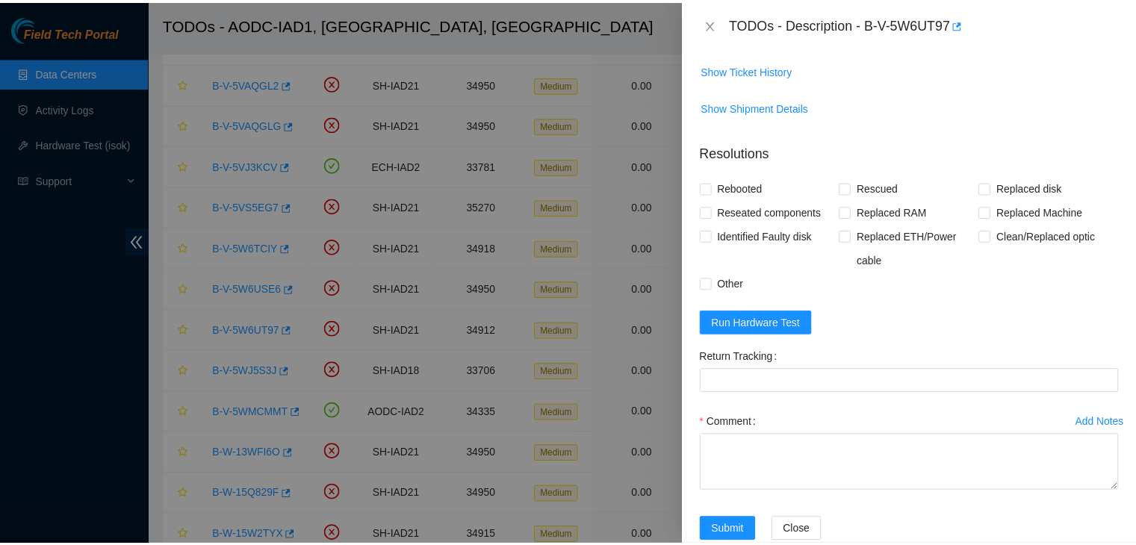
scroll to position [169, 0]
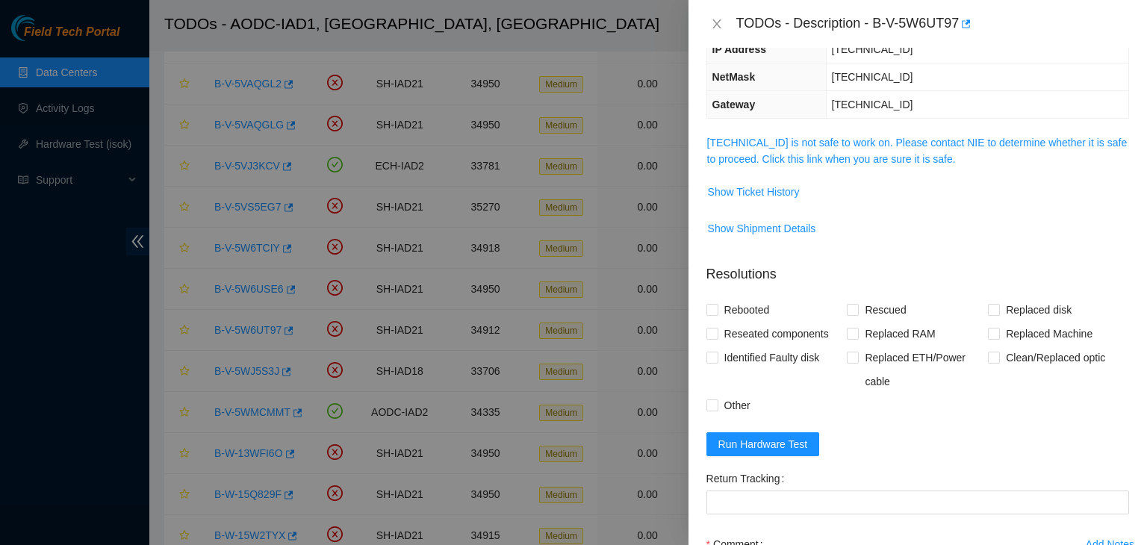
click at [834, 134] on td "104.84.155.180 is not safe to work on. Please contact NIE to determine whether …" at bounding box center [918, 157] width 423 height 46
click at [831, 149] on span "104.84.155.180 is not safe to work on. Please contact NIE to determine whether …" at bounding box center [917, 150] width 421 height 33
click at [831, 158] on link "104.84.155.180 is not safe to work on. Please contact NIE to determine whether …" at bounding box center [917, 151] width 421 height 28
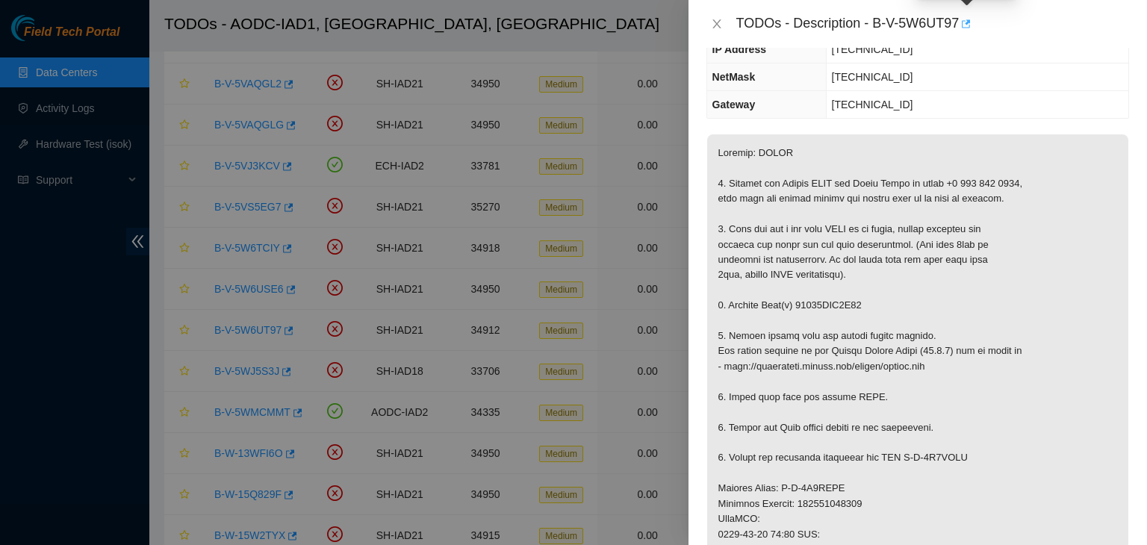
click at [971, 25] on button "button" at bounding box center [965, 24] width 12 height 24
click at [967, 28] on icon "button" at bounding box center [965, 24] width 10 height 10
click at [712, 28] on icon "close" at bounding box center [717, 24] width 12 height 12
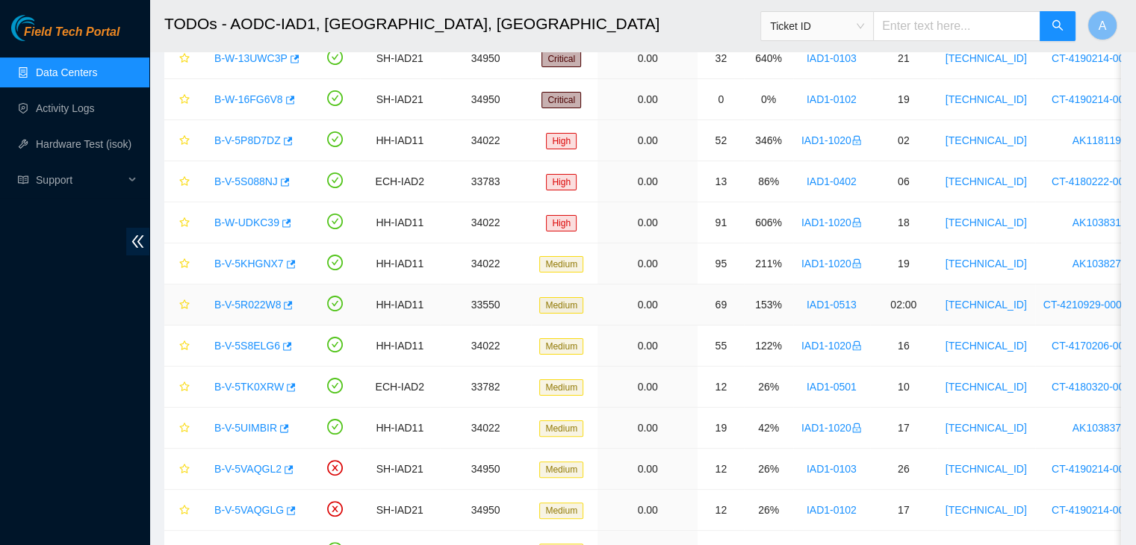
scroll to position [286, 0]
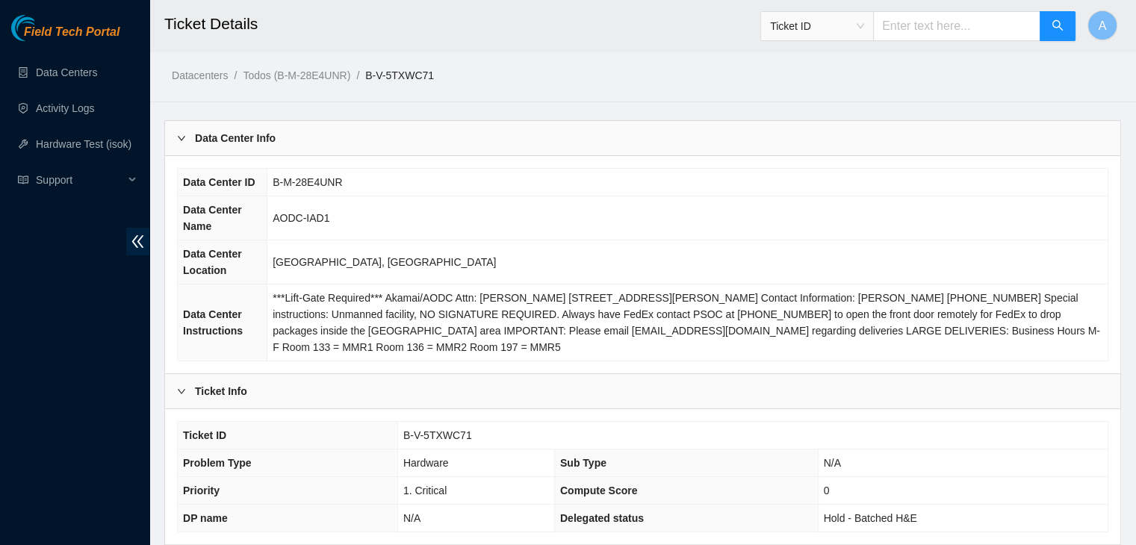
scroll to position [464, 0]
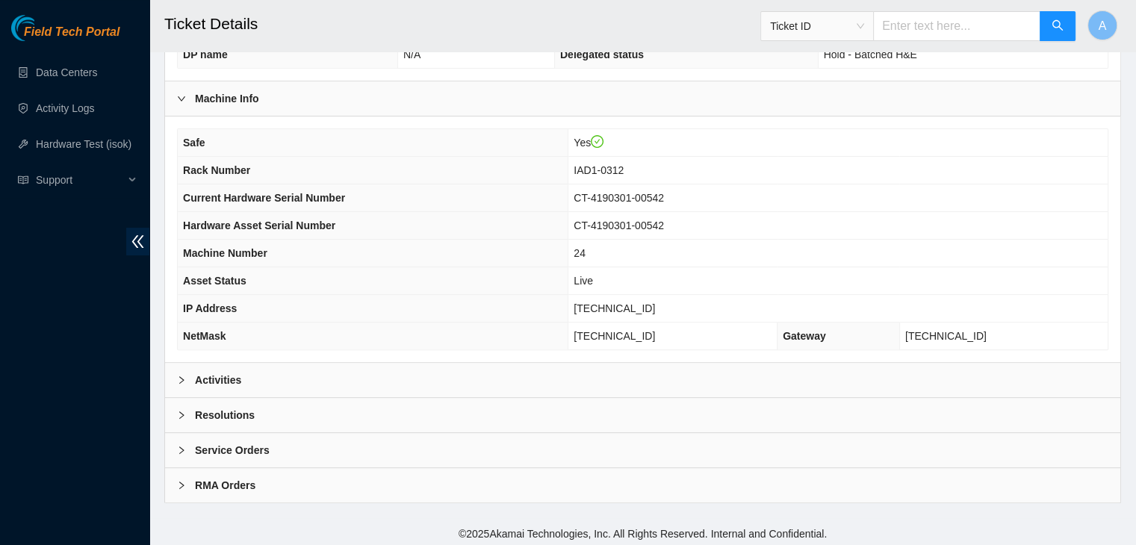
click at [456, 378] on div "Activities" at bounding box center [642, 380] width 955 height 34
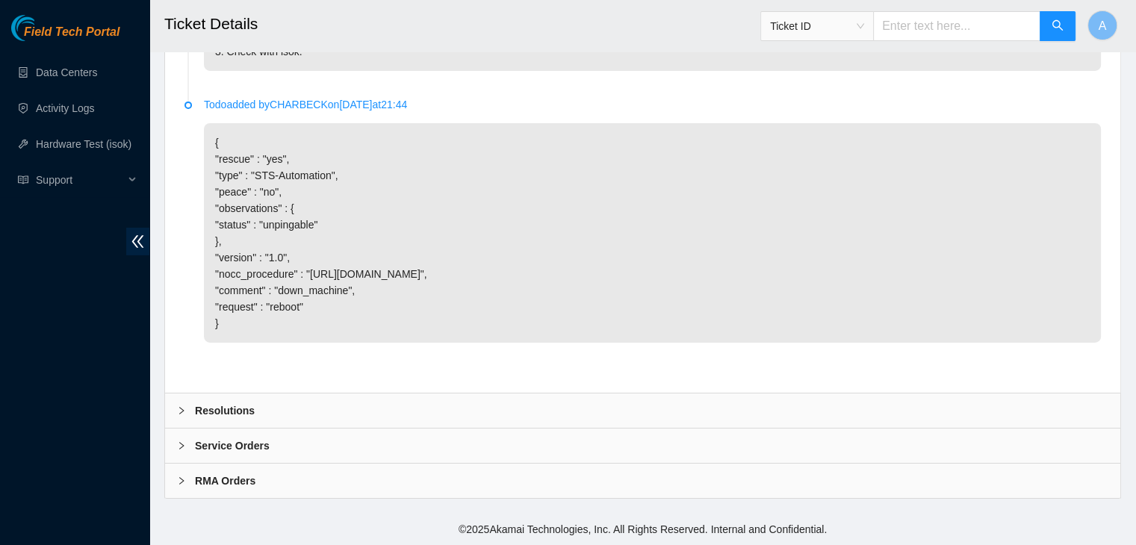
click at [456, 411] on div "Resolutions" at bounding box center [642, 411] width 955 height 34
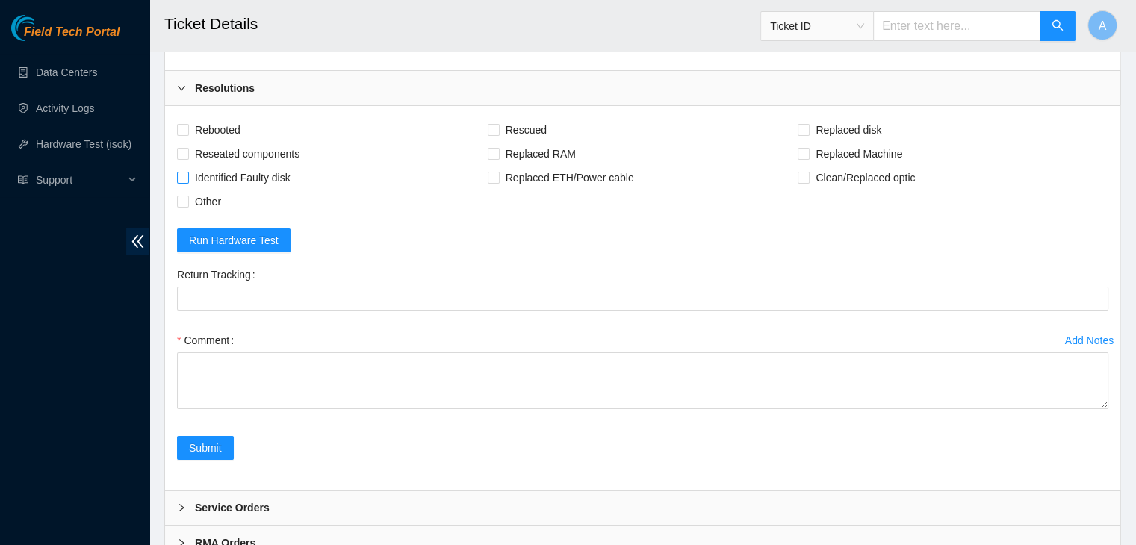
scroll to position [5395, 0]
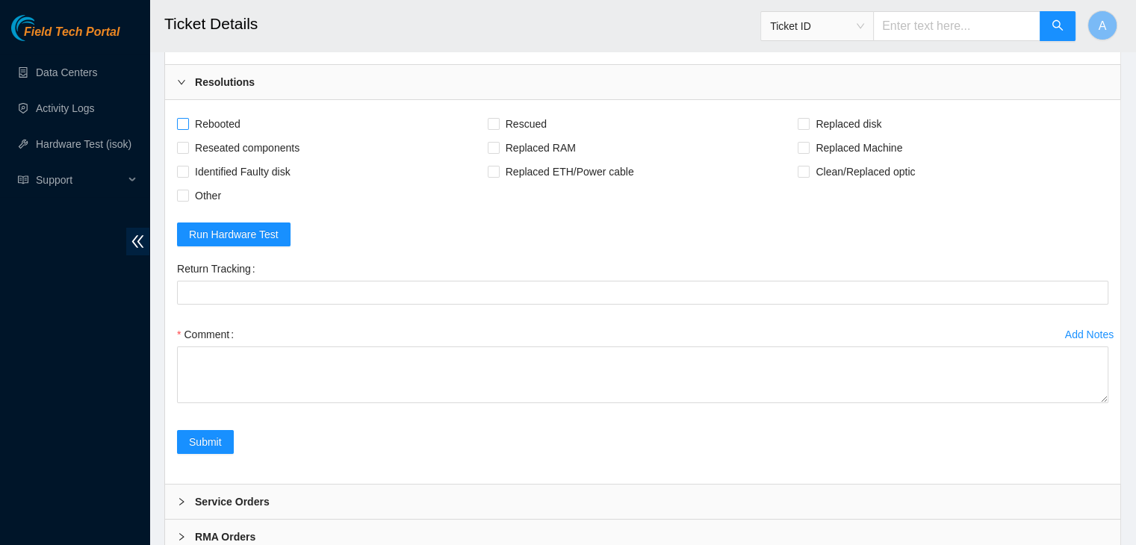
click at [234, 136] on span "Rebooted" at bounding box center [218, 124] width 58 height 24
click at [188, 128] on input "Rebooted" at bounding box center [182, 123] width 10 height 10
checkbox input "true"
click at [236, 160] on span "Reseated components" at bounding box center [247, 148] width 117 height 24
click at [188, 152] on input "Reseated components" at bounding box center [182, 147] width 10 height 10
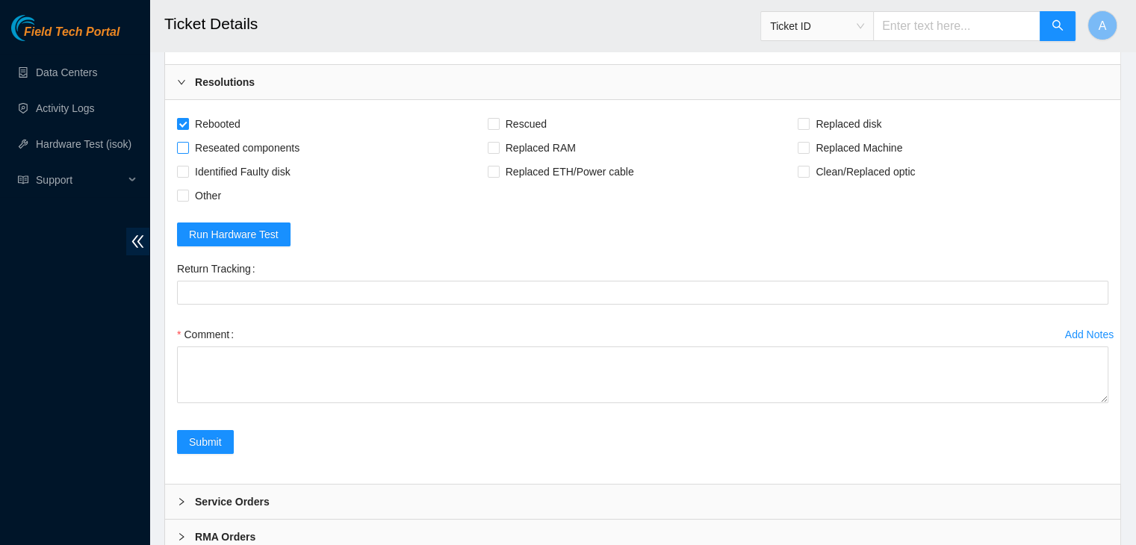
checkbox input "true"
click at [525, 136] on span "Rescued" at bounding box center [526, 124] width 53 height 24
click at [498, 128] on input "Rescued" at bounding box center [493, 123] width 10 height 10
checkbox input "true"
click at [811, 160] on span "Replaced Machine" at bounding box center [859, 148] width 99 height 24
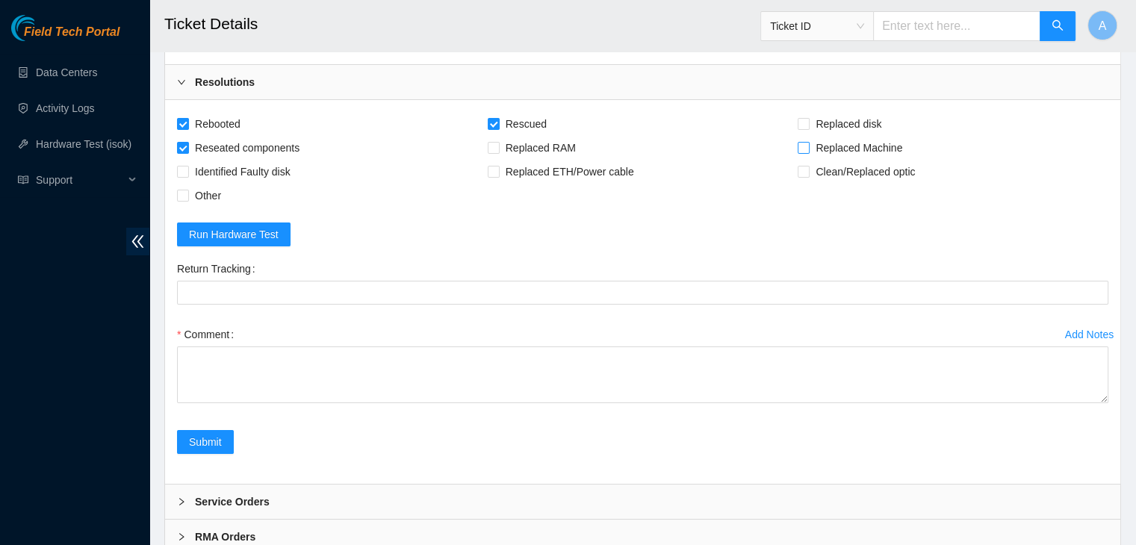
click at [808, 152] on input "Replaced Machine" at bounding box center [803, 147] width 10 height 10
checkbox input "true"
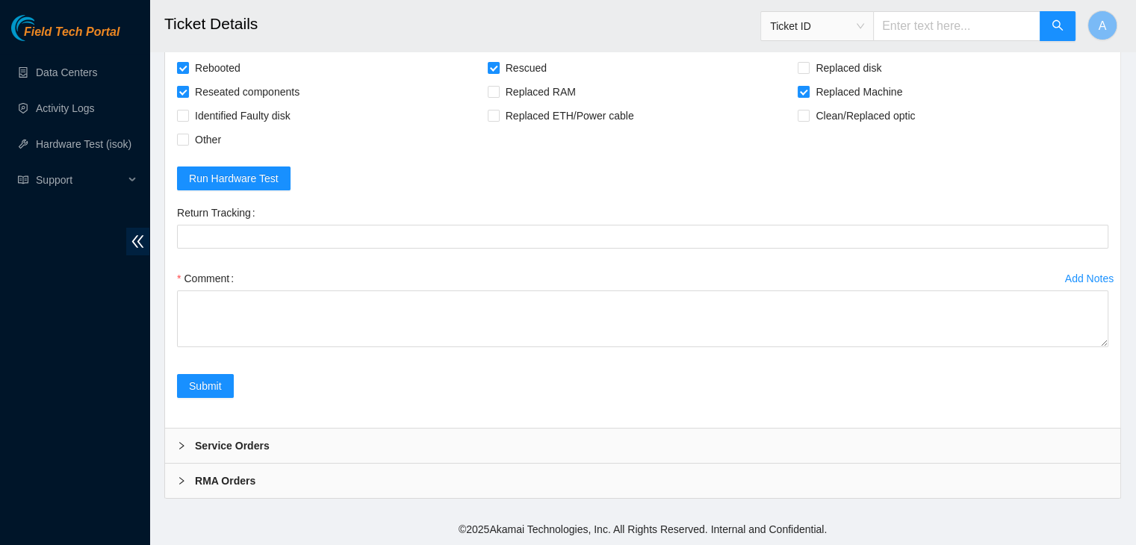
drag, startPoint x: 1106, startPoint y: 344, endPoint x: 1067, endPoint y: 580, distance: 238.6
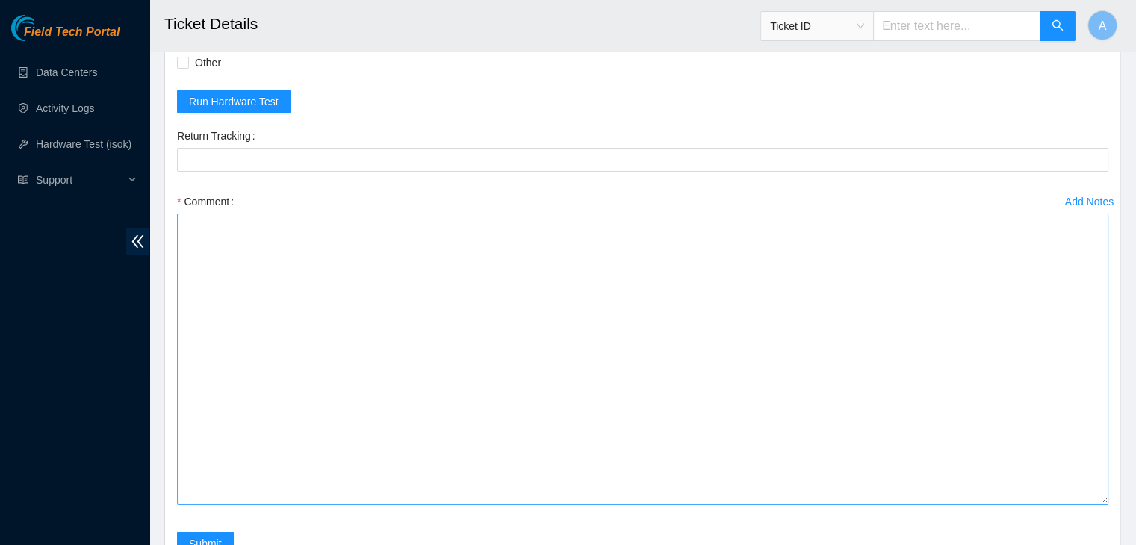
scroll to position [5763, 0]
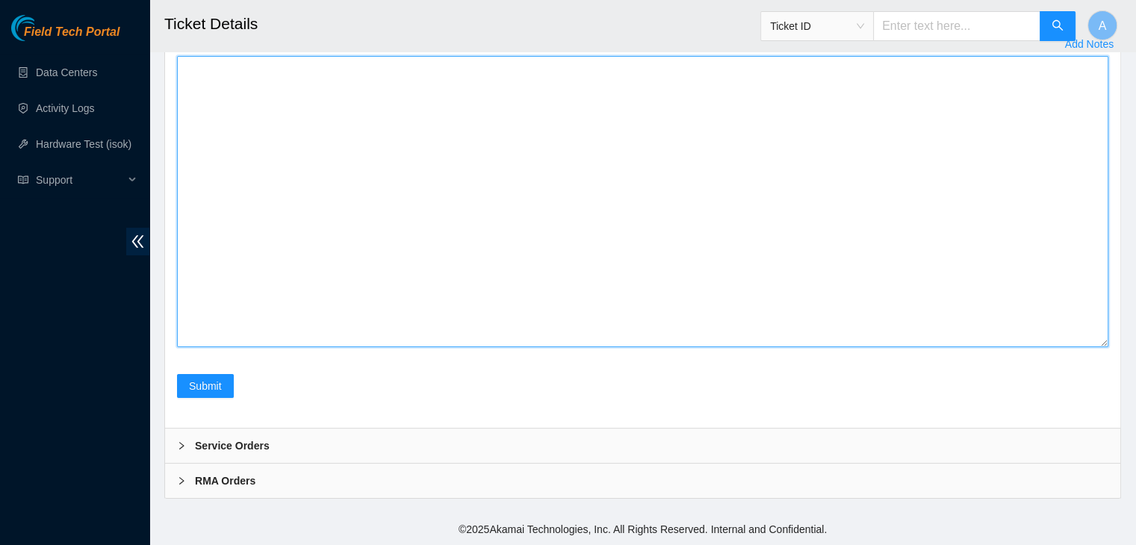
click at [831, 315] on textarea "Comment" at bounding box center [643, 201] width 932 height 291
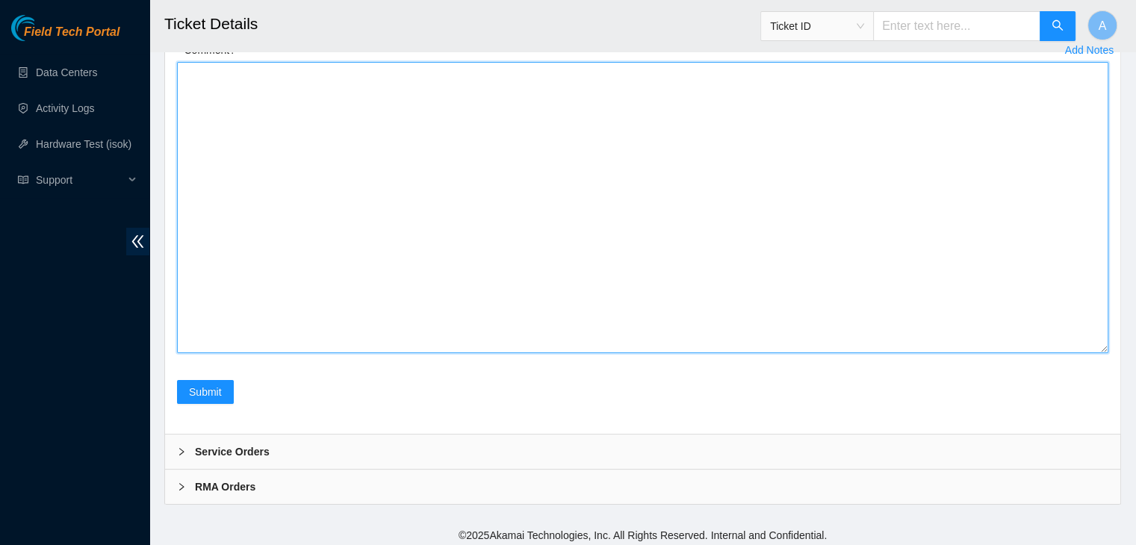
click at [717, 329] on textarea "Comment" at bounding box center [643, 207] width 932 height 291
paste textarea "verified machine sn safely powered down machine removed machine sn: CT-4190301-…"
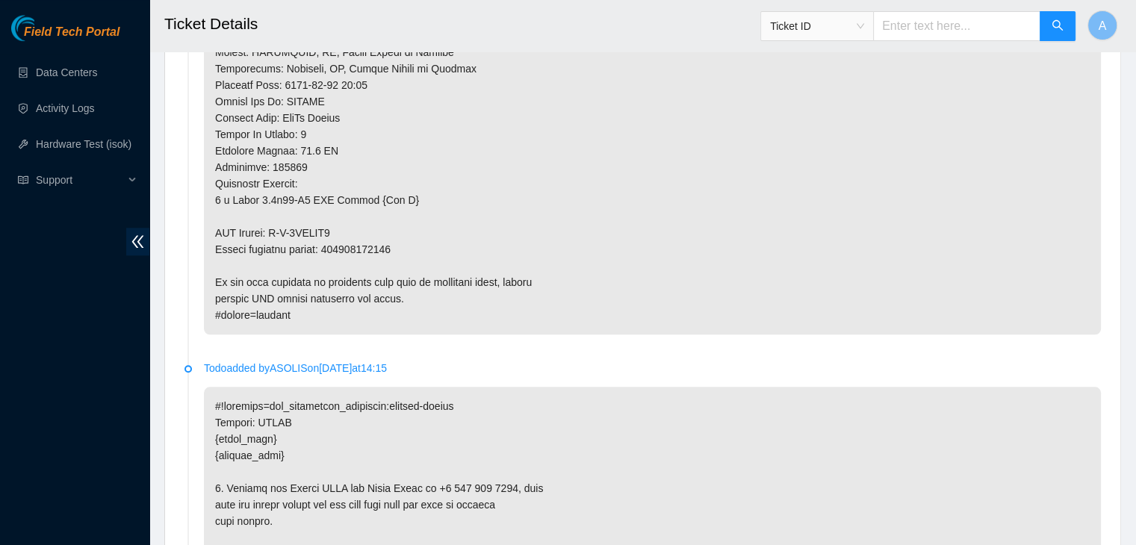
scroll to position [1501, 0]
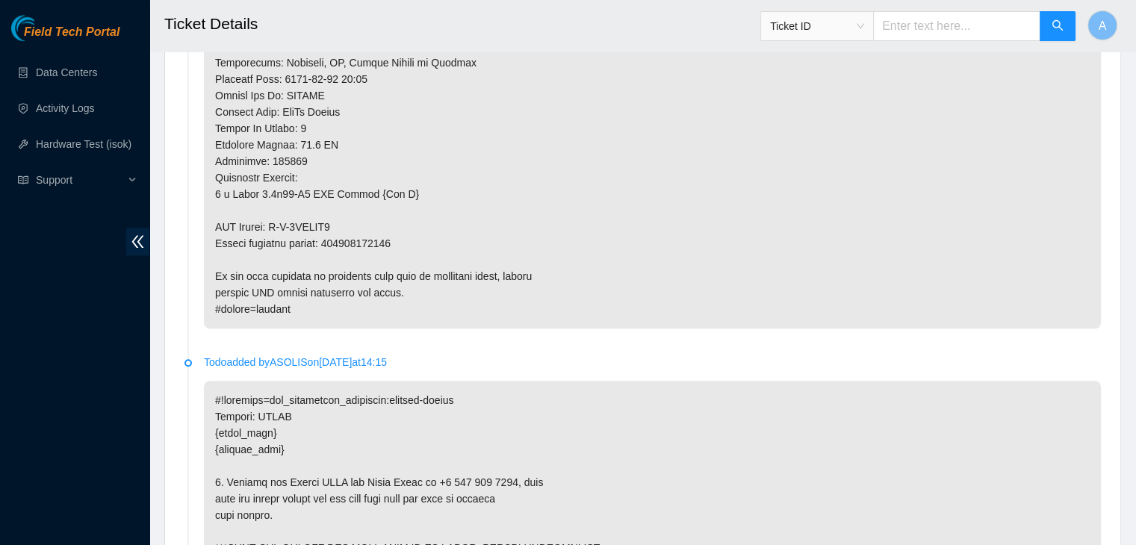
type textarea "verified machine sn safely powered down machine removed machine sn: CT-4190301-…"
copy p "417328428310"
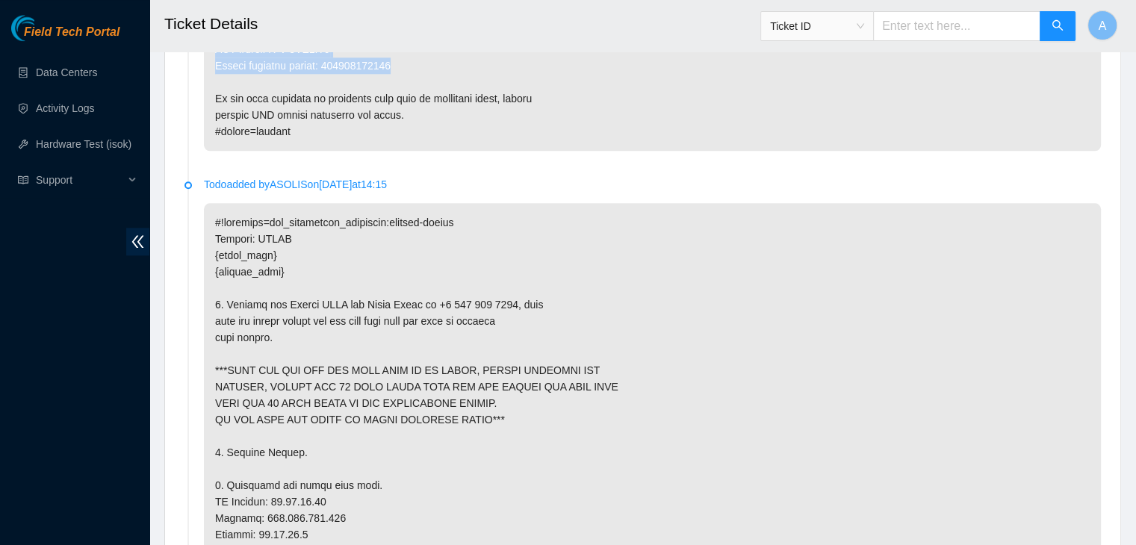
drag, startPoint x: 377, startPoint y: 235, endPoint x: 469, endPoint y: 122, distance: 146.0
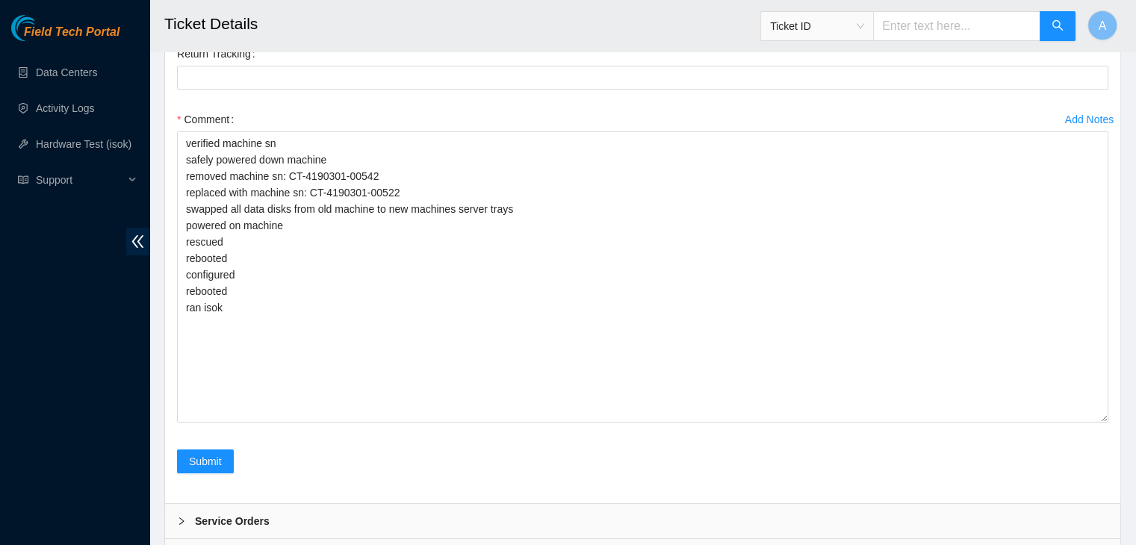
scroll to position [5611, 0]
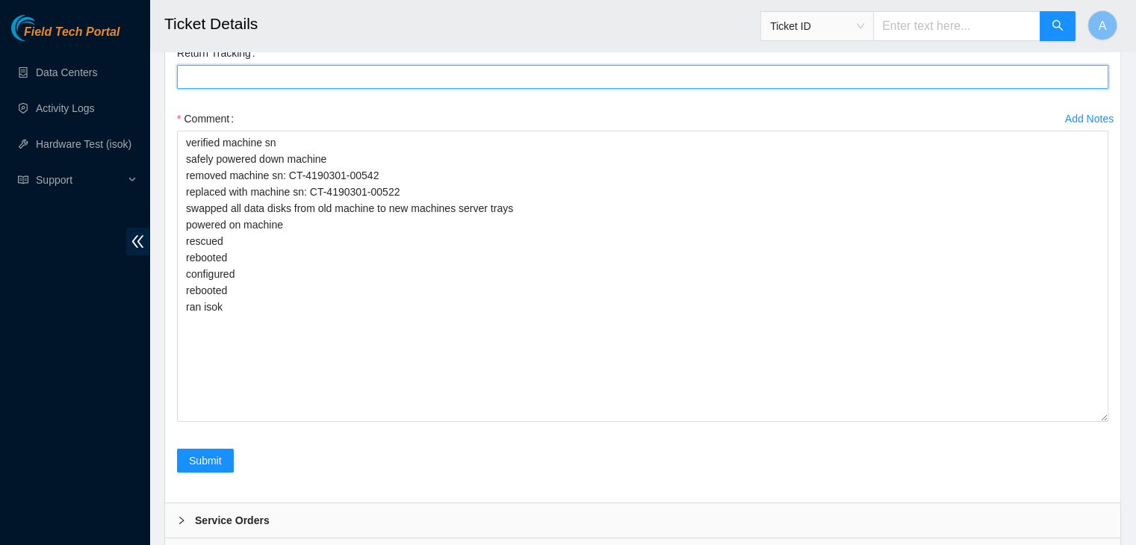
click at [471, 89] on Tracking "Return Tracking" at bounding box center [643, 77] width 932 height 24
paste Tracking "417328428310"
type Tracking "417328428310"
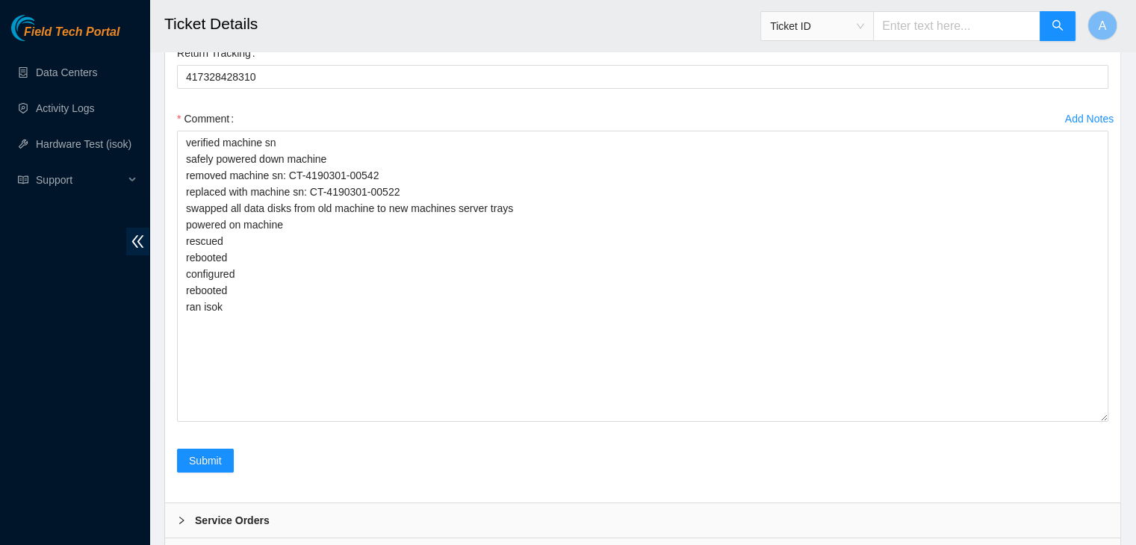
click at [42, 380] on div "Field Tech Portal Data Centers Activity Logs Hardware Test (isok) Support" at bounding box center [74, 280] width 149 height 530
click at [47, 362] on div "Field Tech Portal Data Centers Activity Logs Hardware Test (isok) Support" at bounding box center [74, 280] width 149 height 530
click at [45, 290] on div "Field Tech Portal Data Centers Activity Logs Hardware Test (isok) Support" at bounding box center [74, 280] width 149 height 530
click at [128, 431] on div "Field Tech Portal Data Centers Activity Logs Hardware Test (isok) Support" at bounding box center [74, 280] width 149 height 530
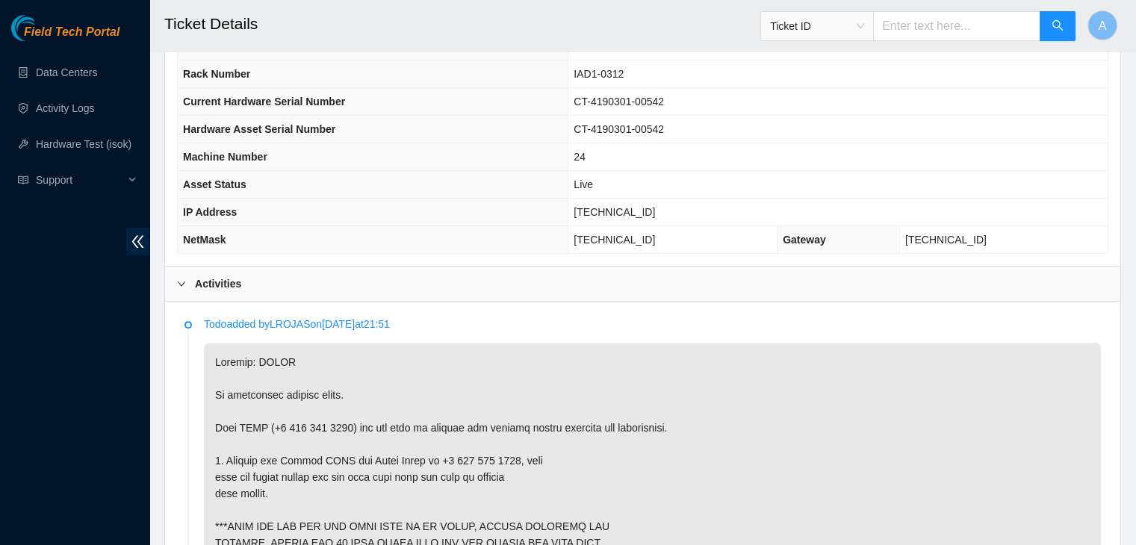
scroll to position [562, 0]
click at [655, 206] on span "[TECHNICAL_ID]" at bounding box center [614, 211] width 81 height 12
copy span "[TECHNICAL_ID]"
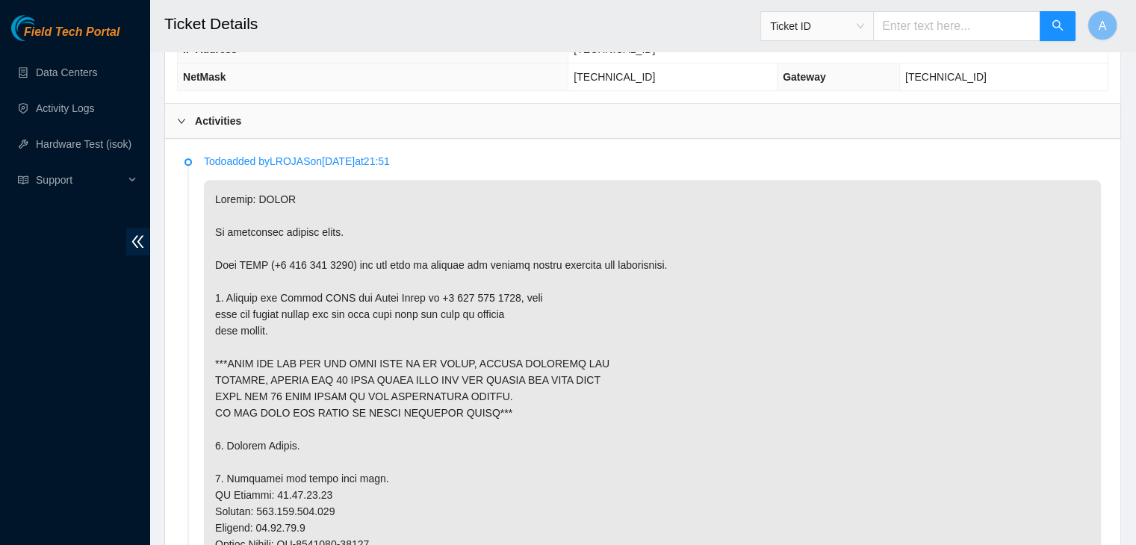
scroll to position [719, 0]
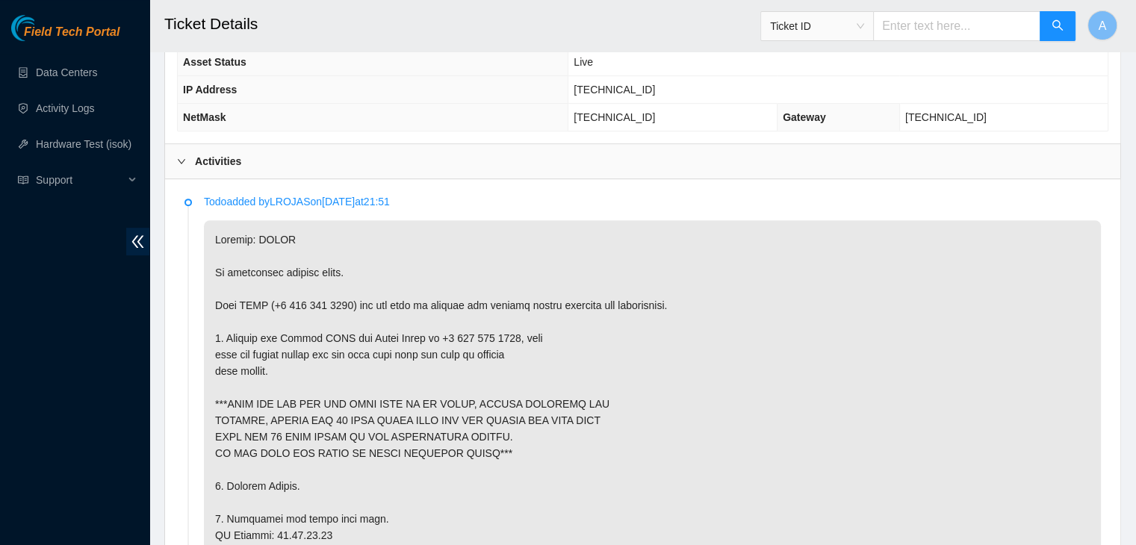
click at [633, 90] on span "[TECHNICAL_ID]" at bounding box center [614, 90] width 81 height 12
copy span "[TECHNICAL_ID]"
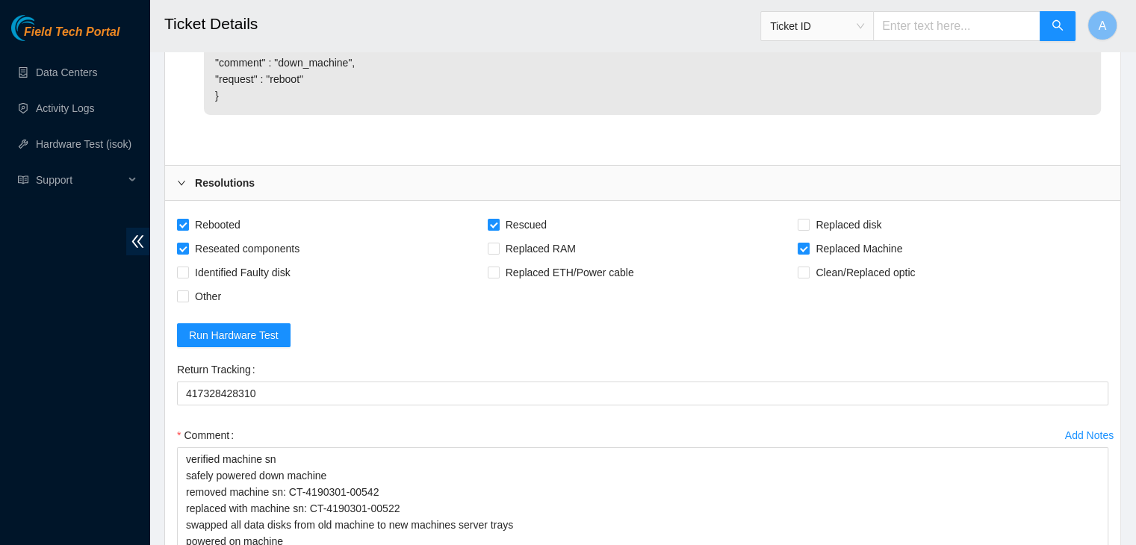
scroll to position [5763, 0]
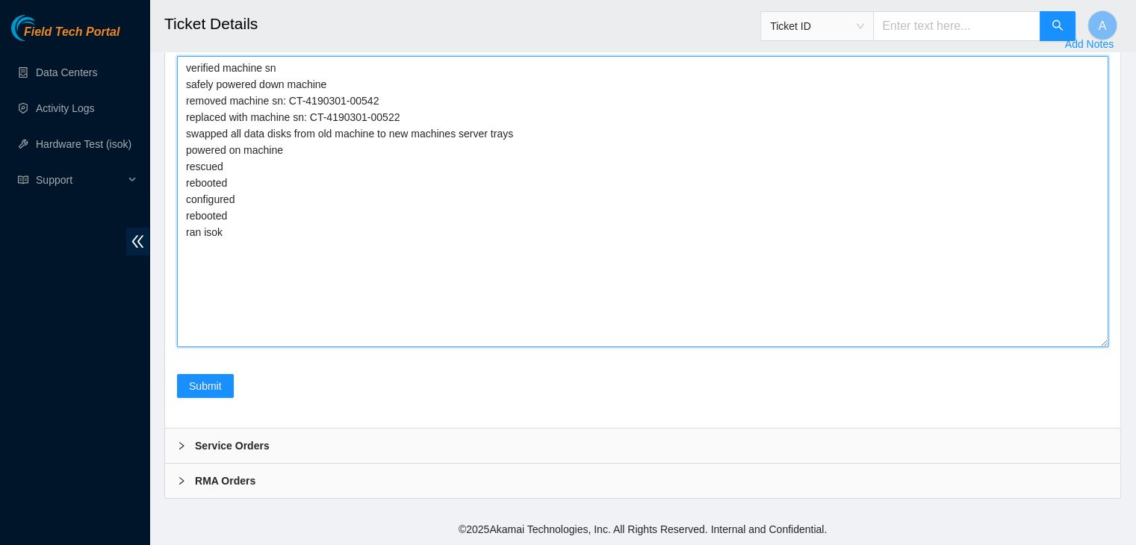
click at [589, 303] on textarea "verified machine sn safely powered down machine removed machine sn: CT-4190301-…" at bounding box center [643, 201] width 932 height 291
click at [497, 256] on textarea "verified machine sn safely powered down machine removed machine sn: CT-4190301-…" at bounding box center [643, 201] width 932 height 291
paste textarea "jrayner@prod-login-east01:~$ isok -uk 23.62.29.63 Running tests...S.rSSSSsuaS T…"
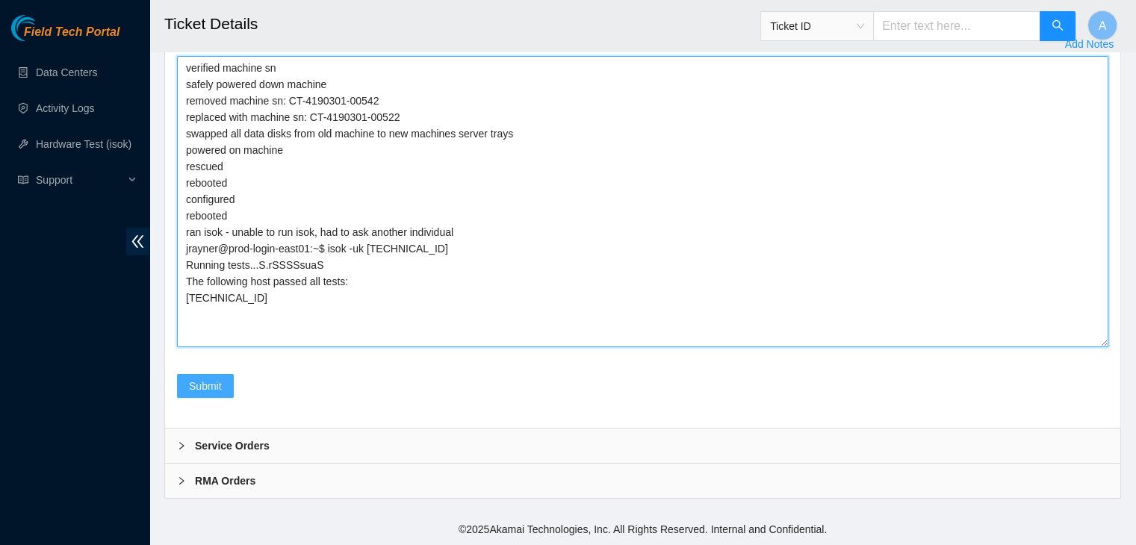
type textarea "verified machine sn safely powered down machine removed machine sn: CT-4190301-…"
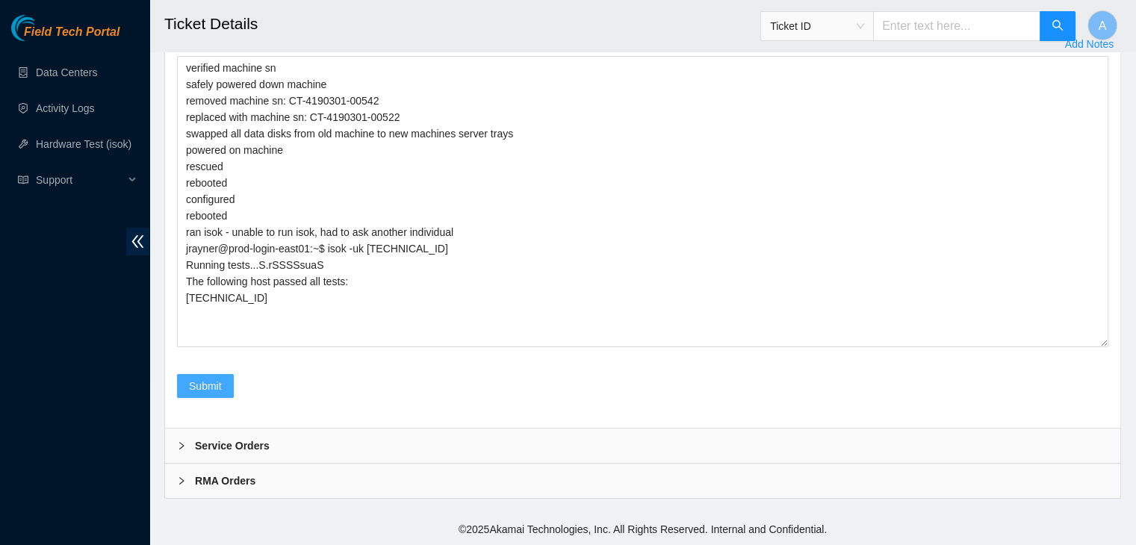
click at [229, 383] on button "Submit" at bounding box center [205, 386] width 57 height 24
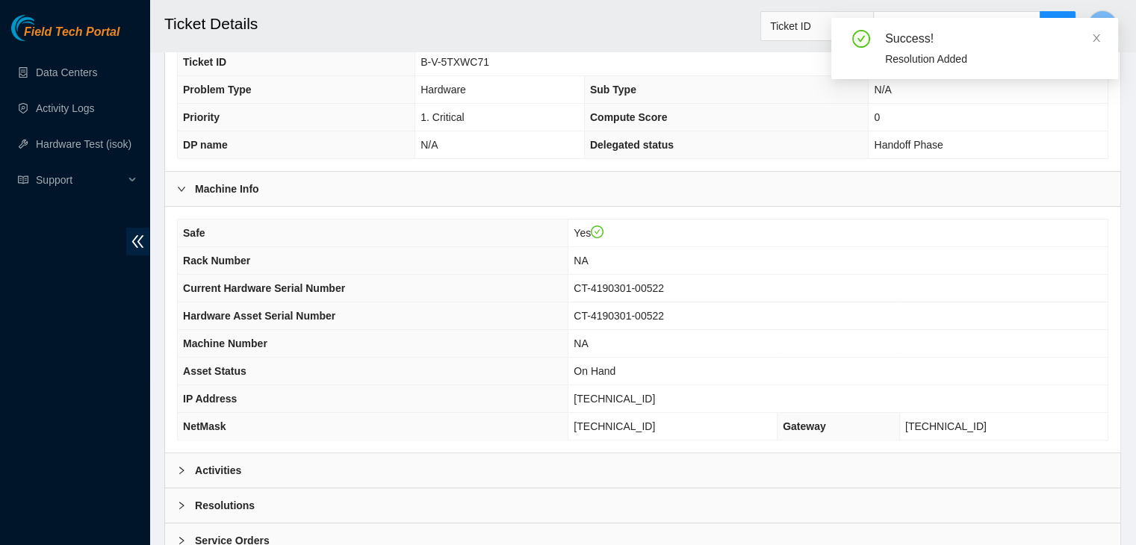
scroll to position [464, 0]
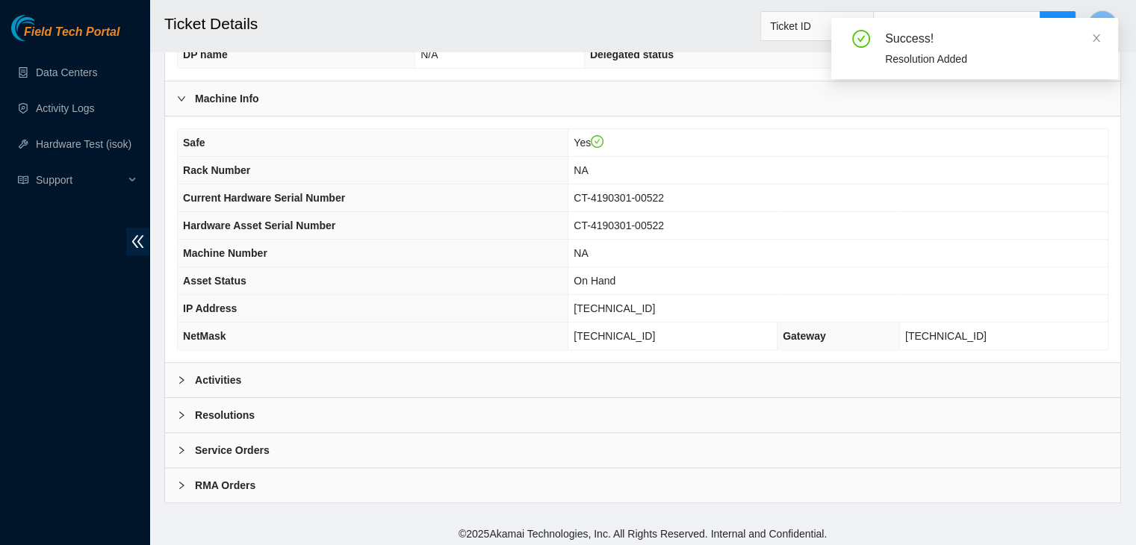
click at [309, 383] on div "Activities" at bounding box center [642, 380] width 955 height 34
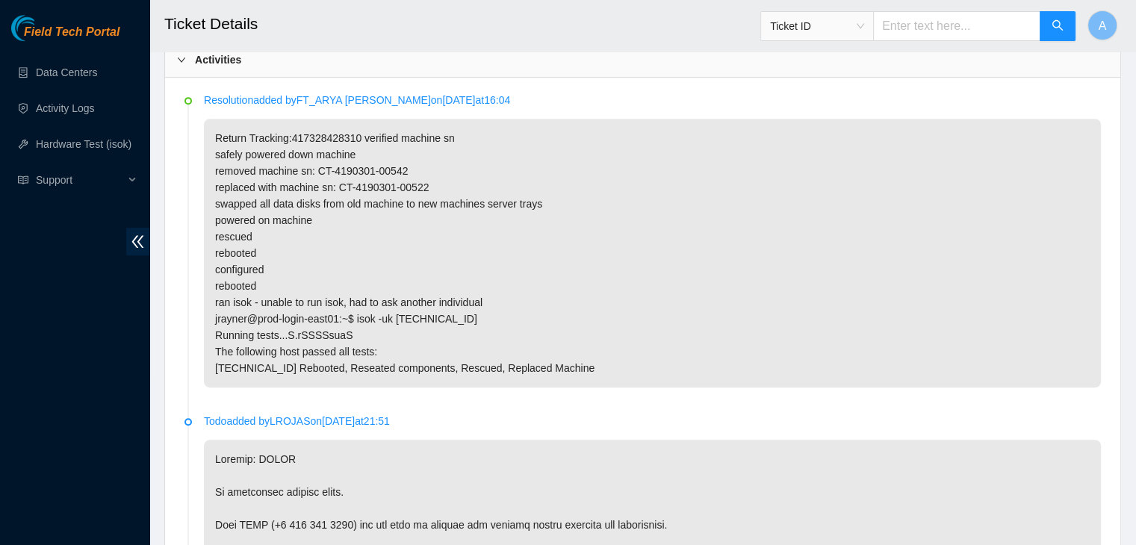
scroll to position [744, 0]
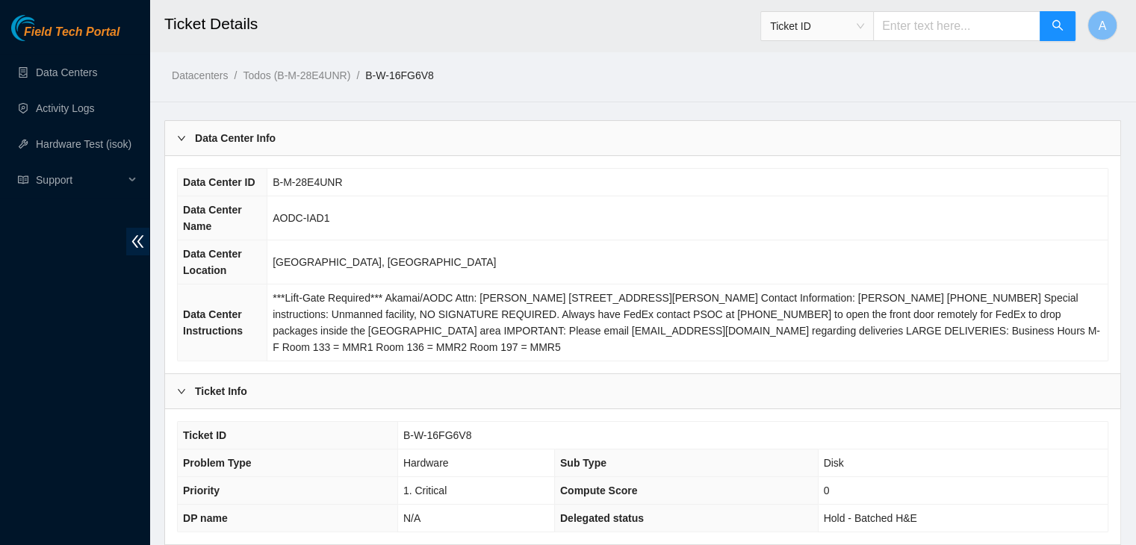
scroll to position [464, 0]
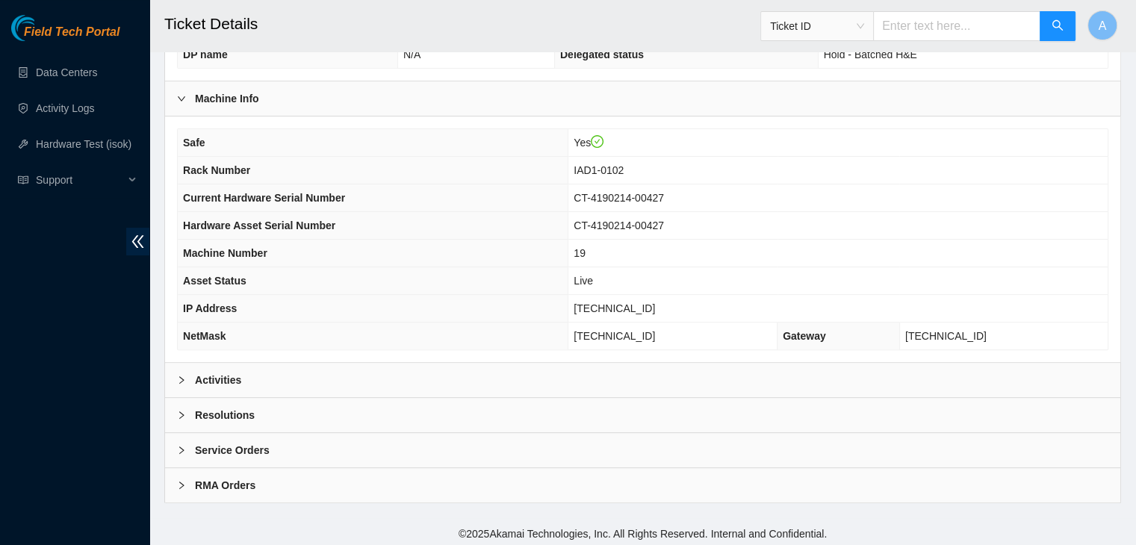
click at [296, 380] on div "Activities" at bounding box center [642, 380] width 955 height 34
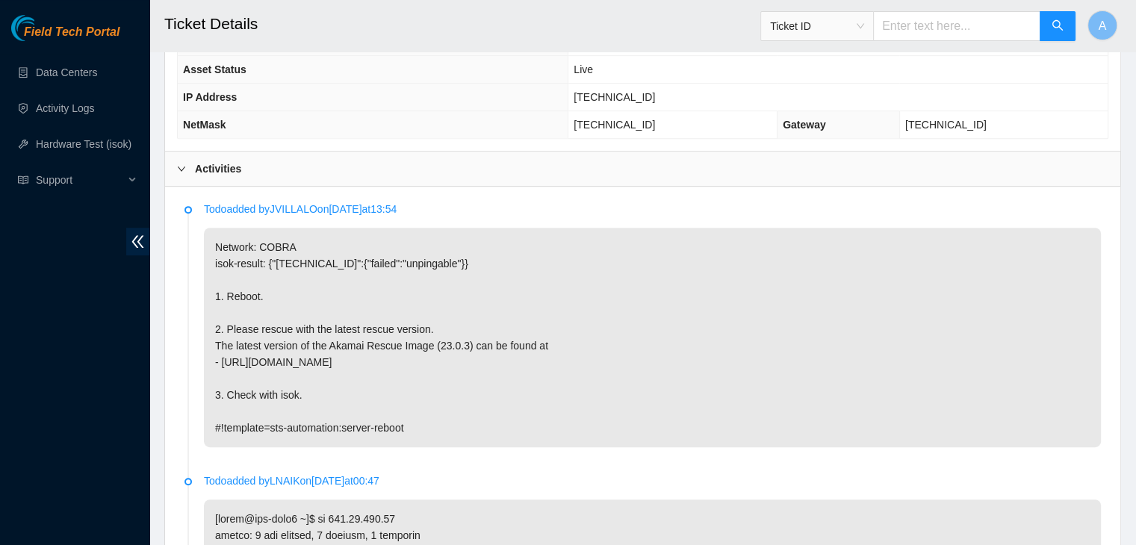
scroll to position [646, 0]
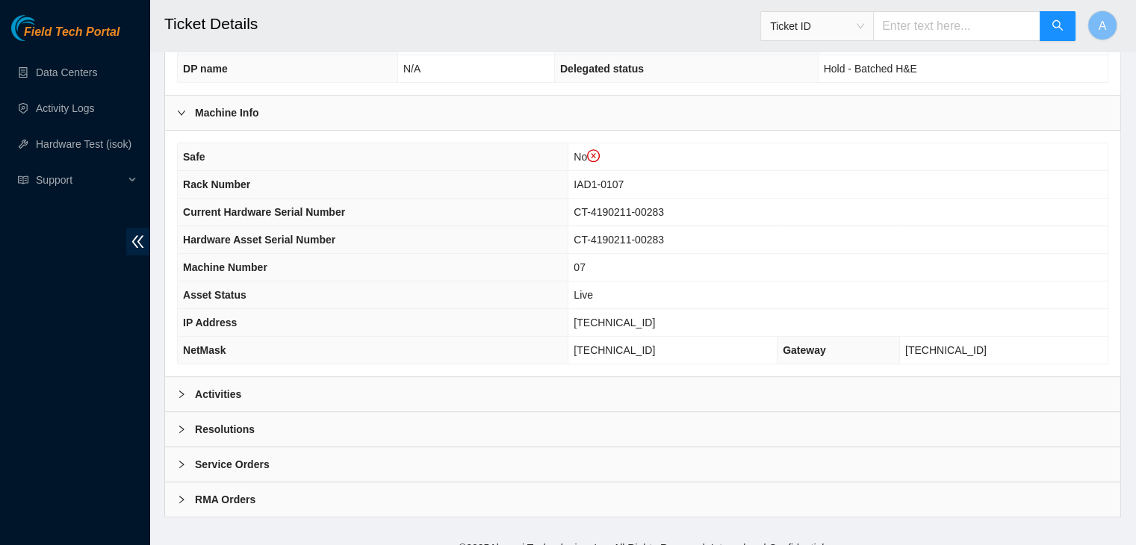
scroll to position [481, 0]
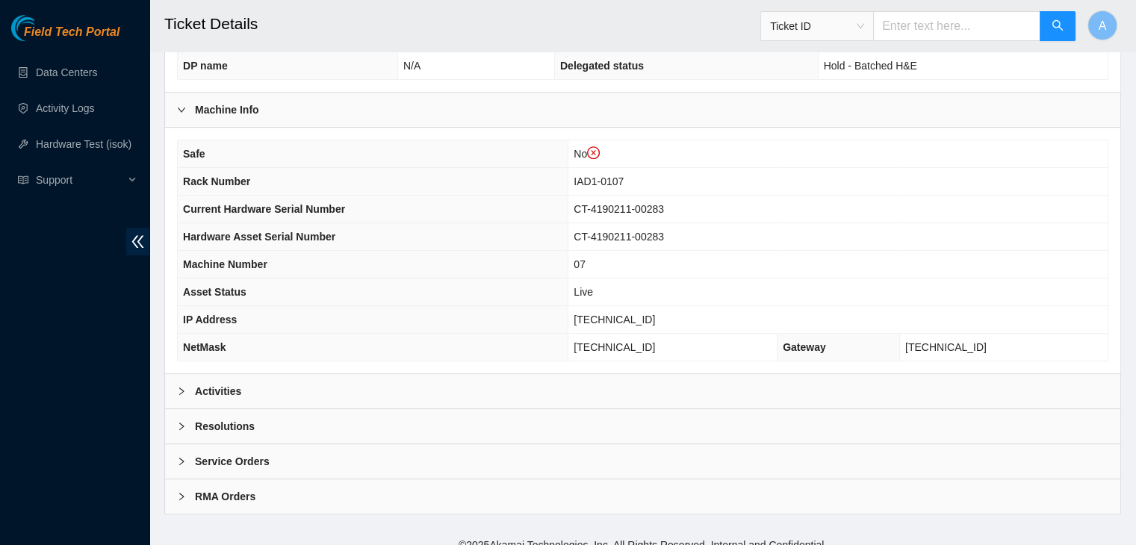
click at [279, 386] on div "Activities" at bounding box center [642, 391] width 955 height 34
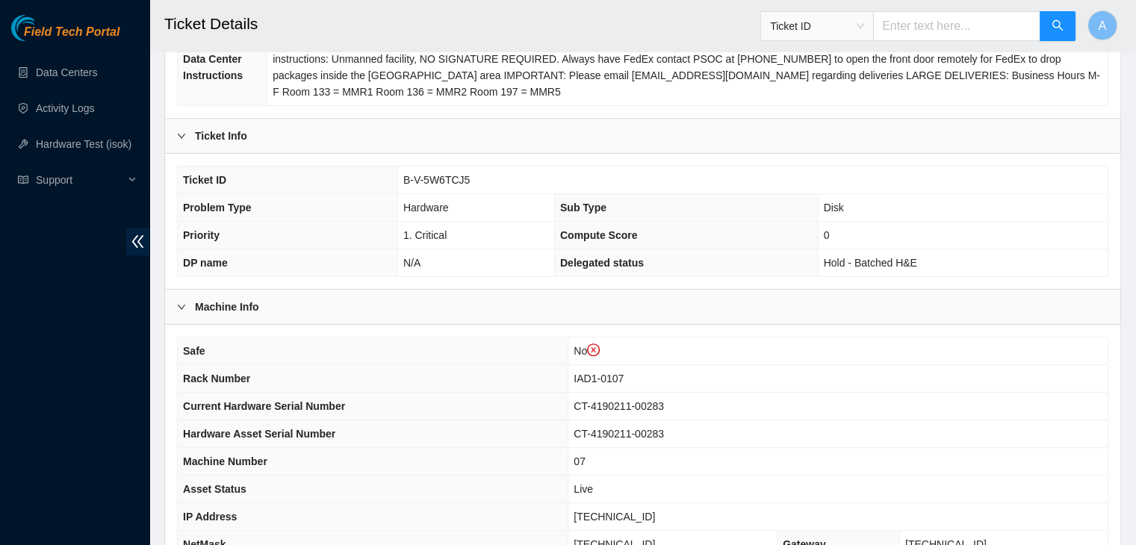
scroll to position [283, 0]
drag, startPoint x: 404, startPoint y: 181, endPoint x: 467, endPoint y: 180, distance: 62.8
click at [467, 180] on td "B-V-5W6TCJ5" at bounding box center [752, 181] width 710 height 28
copy span "B-V-5W6TCJ5"
click at [467, 180] on td "B-V-5W6TCJ5" at bounding box center [752, 181] width 710 height 28
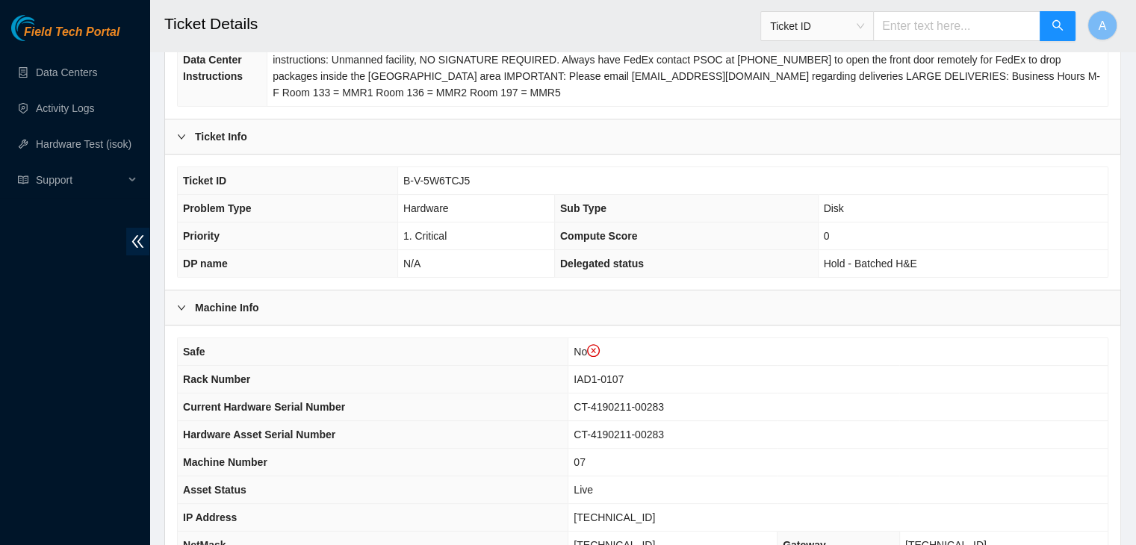
click at [96, 414] on div "Field Tech Portal Data Centers Activity Logs Hardware Test (isok) Support" at bounding box center [74, 280] width 149 height 530
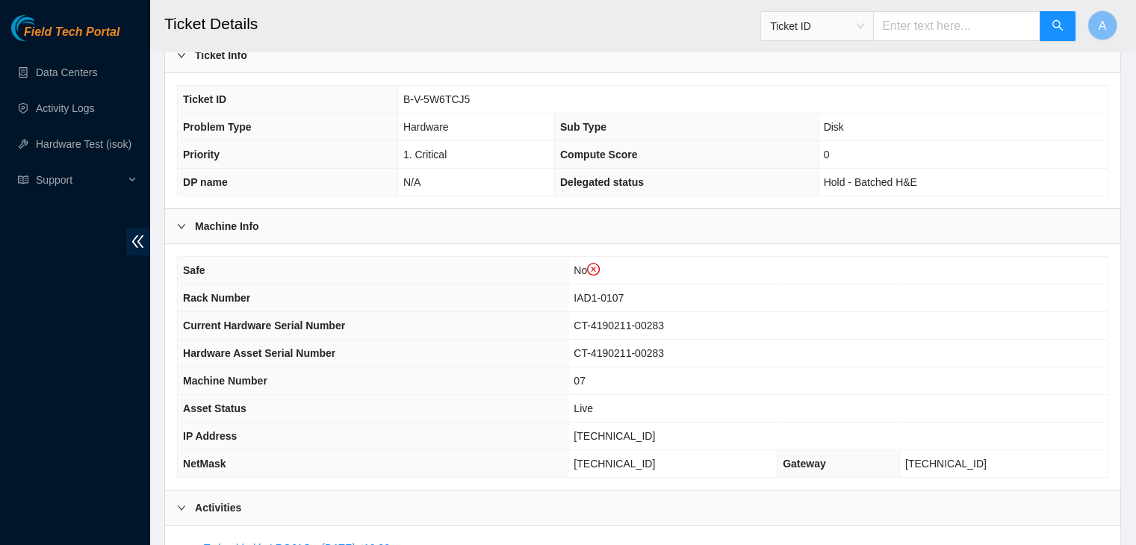
scroll to position [366, 0]
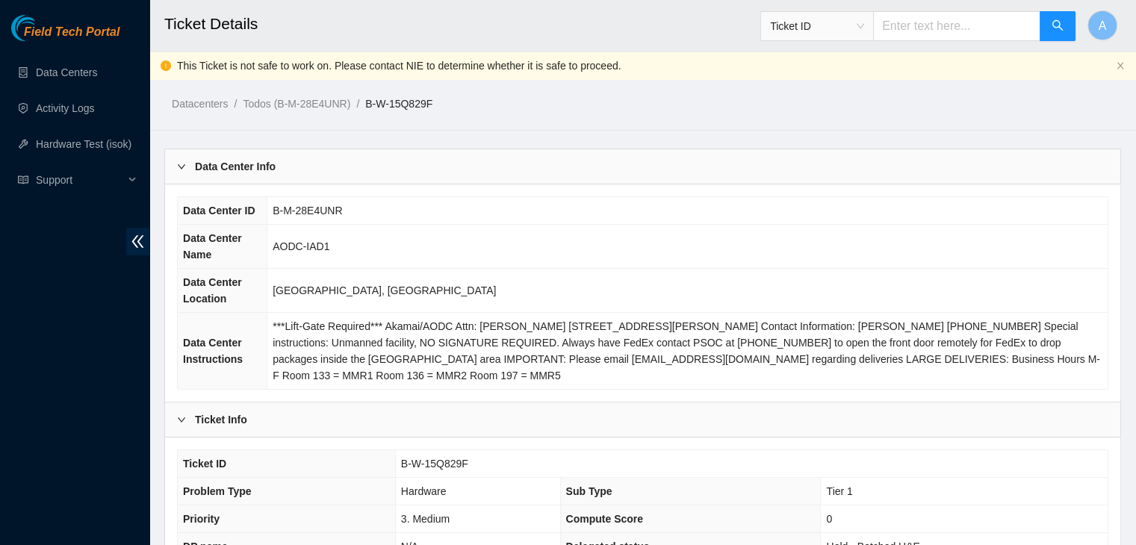
scroll to position [492, 0]
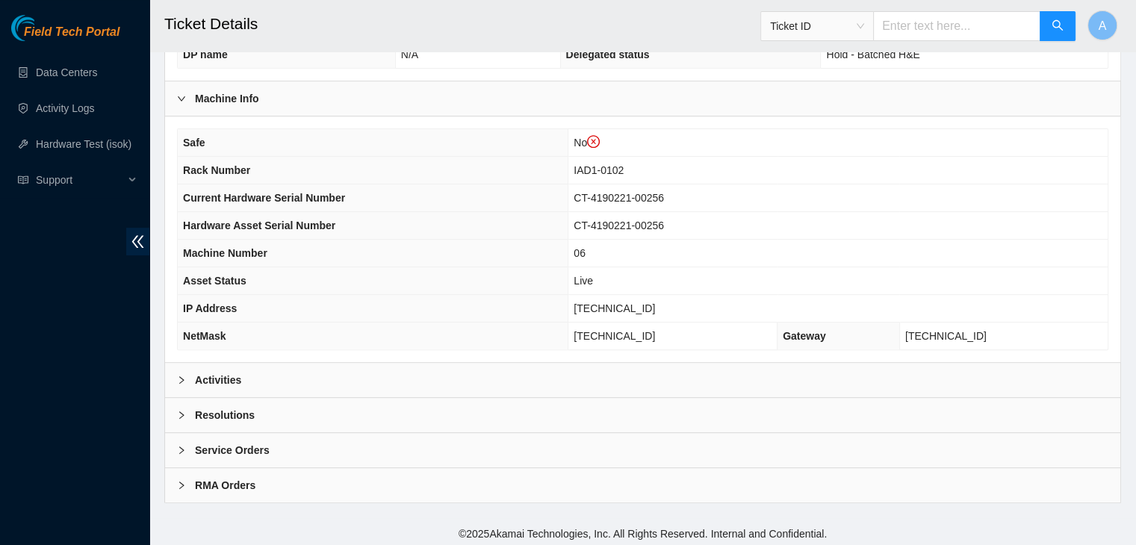
click at [490, 382] on div "Activities" at bounding box center [642, 380] width 955 height 34
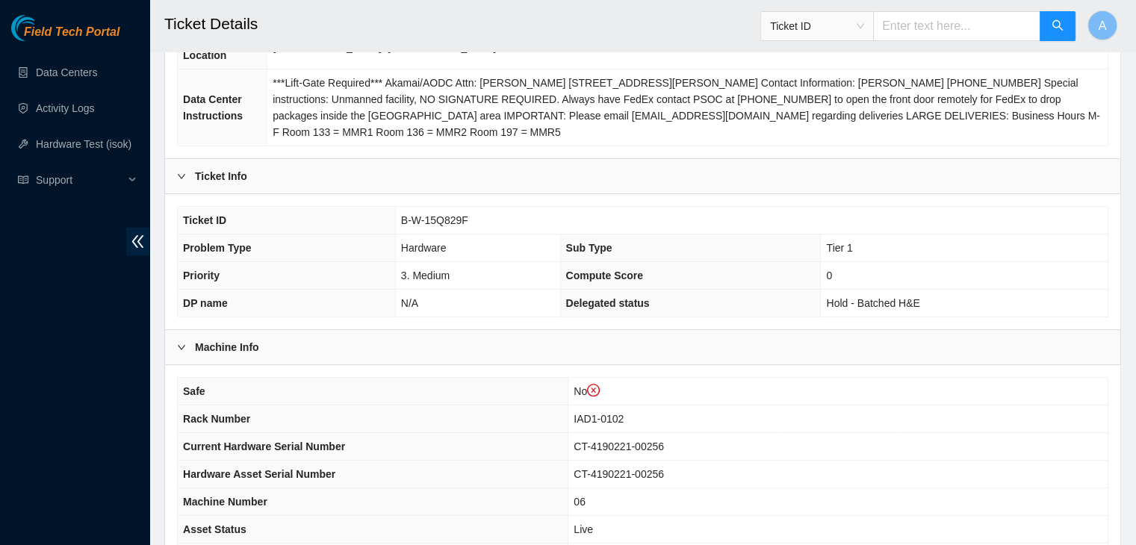
scroll to position [241, 0]
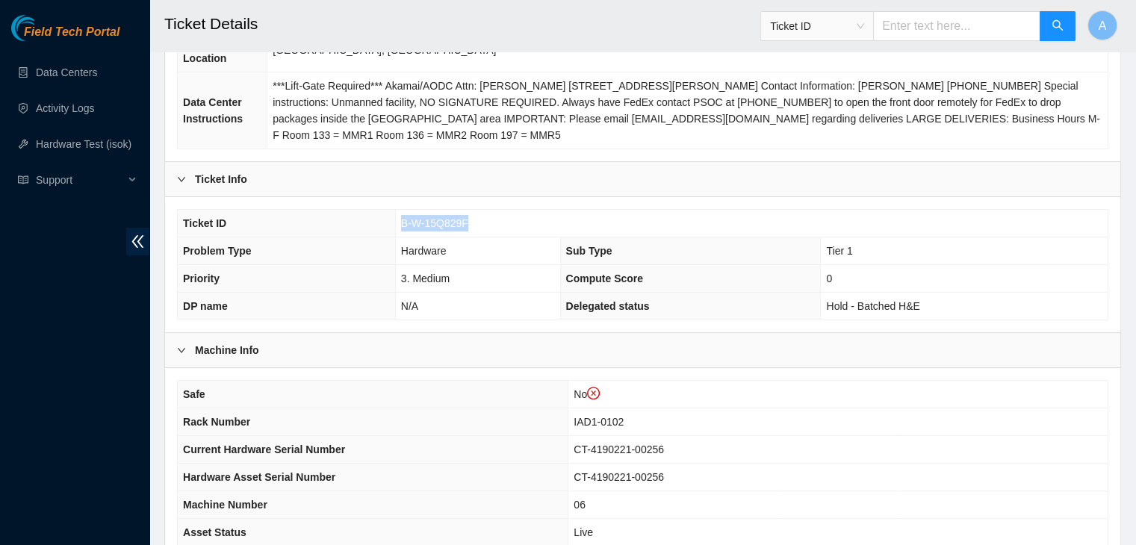
drag, startPoint x: 468, startPoint y: 222, endPoint x: 388, endPoint y: 227, distance: 80.1
click at [388, 227] on tr "Ticket ID B-W-15Q829F" at bounding box center [643, 224] width 930 height 28
copy tr "B-W-15Q829F"
click at [388, 227] on th "Ticket ID" at bounding box center [286, 224] width 217 height 28
click at [96, 383] on div "Field Tech Portal Data Centers Activity Logs Hardware Test (isok) Support" at bounding box center [74, 280] width 149 height 530
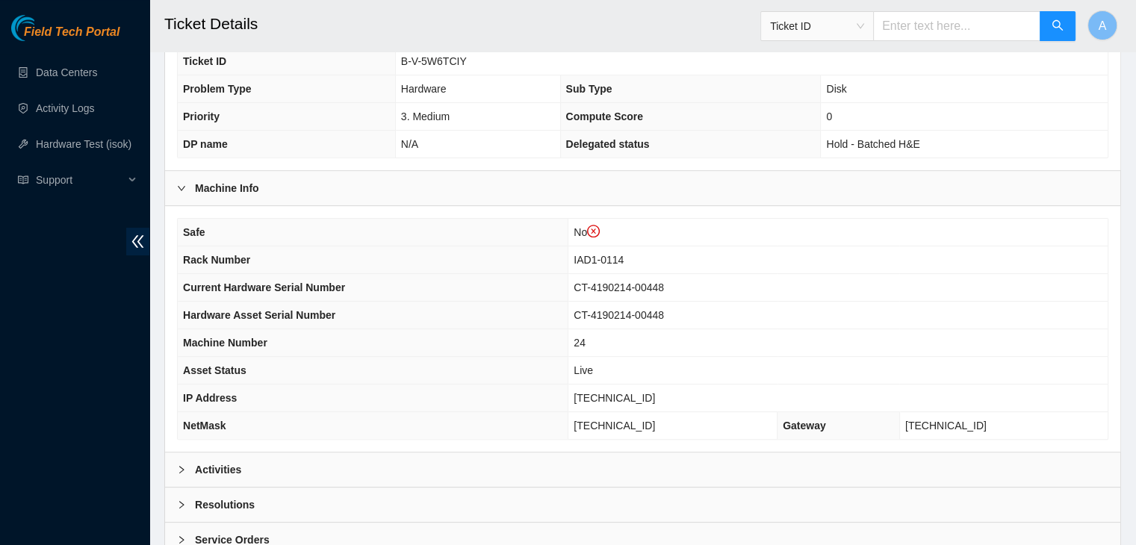
scroll to position [492, 0]
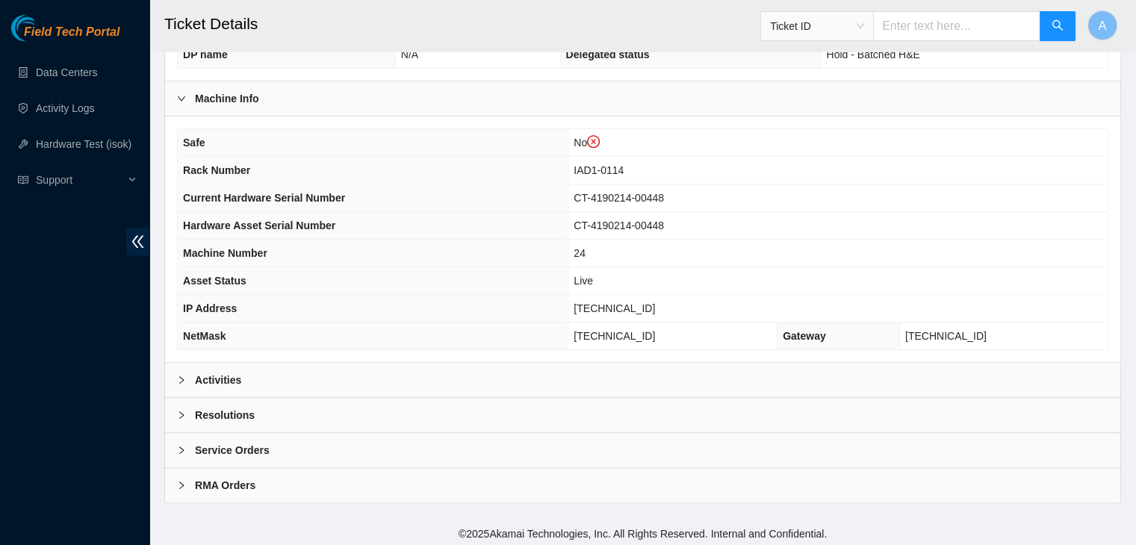
click at [290, 375] on div "Activities" at bounding box center [642, 380] width 955 height 34
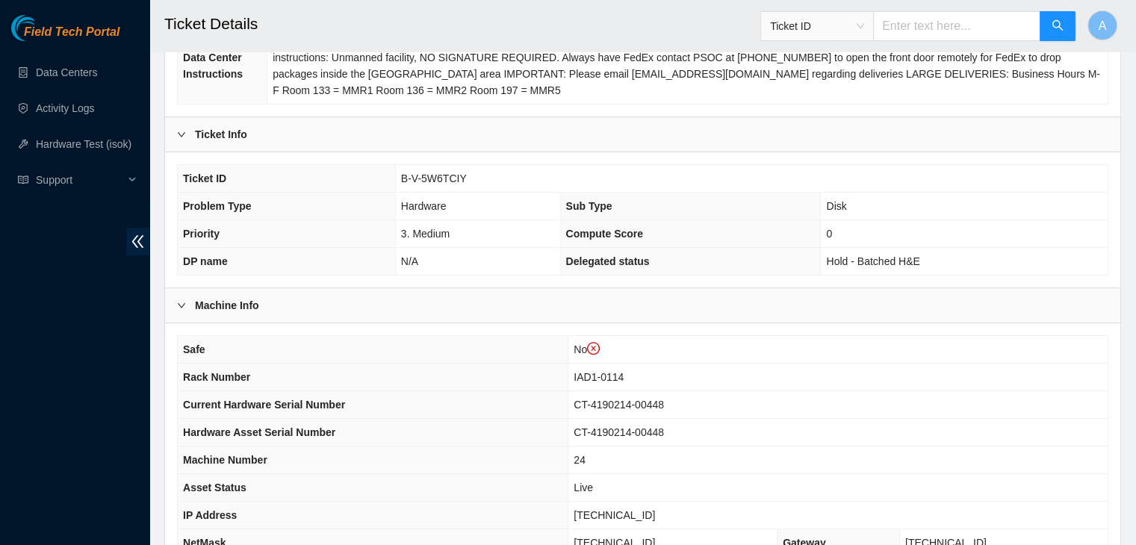
scroll to position [269, 0]
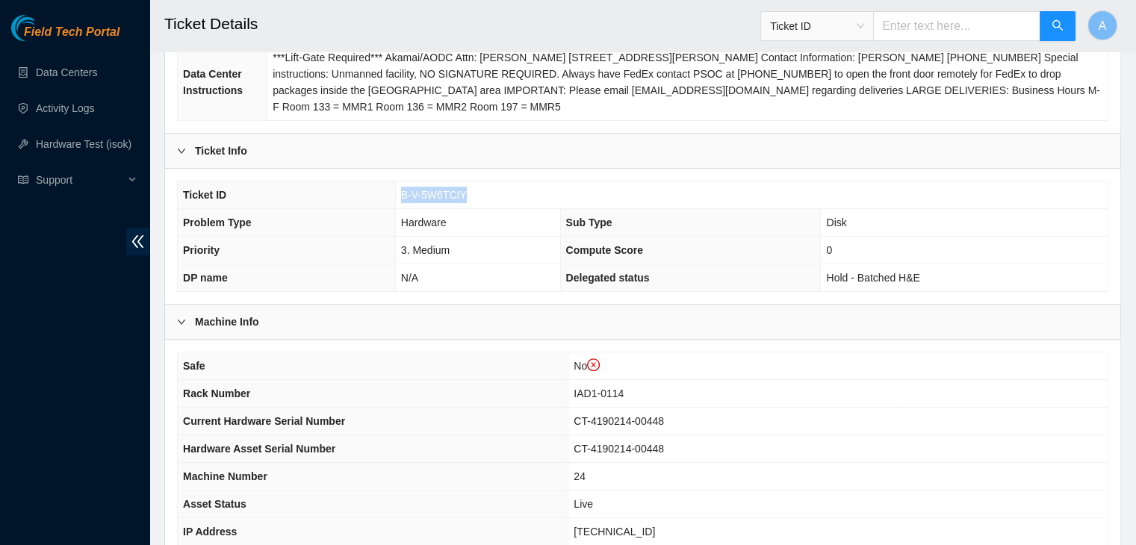
drag, startPoint x: 463, startPoint y: 189, endPoint x: 377, endPoint y: 191, distance: 86.7
click at [377, 191] on tr "Ticket ID B-V-5W6TCIY" at bounding box center [643, 196] width 930 height 28
copy tr "B-V-5W6TCIY"
click at [377, 191] on th "Ticket ID" at bounding box center [286, 196] width 217 height 28
click at [31, 413] on div "Field Tech Portal Data Centers Activity Logs Hardware Test (isok) Support" at bounding box center [74, 280] width 149 height 530
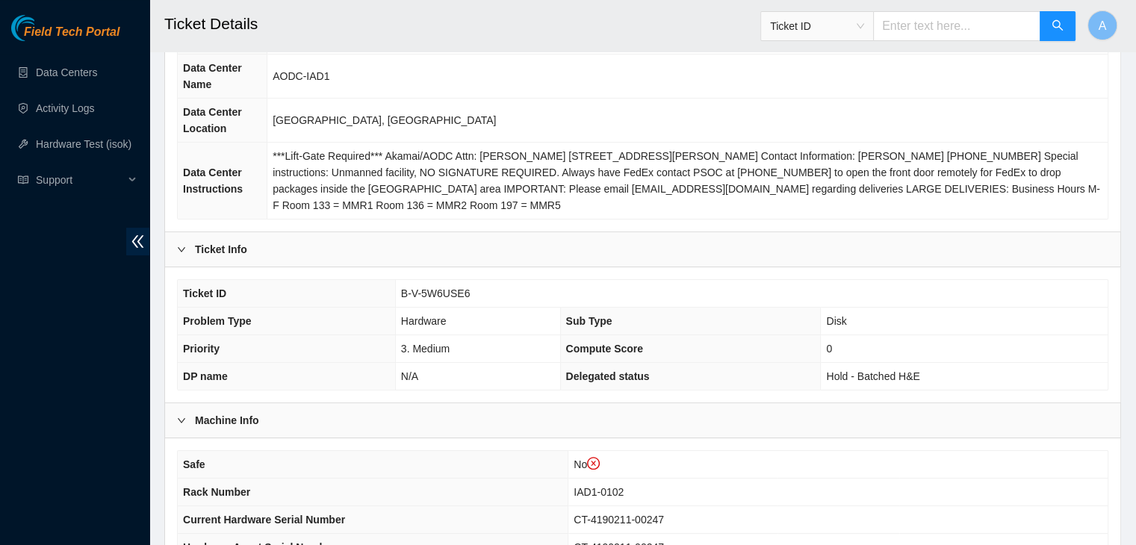
scroll to position [176, 0]
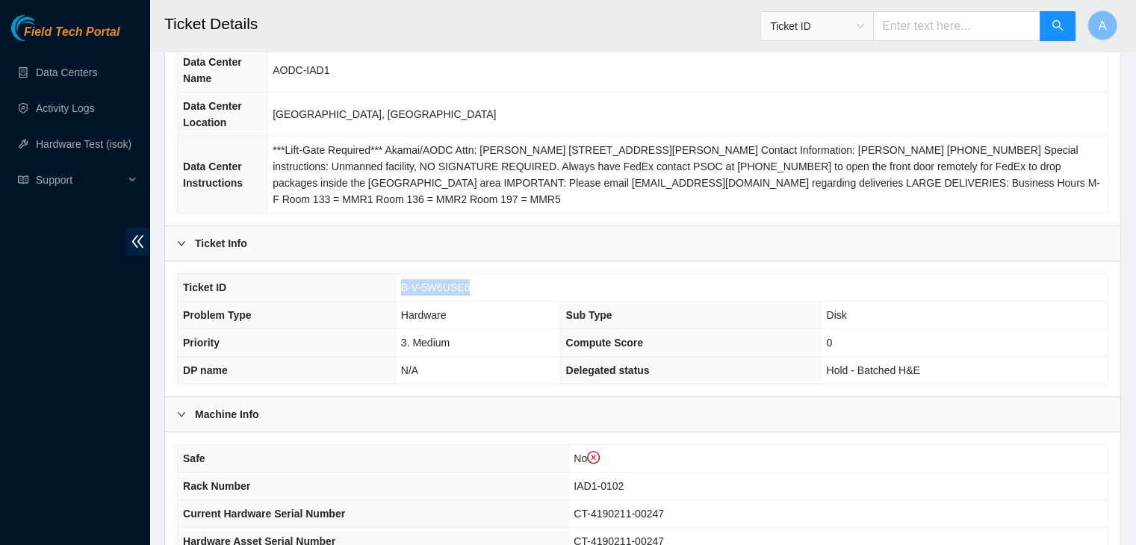
drag, startPoint x: 468, startPoint y: 284, endPoint x: 400, endPoint y: 292, distance: 68.5
click at [400, 292] on td "B-V-5W6USE6" at bounding box center [751, 288] width 713 height 28
copy span "B-V-5W6USE6"
click at [401, 292] on span "B-V-5W6USE6" at bounding box center [435, 288] width 69 height 12
click at [105, 439] on div "Field Tech Portal Data Centers Activity Logs Hardware Test (isok) Support" at bounding box center [74, 280] width 149 height 530
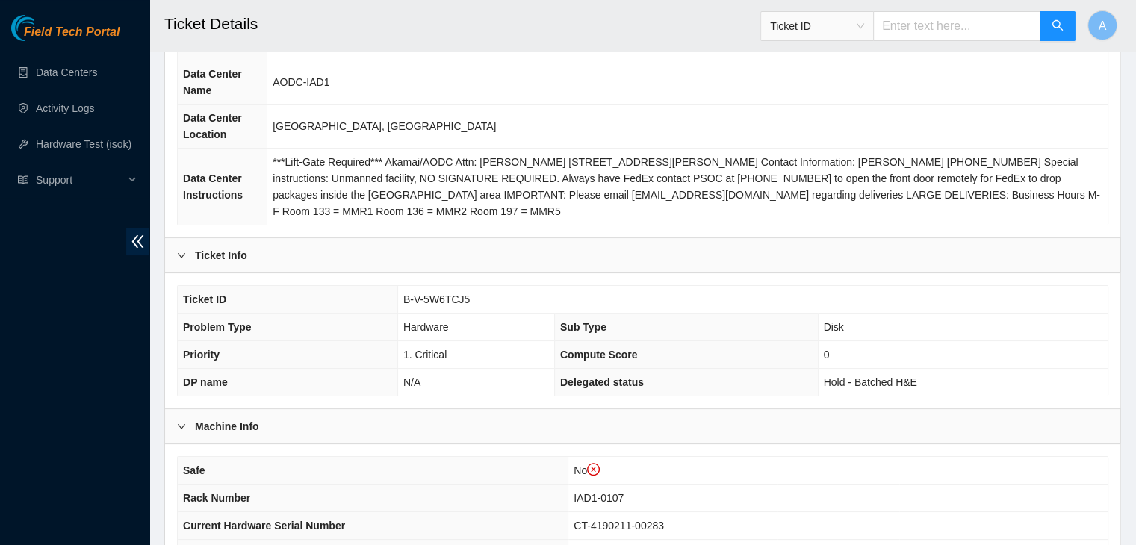
scroll to position [289, 0]
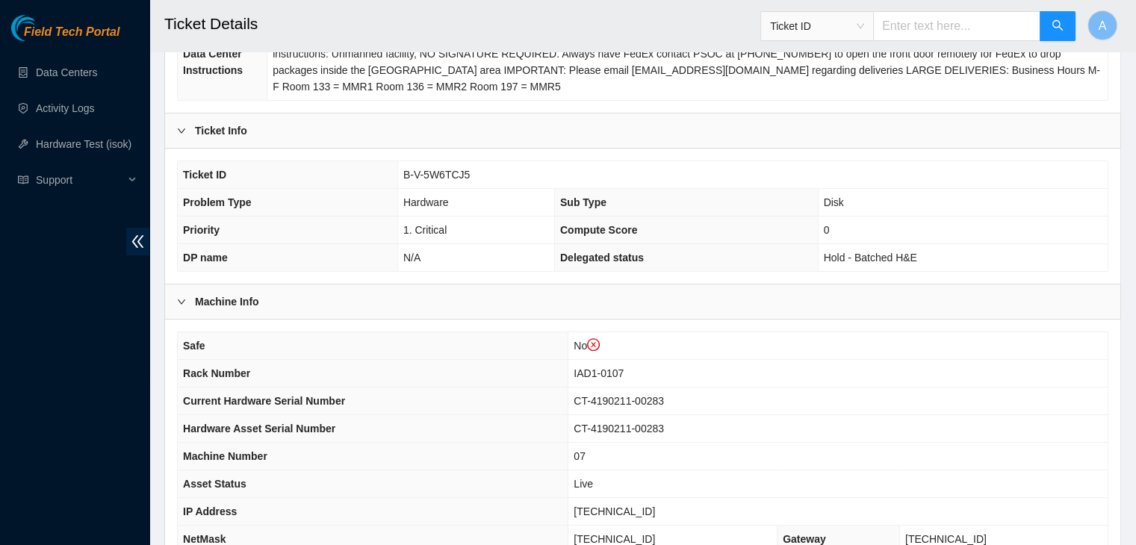
click at [75, 315] on div "Field Tech Portal Data Centers Activity Logs Hardware Test (isok) Support" at bounding box center [74, 280] width 149 height 530
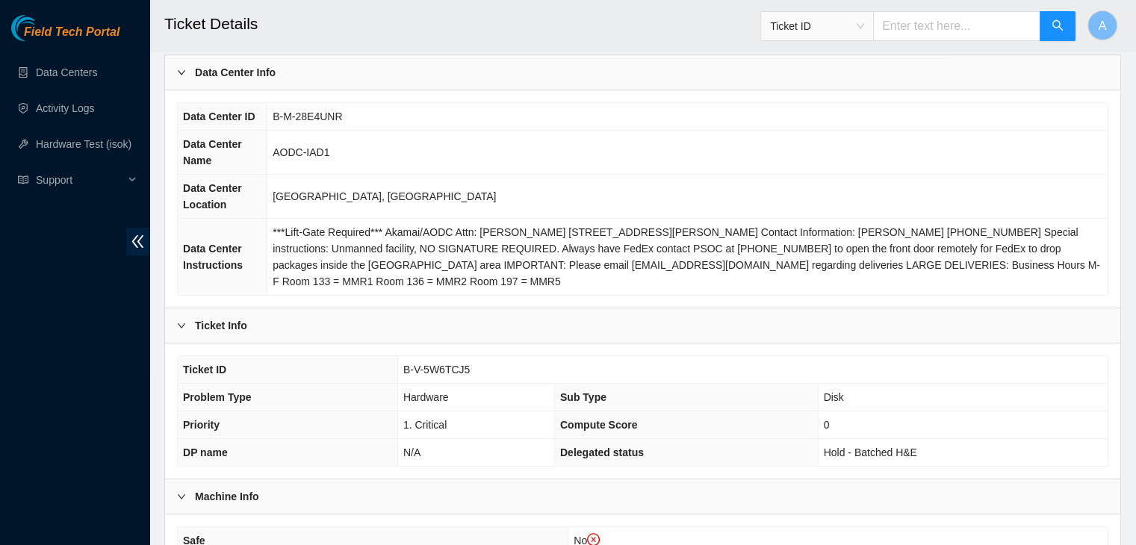
scroll to position [117, 0]
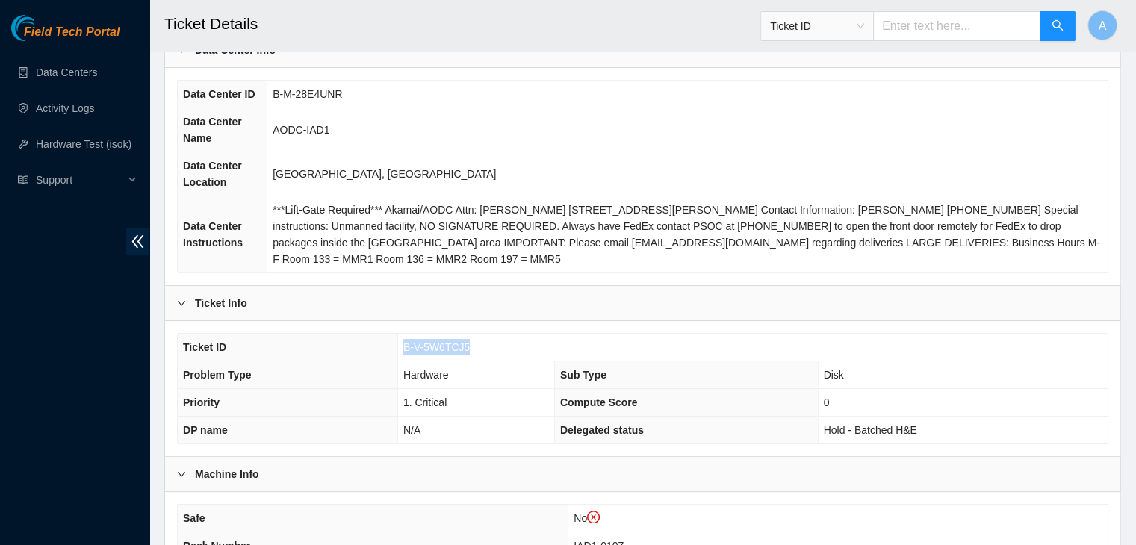
drag, startPoint x: 467, startPoint y: 341, endPoint x: 397, endPoint y: 354, distance: 70.8
click at [397, 354] on tr "Ticket ID B-V-5W6TCJ5" at bounding box center [643, 348] width 930 height 28
copy tr "B-V-5W6TCJ5"
click at [397, 354] on th "Ticket ID" at bounding box center [288, 348] width 220 height 28
click at [90, 412] on div "Field Tech Portal Data Centers Activity Logs Hardware Test (isok) Support" at bounding box center [74, 280] width 149 height 530
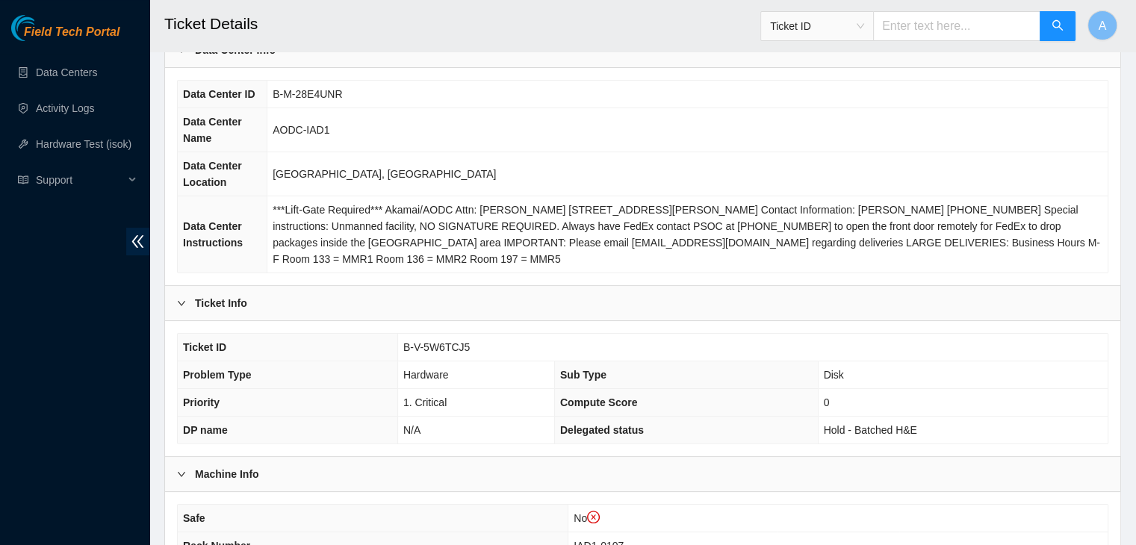
scroll to position [492, 0]
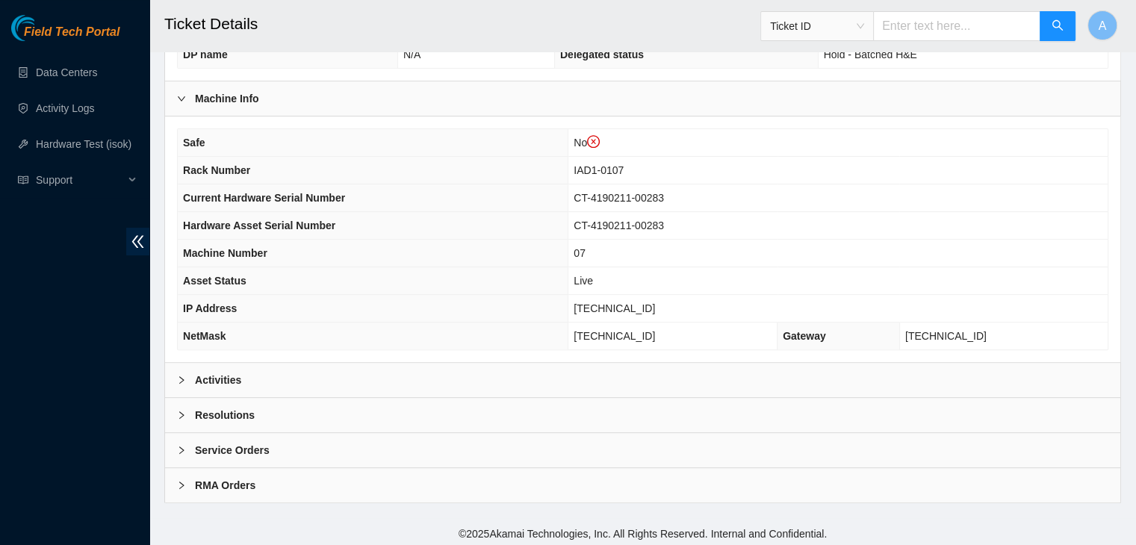
click at [275, 379] on div "Activities" at bounding box center [642, 380] width 955 height 34
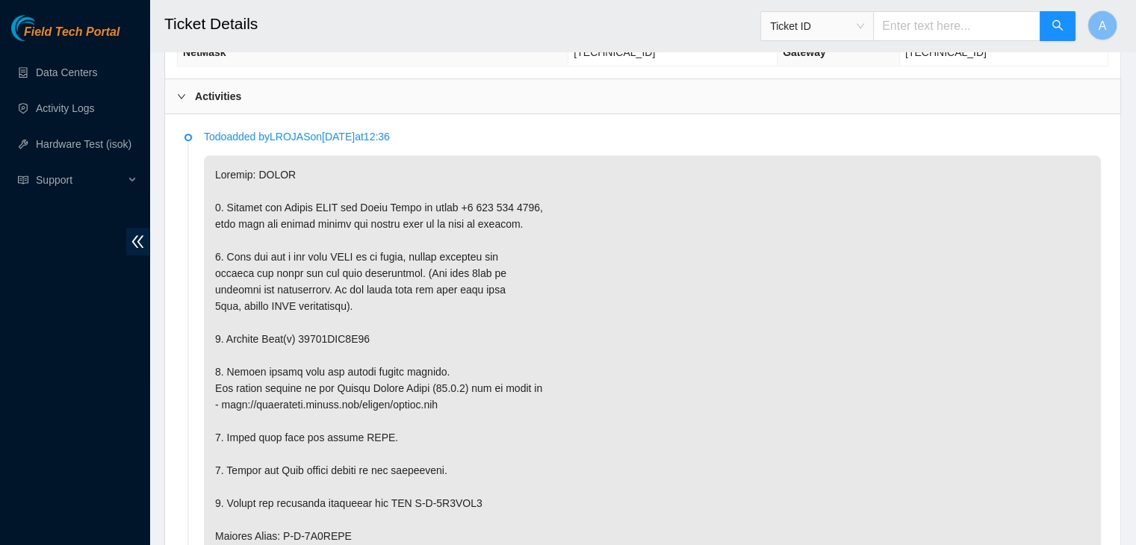
scroll to position [399, 0]
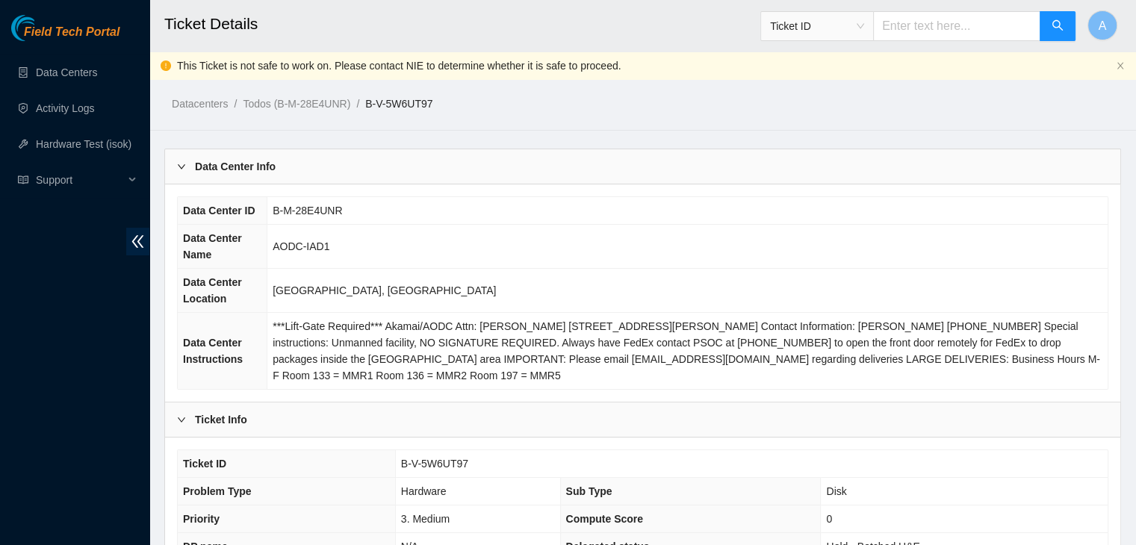
click at [30, 254] on div "Field Tech Portal Data Centers Activity Logs Hardware Test (isok) Support" at bounding box center [74, 280] width 149 height 530
click at [102, 150] on link "Hardware Test (isok)" at bounding box center [84, 144] width 96 height 12
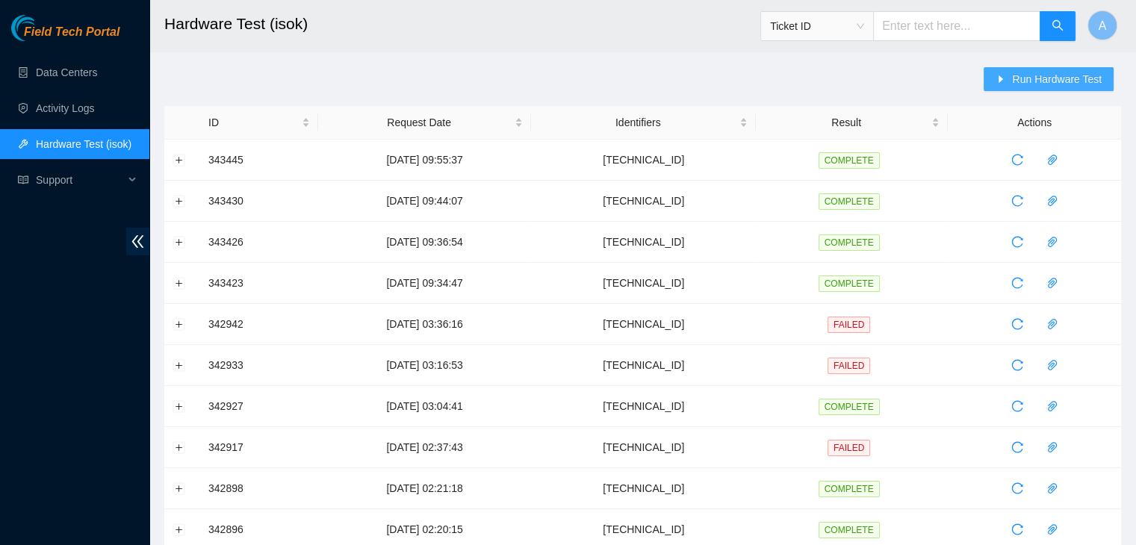
drag, startPoint x: 1044, startPoint y: 92, endPoint x: 1052, endPoint y: 78, distance: 16.4
click at [1052, 78] on div "Run Hardware Test" at bounding box center [1052, 86] width 137 height 39
click at [1052, 78] on span "Run Hardware Test" at bounding box center [1057, 79] width 90 height 16
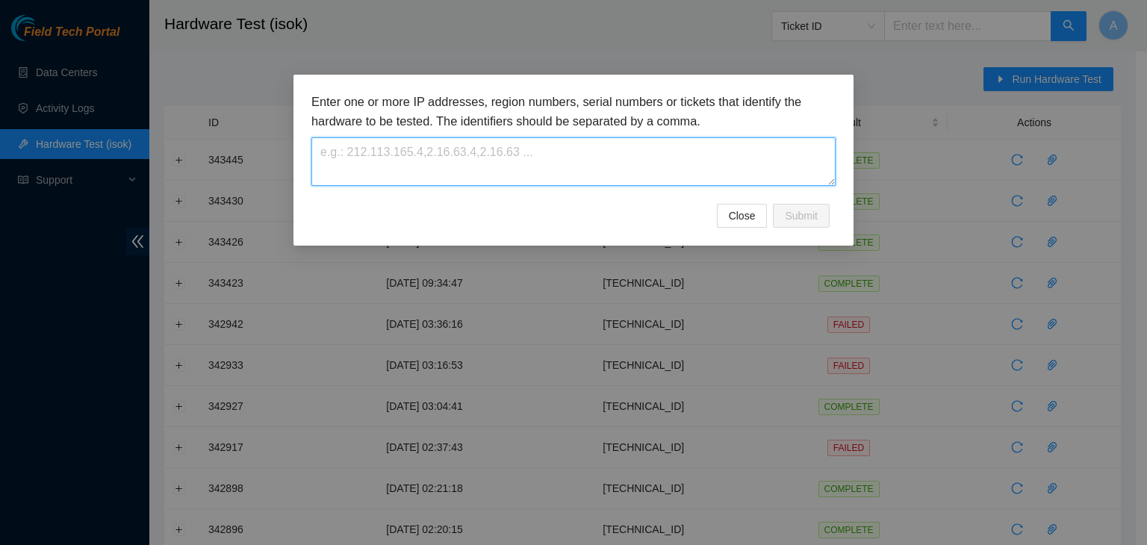
click at [736, 153] on textarea at bounding box center [574, 161] width 524 height 49
paste textarea "417328428310"
type textarea "417328428310"
click at [440, 168] on textarea "417328428310" at bounding box center [574, 161] width 524 height 49
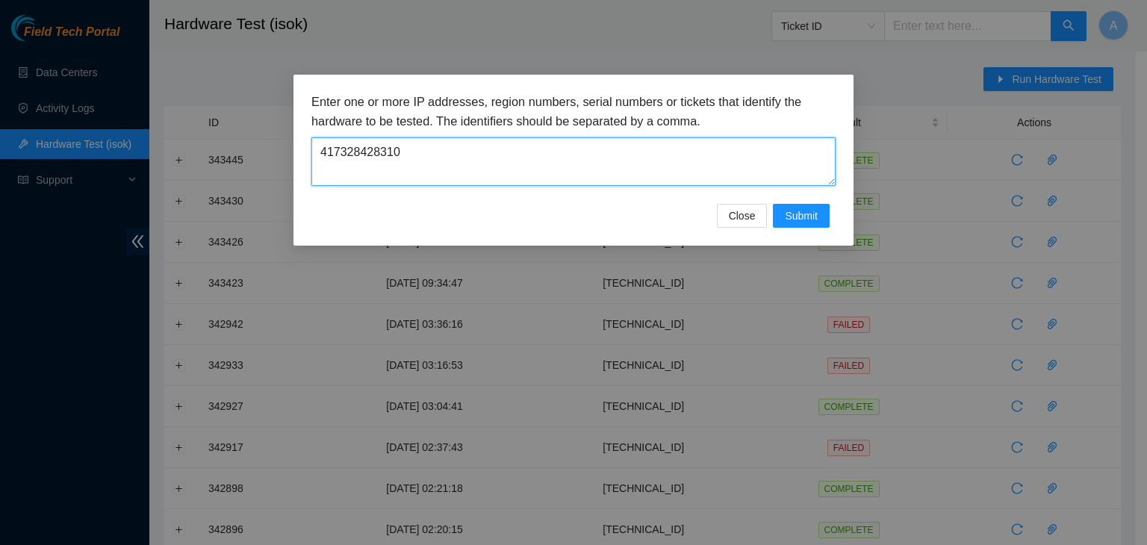
click at [440, 168] on textarea "417328428310" at bounding box center [574, 161] width 524 height 49
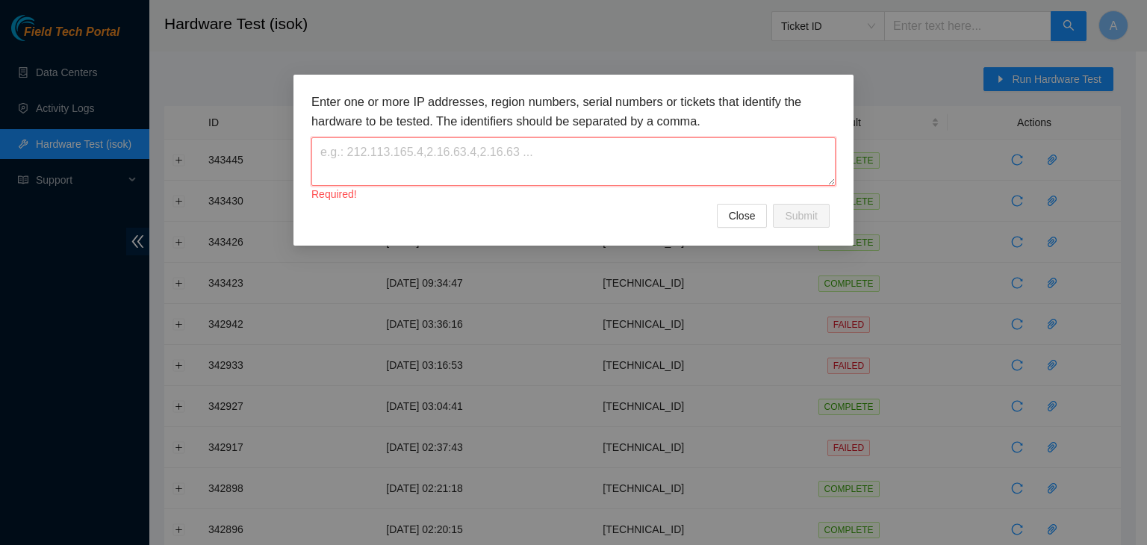
paste textarea "23.62.29.63"
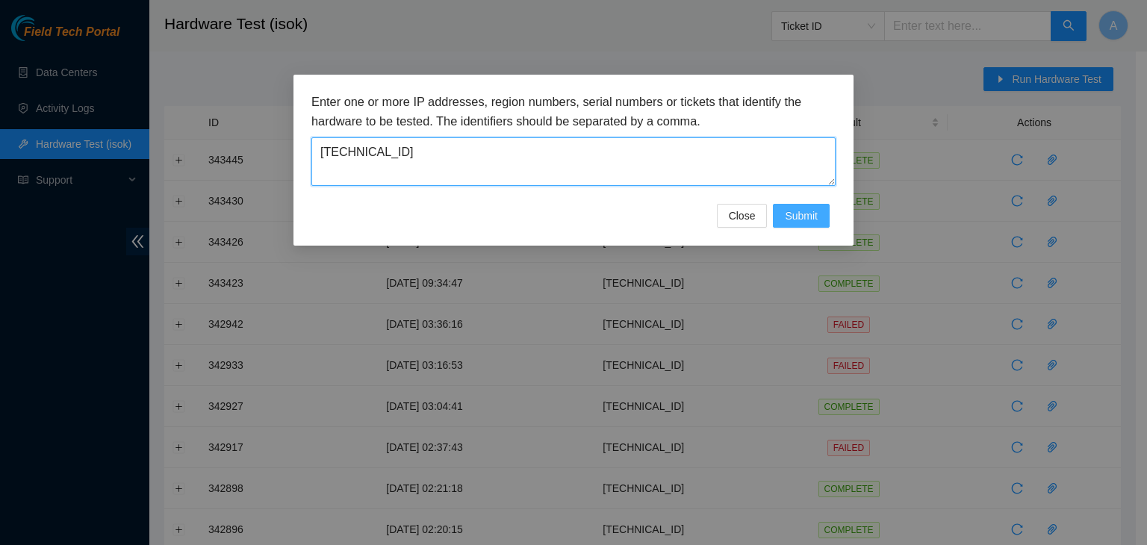
type textarea "23.62.29.63"
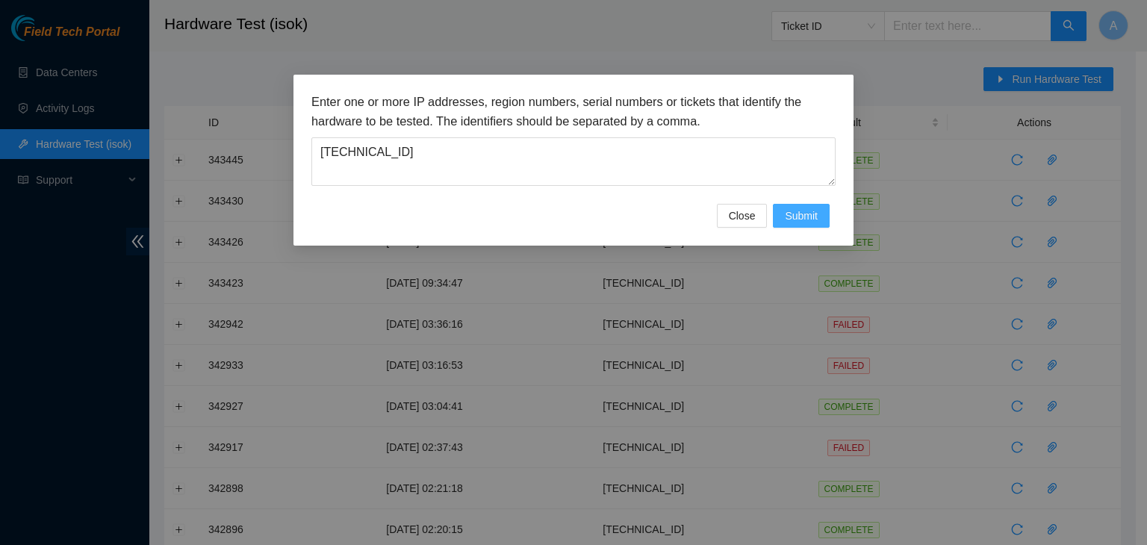
click at [783, 216] on button "Submit" at bounding box center [801, 216] width 57 height 24
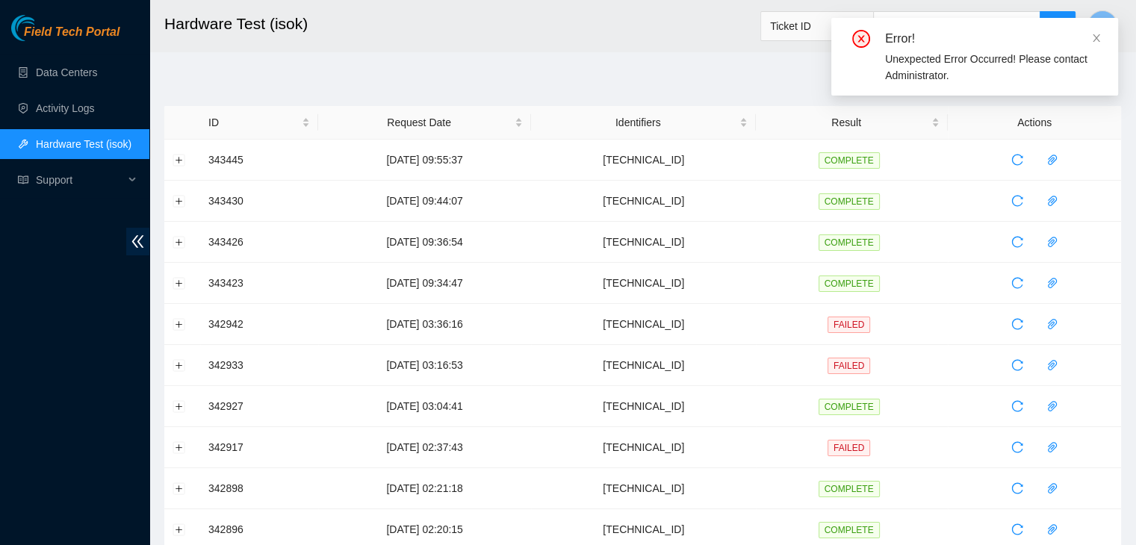
click at [1088, 37] on div "Error!" at bounding box center [992, 39] width 215 height 18
click at [1091, 37] on div "Error!" at bounding box center [992, 39] width 215 height 18
click at [1096, 37] on icon "close" at bounding box center [1096, 37] width 7 height 7
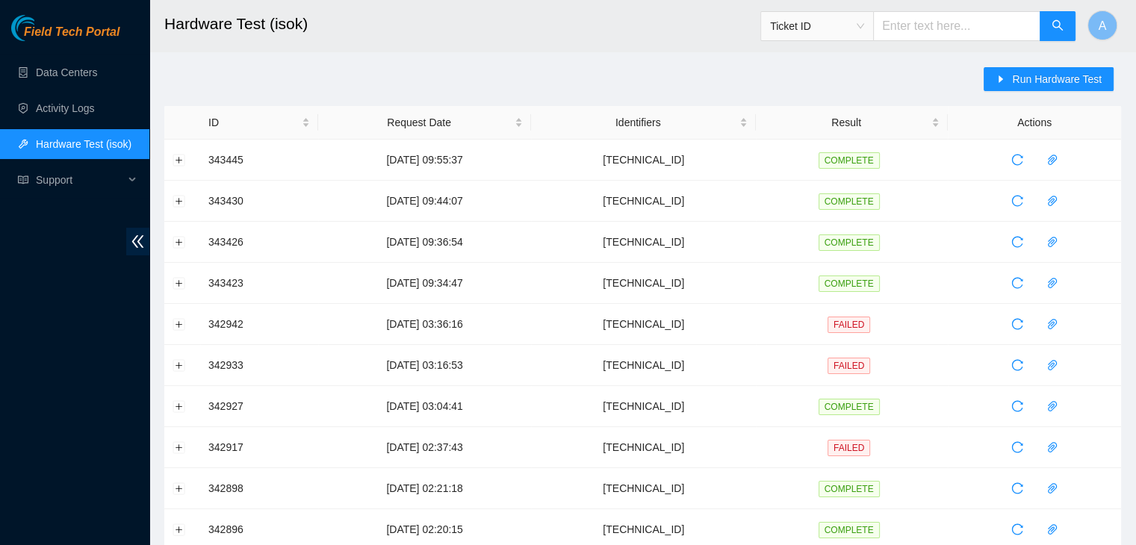
click at [137, 371] on div "Field Tech Portal Data Centers Activity Logs Hardware Test (isok) Support" at bounding box center [74, 280] width 149 height 530
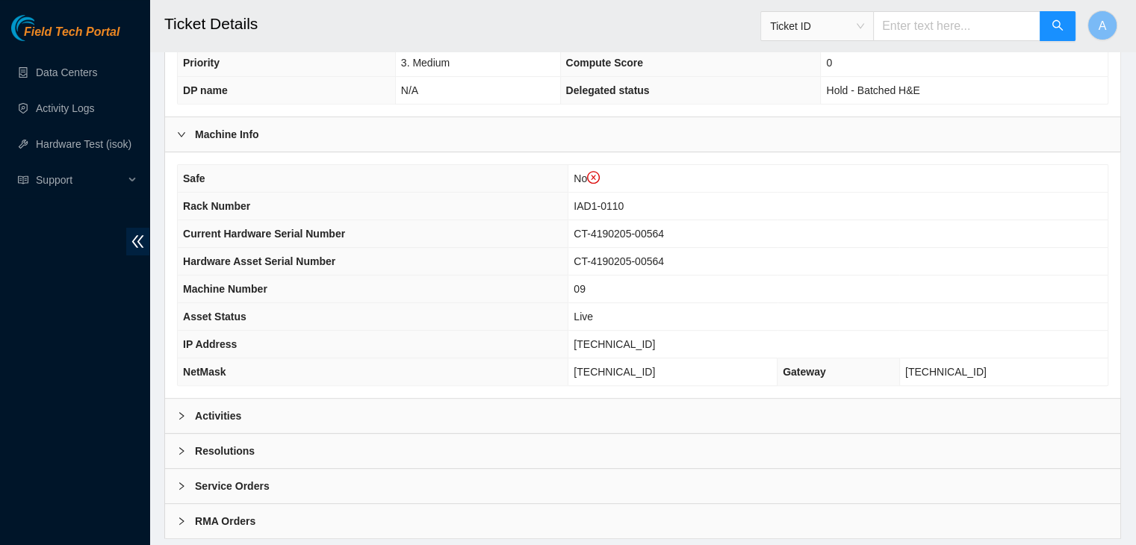
scroll to position [492, 0]
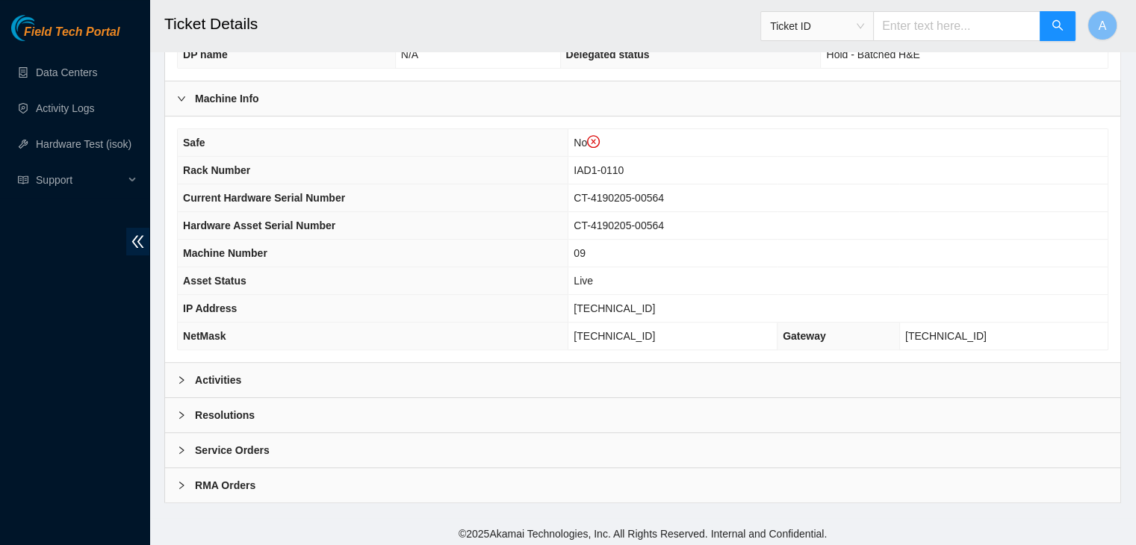
click at [357, 378] on div "Activities" at bounding box center [642, 380] width 955 height 34
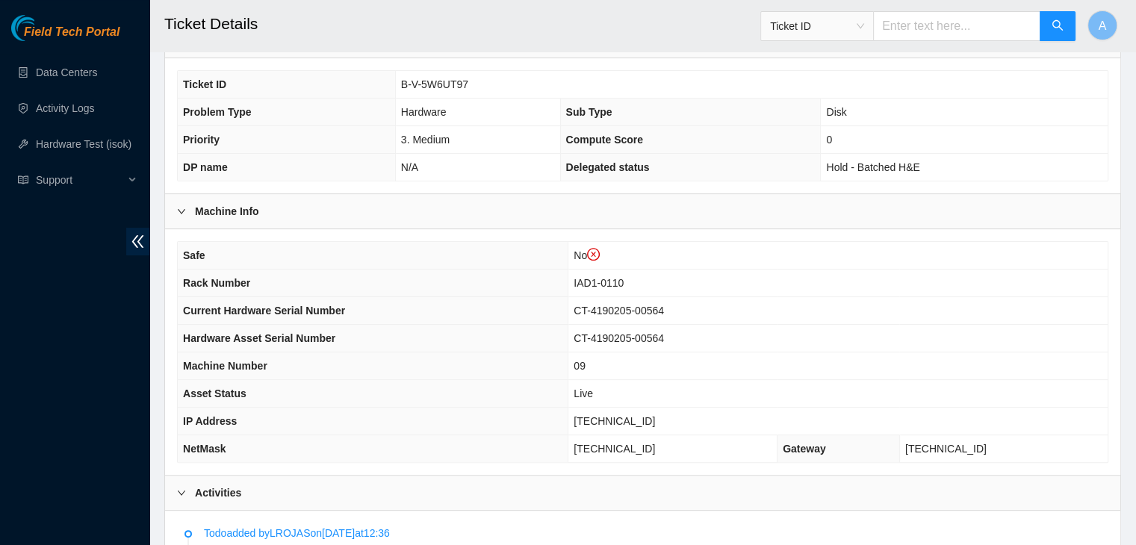
scroll to position [326, 0]
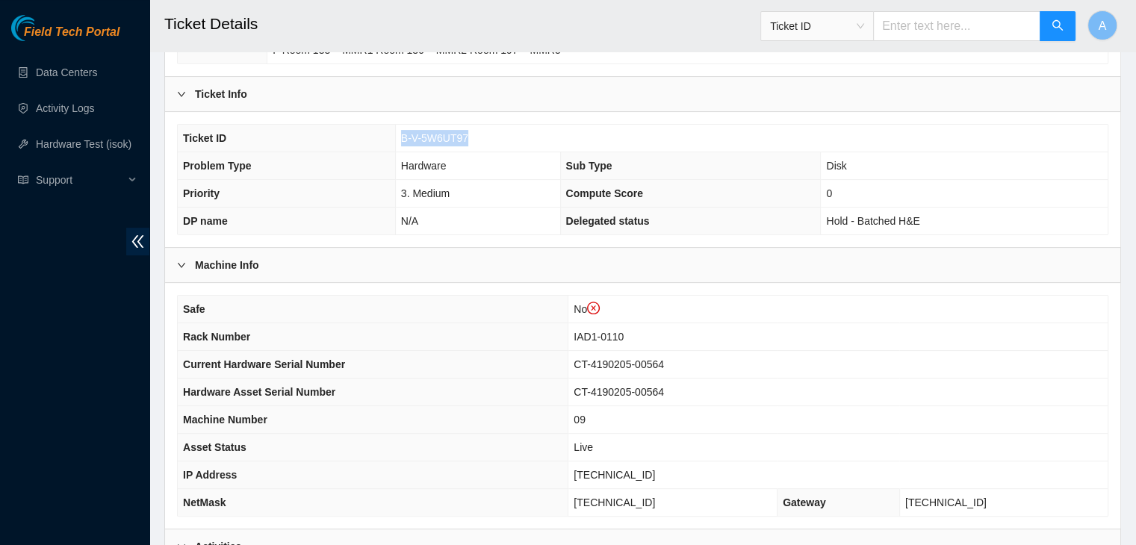
drag, startPoint x: 465, startPoint y: 140, endPoint x: 398, endPoint y: 129, distance: 68.2
click at [398, 129] on td "B-V-5W6UT97" at bounding box center [751, 139] width 713 height 28
copy span "B-V-5W6UT97"
click at [398, 129] on td "B-V-5W6UT97" at bounding box center [751, 139] width 713 height 28
click at [120, 386] on div "Field Tech Portal Data Centers Activity Logs Hardware Test (isok) Support" at bounding box center [74, 280] width 149 height 530
